Goal: Information Seeking & Learning: Find specific fact

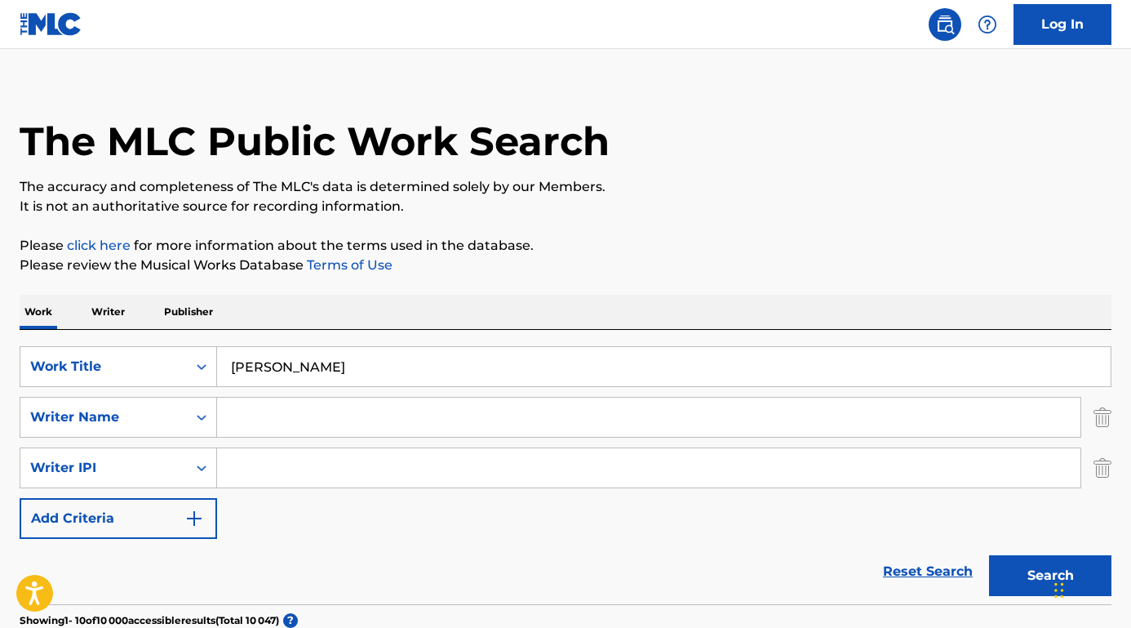
click at [350, 371] on input "[PERSON_NAME]" at bounding box center [664, 366] width 894 height 39
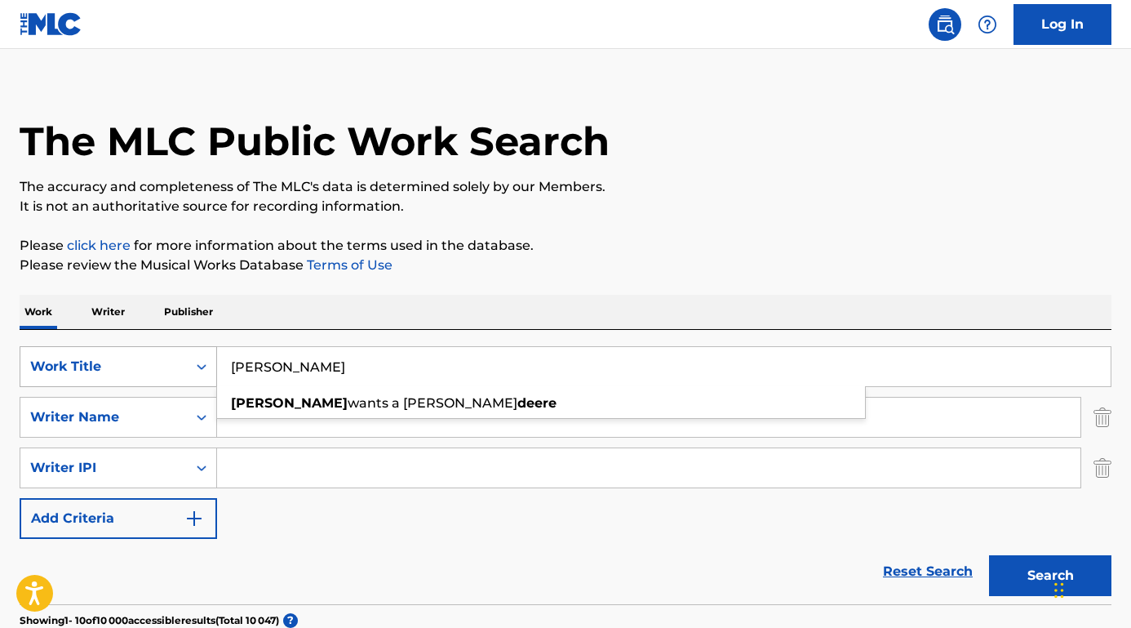
drag, startPoint x: 355, startPoint y: 371, endPoint x: 170, endPoint y: 352, distance: 186.2
click at [170, 352] on div "SearchWithCriteriaab5f2e71-3be5-4ce7-854e-c18ee3c4e1c0 Work Title [PERSON_NAME]…" at bounding box center [566, 366] width 1092 height 41
paste input "[PERSON_NAME] [PERSON_NAME]"
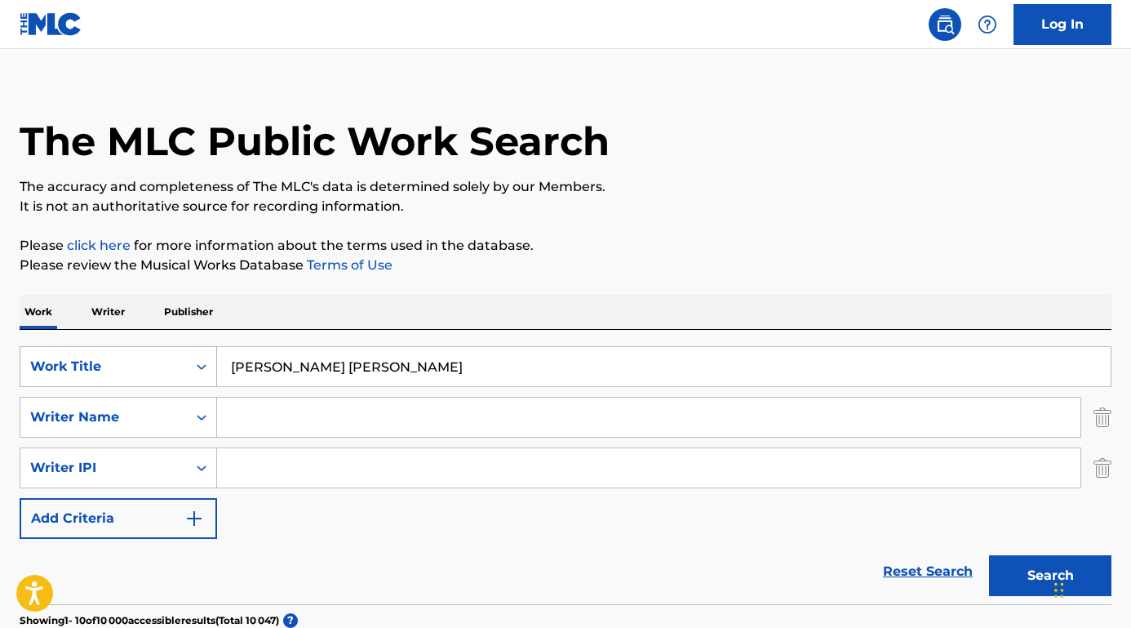
drag, startPoint x: 346, startPoint y: 369, endPoint x: 181, endPoint y: 358, distance: 165.3
click at [181, 358] on div "SearchWithCriteriaab5f2e71-3be5-4ce7-854e-c18ee3c4e1c0 Work Title [PERSON_NAME]…" at bounding box center [566, 366] width 1092 height 41
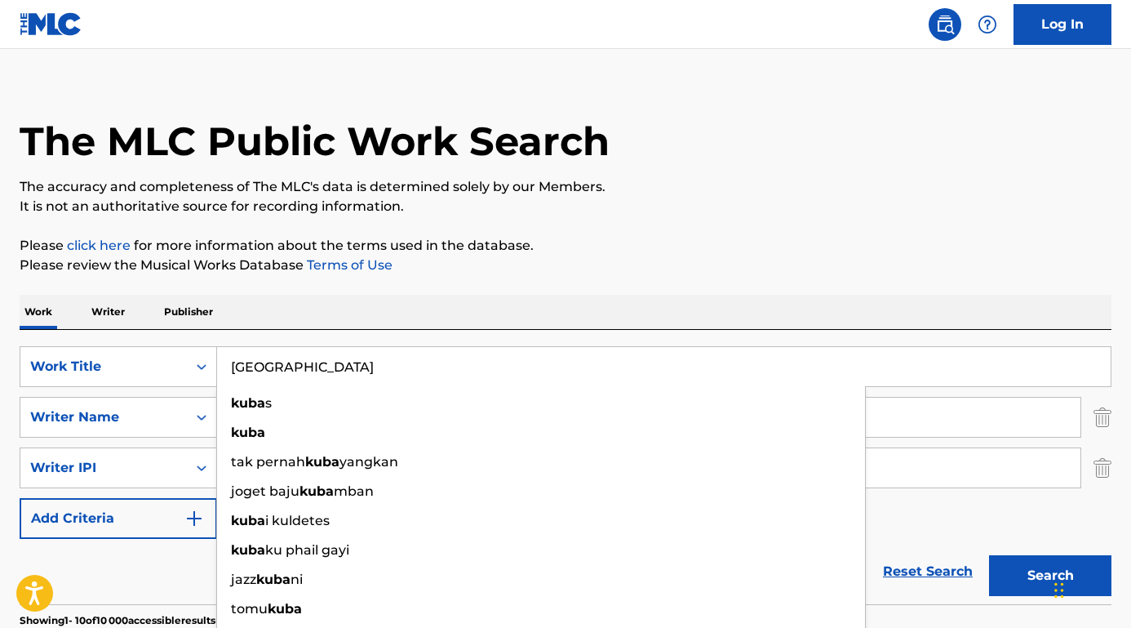
type input "[GEOGRAPHIC_DATA]"
click at [224, 261] on p "Please review the Musical Works Database Terms of Use" at bounding box center [566, 265] width 1092 height 20
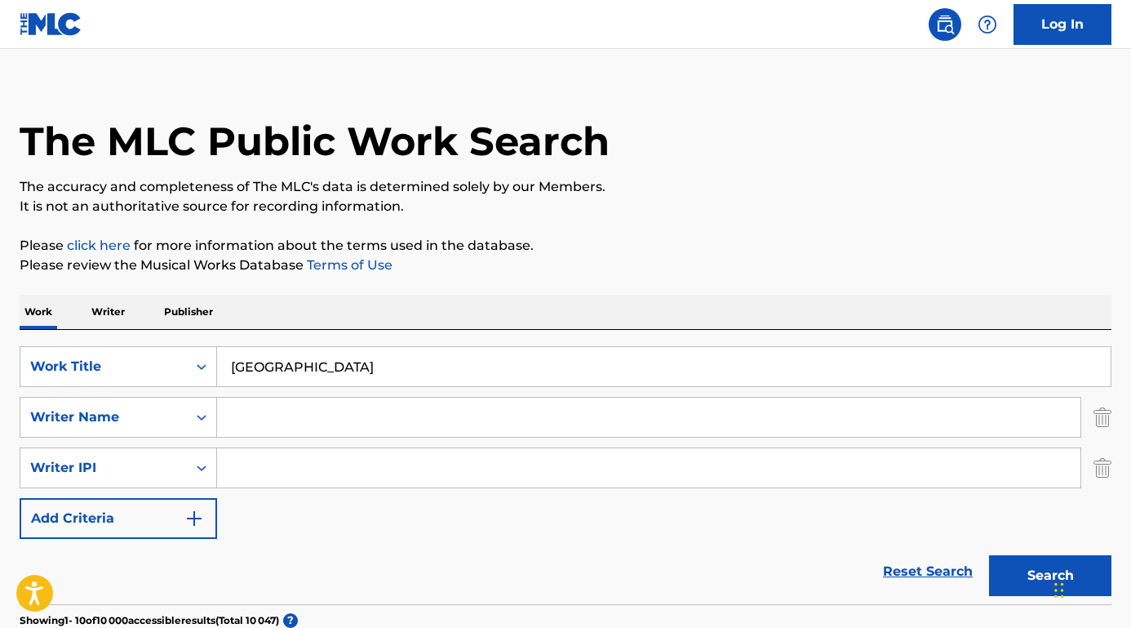
click at [243, 426] on input "Search Form" at bounding box center [649, 417] width 864 height 39
paste input "[PERSON_NAME]"
click at [1051, 575] on button "Search" at bounding box center [1050, 575] width 122 height 41
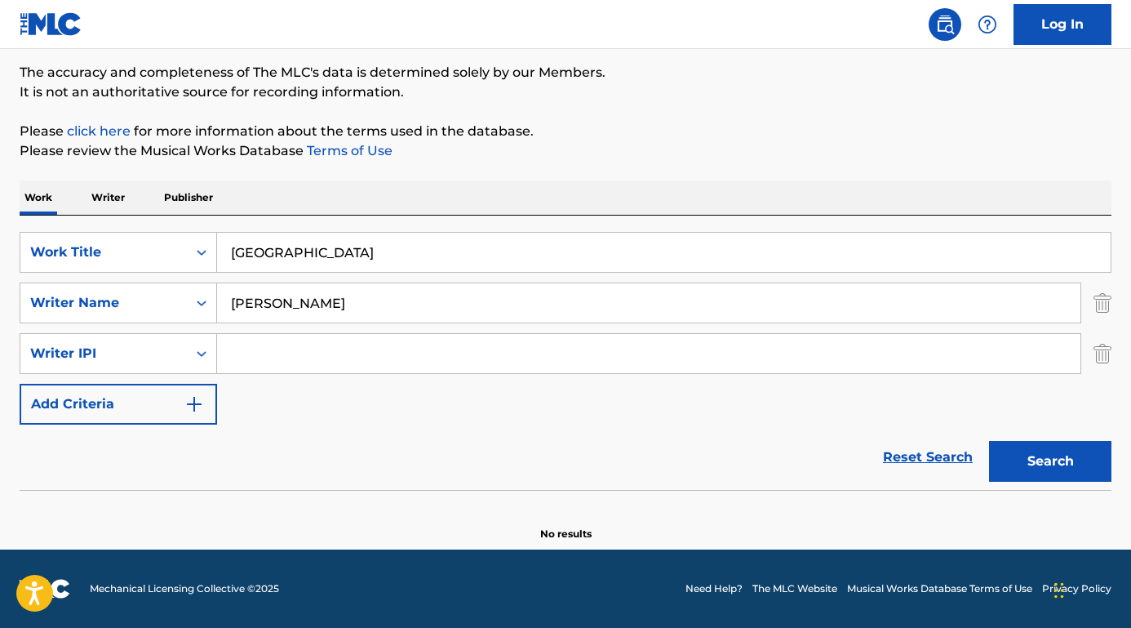
scroll to position [131, 0]
drag, startPoint x: 364, startPoint y: 309, endPoint x: 184, endPoint y: 304, distance: 180.4
click at [184, 304] on div "SearchWithCriteria6e25978d-9f7c-451c-86b9-0a15a8f9915b Writer Name [PERSON_NAME]" at bounding box center [566, 302] width 1092 height 41
click at [367, 301] on input "[PERSON_NAME]" at bounding box center [649, 302] width 864 height 39
drag, startPoint x: 367, startPoint y: 301, endPoint x: 202, endPoint y: 301, distance: 164.9
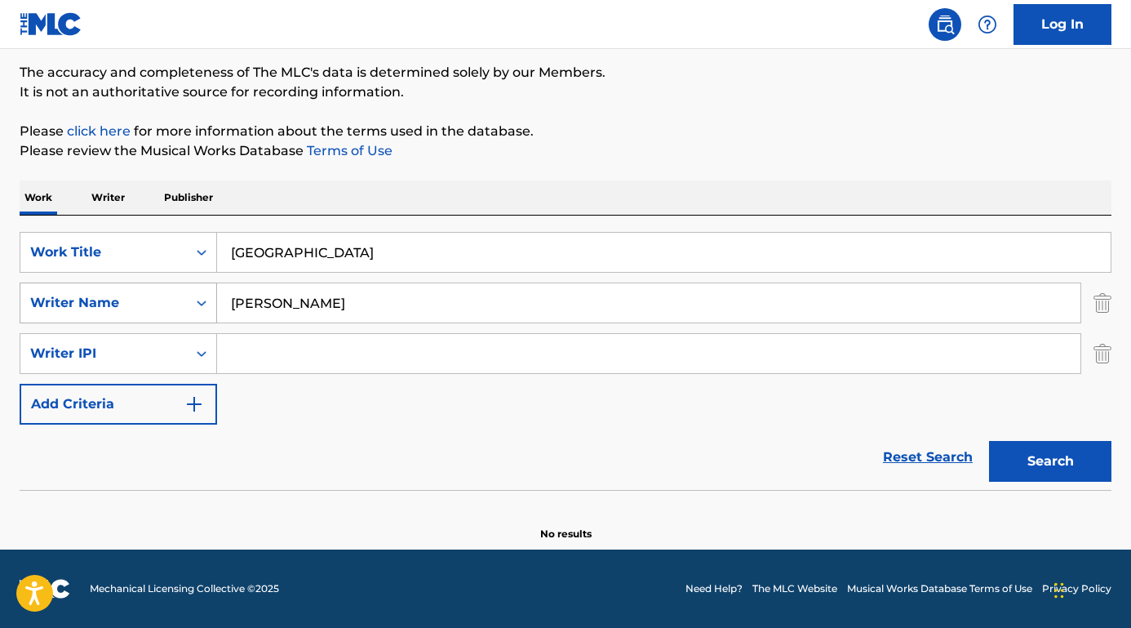
click at [202, 299] on div "SearchWithCriteria6e25978d-9f7c-451c-86b9-0a15a8f9915b Writer Name [PERSON_NAME]" at bounding box center [566, 302] width 1092 height 41
paste input "[PERSON_NAME]"
type input "[PERSON_NAME]"
drag, startPoint x: 295, startPoint y: 260, endPoint x: 186, endPoint y: 255, distance: 109.5
click at [186, 255] on div "SearchWithCriteriaab5f2e71-3be5-4ce7-854e-c18ee3c4e1c0 Work Title [GEOGRAPHIC_D…" at bounding box center [566, 252] width 1092 height 41
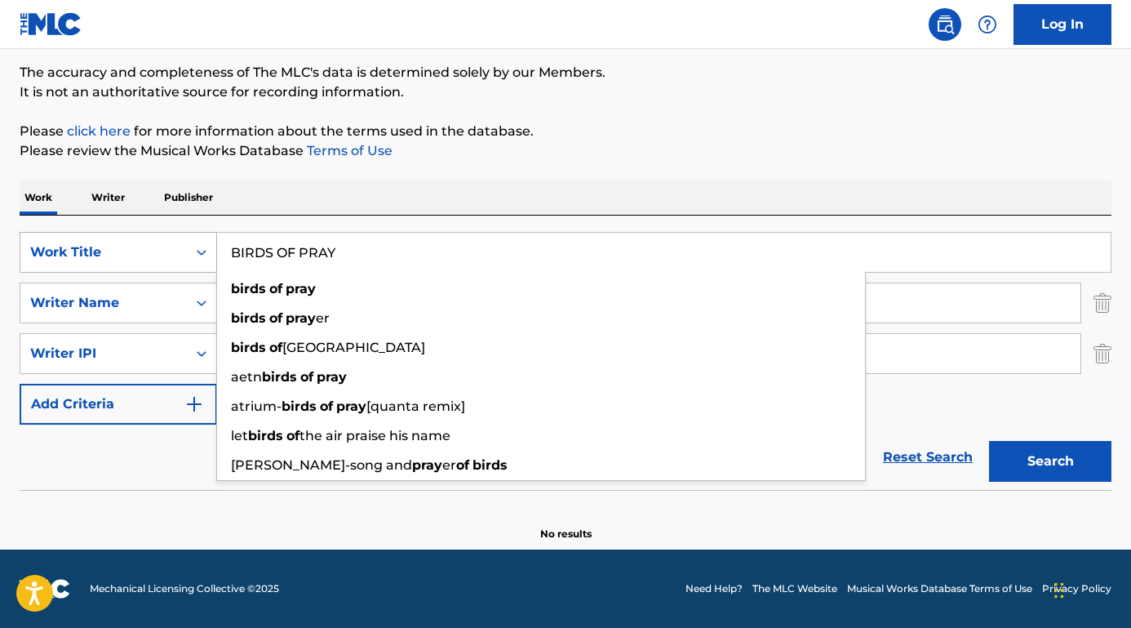
type input "BIRDS OF PRAY"
click at [1051, 461] on button "Search" at bounding box center [1050, 461] width 122 height 41
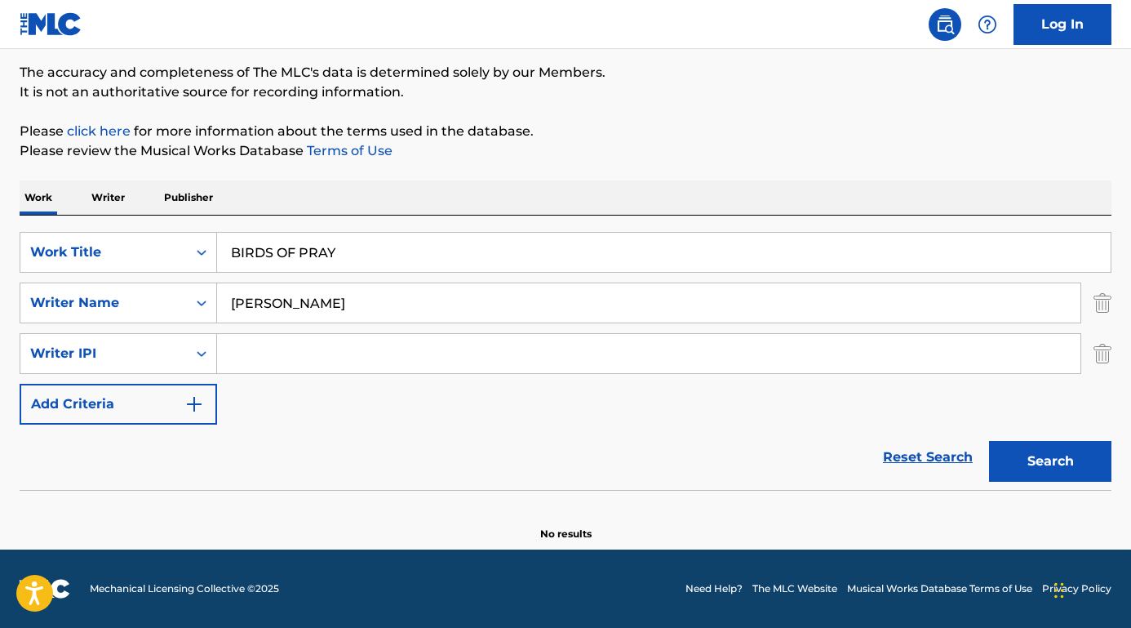
click at [257, 298] on input "[PERSON_NAME]" at bounding box center [649, 302] width 864 height 39
type input "[PERSON_NAME]"
click at [1051, 461] on button "Search" at bounding box center [1050, 461] width 122 height 41
click at [325, 251] on input "BIRDS OF PRAY" at bounding box center [664, 252] width 894 height 39
type input "BIRDS OF PREY"
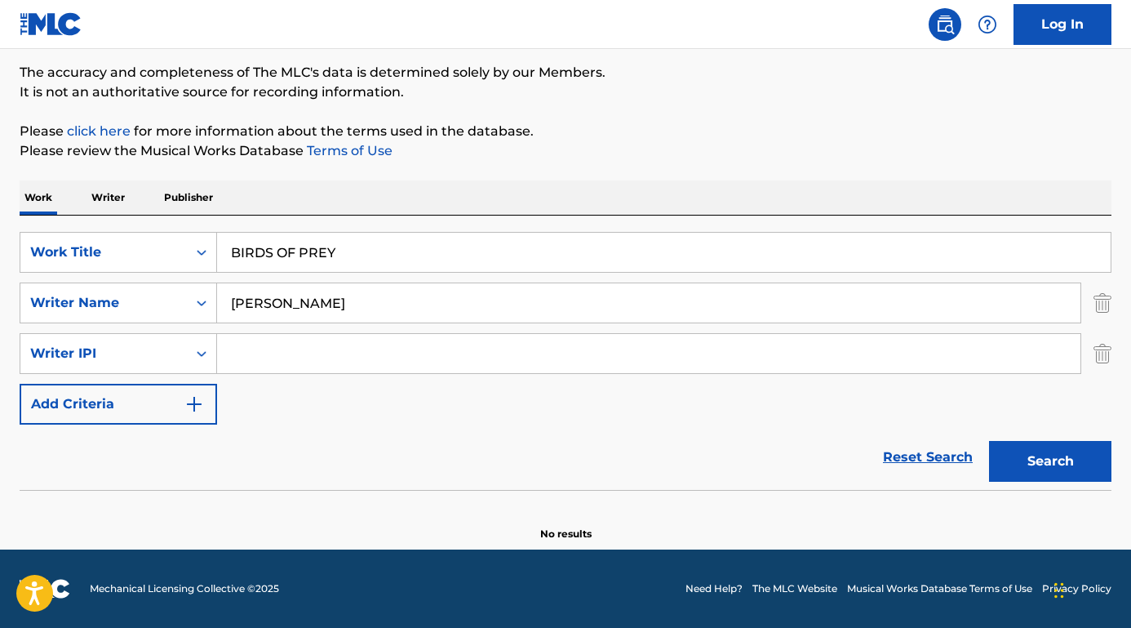
click at [1051, 461] on button "Search" at bounding box center [1050, 461] width 122 height 41
drag, startPoint x: 144, startPoint y: 498, endPoint x: 732, endPoint y: 489, distance: 588.6
click at [153, 498] on section at bounding box center [566, 494] width 1092 height 9
click at [1047, 474] on button "Search" at bounding box center [1050, 461] width 122 height 41
drag, startPoint x: 355, startPoint y: 303, endPoint x: 132, endPoint y: 300, distance: 222.9
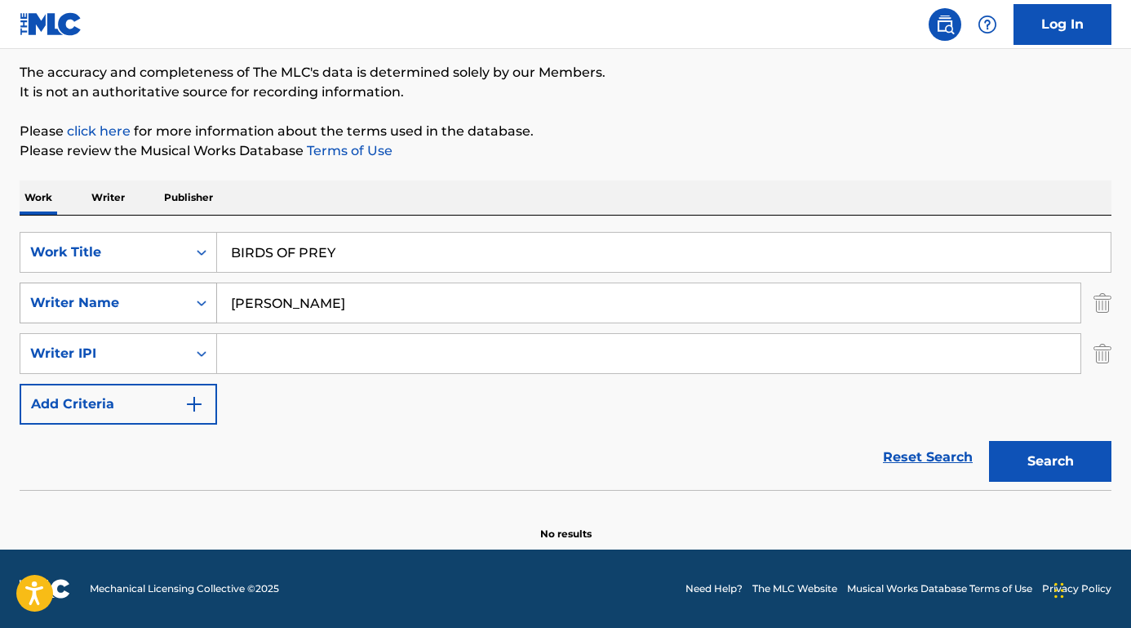
click at [132, 300] on div "SearchWithCriteria6e25978d-9f7c-451c-86b9-0a15a8f9915b Writer Name [PERSON_NAME]" at bounding box center [566, 302] width 1092 height 41
paste input "([PERSON_NAME] [PERSON_NAME]"
click at [236, 308] on input "([PERSON_NAME] [PERSON_NAME]" at bounding box center [649, 302] width 864 height 39
type input "[PERSON_NAME] [PERSON_NAME]"
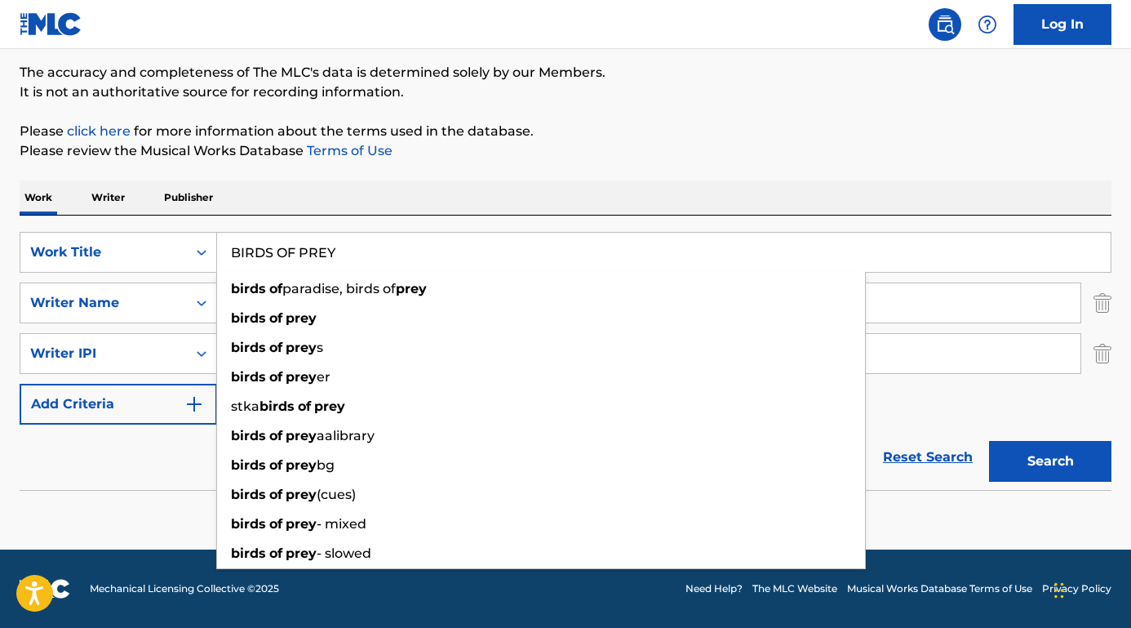
drag, startPoint x: 362, startPoint y: 247, endPoint x: 239, endPoint y: 233, distance: 124.0
click at [236, 235] on input "BIRDS OF PREY" at bounding box center [664, 252] width 894 height 39
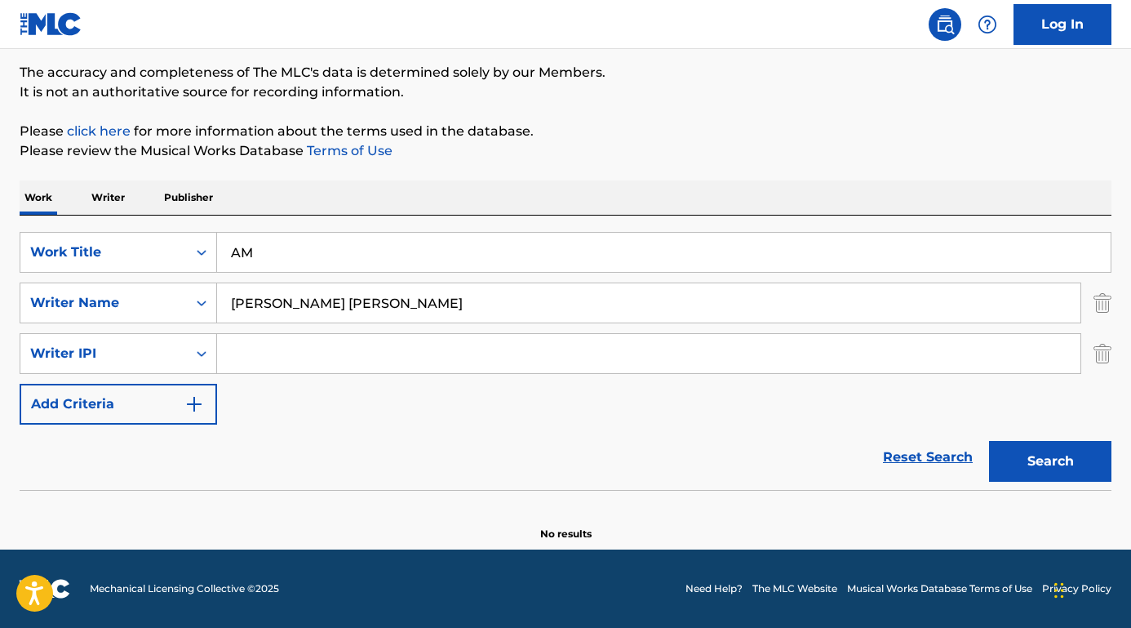
type input "A"
click at [117, 509] on section "No results" at bounding box center [566, 520] width 1092 height 42
click at [1015, 469] on button "Search" at bounding box center [1050, 461] width 122 height 41
paste input "Potra Salvaje"
drag, startPoint x: 337, startPoint y: 259, endPoint x: 173, endPoint y: 256, distance: 164.1
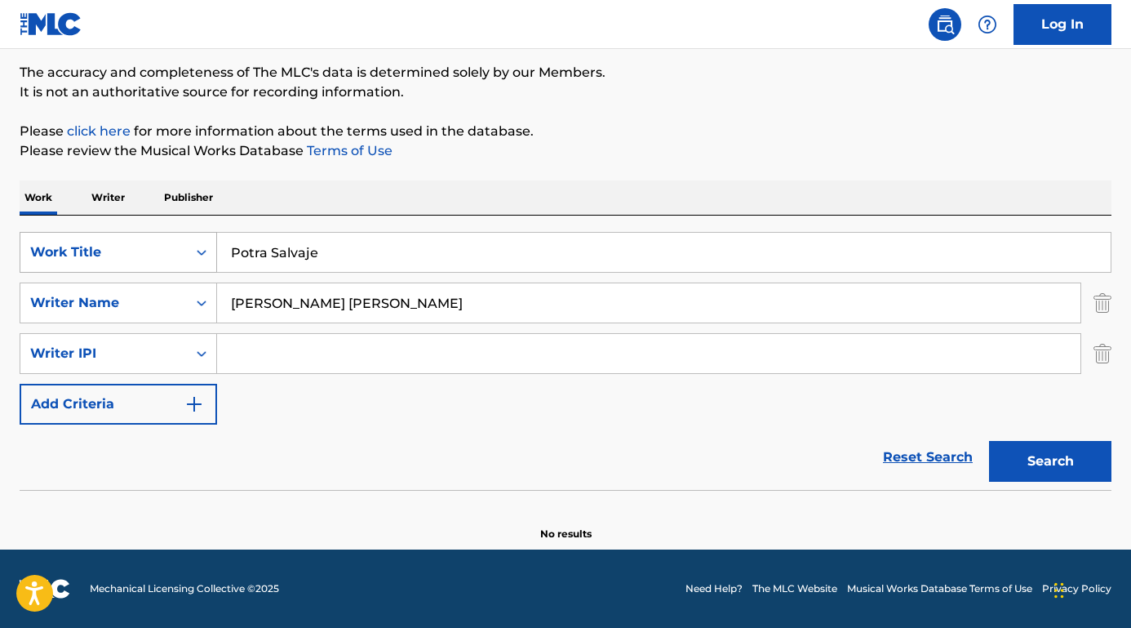
click at [173, 256] on div "SearchWithCriteriaab5f2e71-3be5-4ce7-854e-c18ee3c4e1c0 Work Title Potra Salvaje" at bounding box center [566, 252] width 1092 height 41
type input "Potra Salvaje"
click at [306, 203] on div "Work Writer Publisher" at bounding box center [566, 197] width 1092 height 34
click at [331, 385] on div "SearchWithCriteriaab5f2e71-3be5-4ce7-854e-c18ee3c4e1c0 Work Title Potra Salvaje…" at bounding box center [566, 328] width 1092 height 193
drag, startPoint x: 373, startPoint y: 310, endPoint x: 40, endPoint y: 273, distance: 335.1
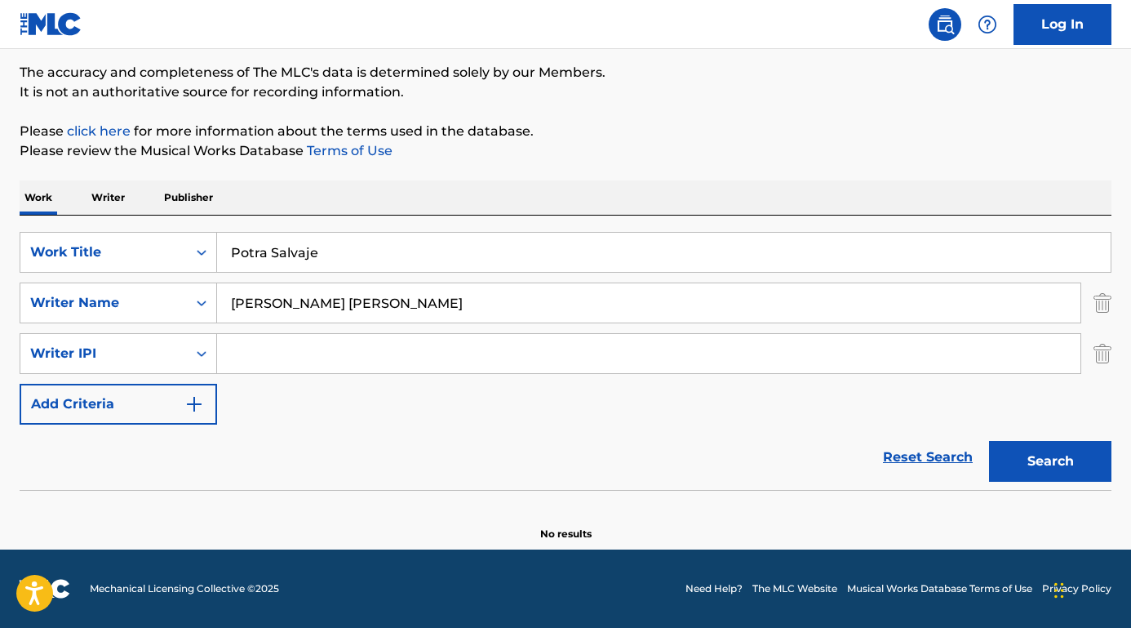
click at [40, 273] on div "SearchWithCriteriaab5f2e71-3be5-4ce7-854e-c18ee3c4e1c0 Work Title Potra Salvaje…" at bounding box center [566, 328] width 1092 height 193
click at [1051, 461] on button "Search" at bounding box center [1050, 461] width 122 height 41
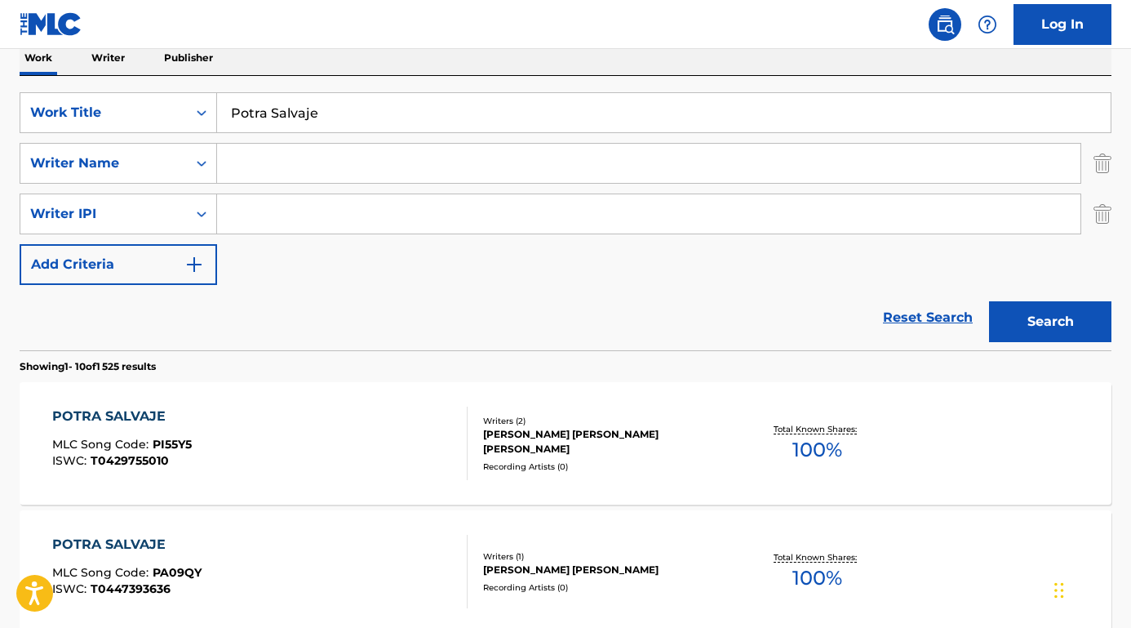
scroll to position [269, 0]
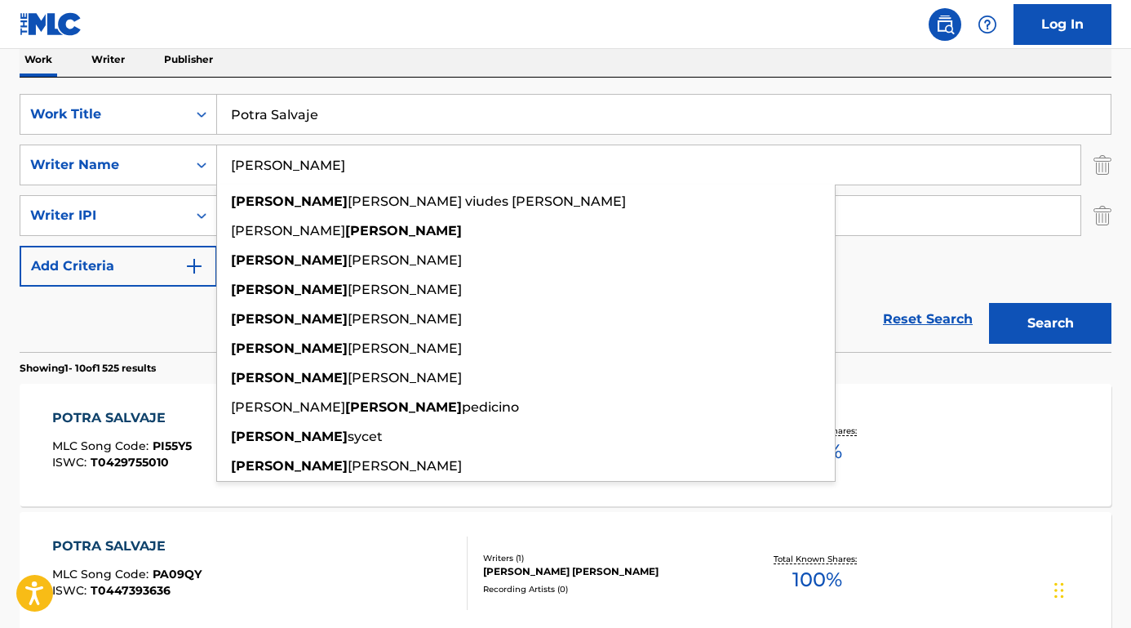
click at [1051, 323] on button "Search" at bounding box center [1050, 323] width 122 height 41
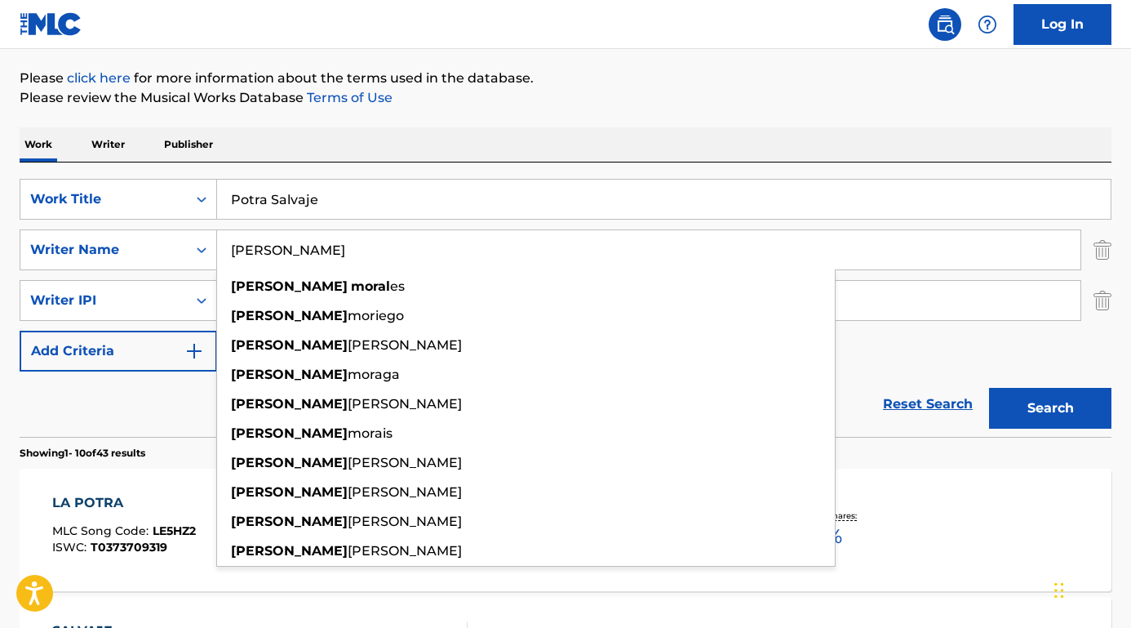
type input "[PERSON_NAME]"
click at [1051, 408] on button "Search" at bounding box center [1050, 408] width 122 height 41
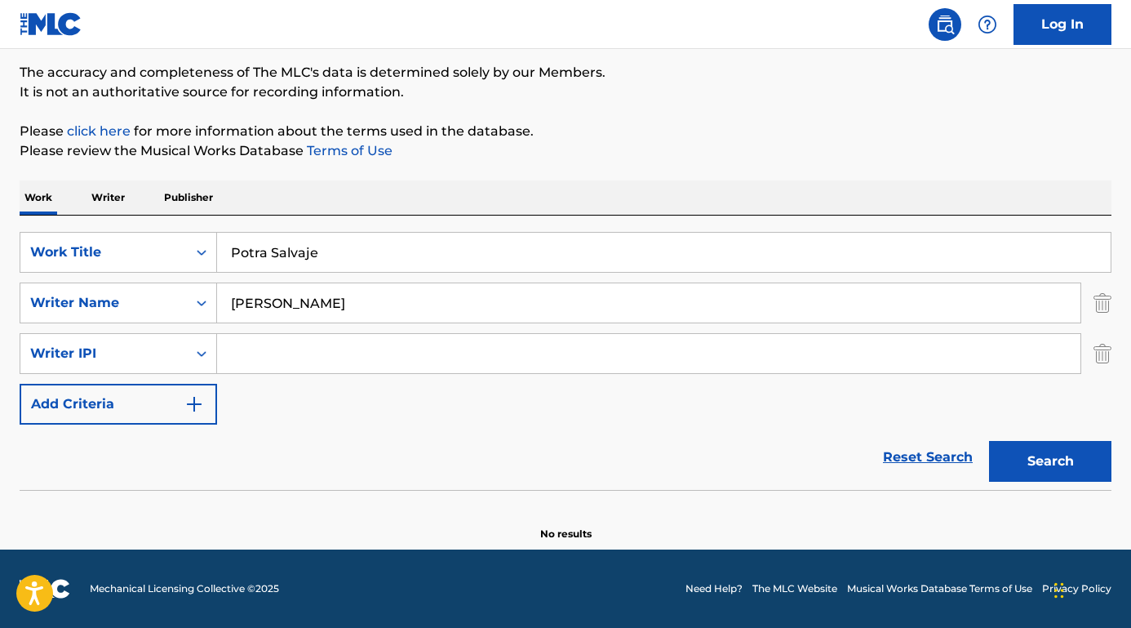
scroll to position [131, 0]
drag, startPoint x: 335, startPoint y: 263, endPoint x: 180, endPoint y: 259, distance: 155.1
click at [180, 259] on div "SearchWithCriteriaab5f2e71-3be5-4ce7-854e-c18ee3c4e1c0 Work Title Potra Salvaje" at bounding box center [566, 252] width 1092 height 41
paste input "Hazbin Hotel Inside of Every Demon Is a Rainbow"
drag, startPoint x: 322, startPoint y: 252, endPoint x: 176, endPoint y: 251, distance: 146.1
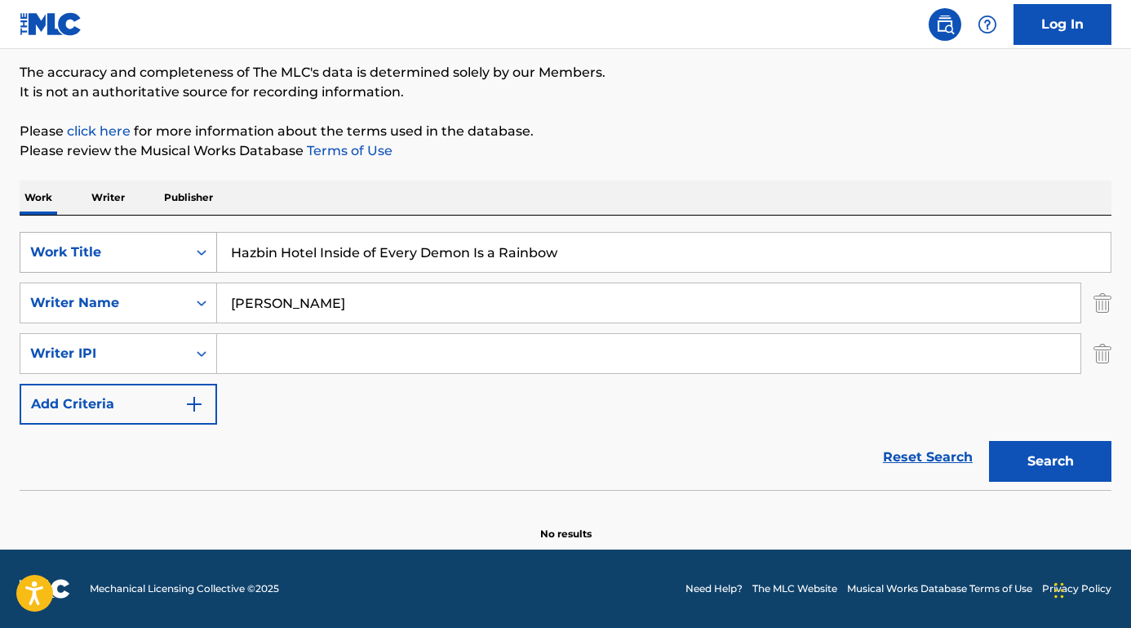
click at [176, 251] on div "SearchWithCriteriaab5f2e71-3be5-4ce7-854e-c18ee3c4e1c0 Work Title Hazbin Hotel …" at bounding box center [566, 252] width 1092 height 41
type input "Inside of Every Demon Is a Rainbow"
click at [1051, 461] on button "Search" at bounding box center [1050, 461] width 122 height 41
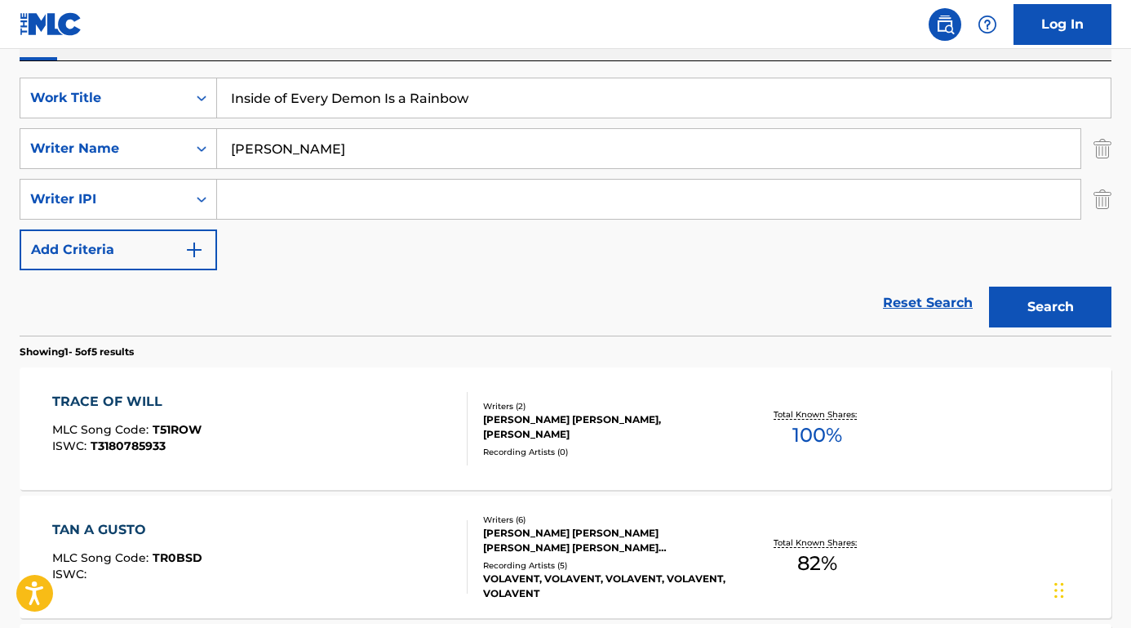
scroll to position [113, 0]
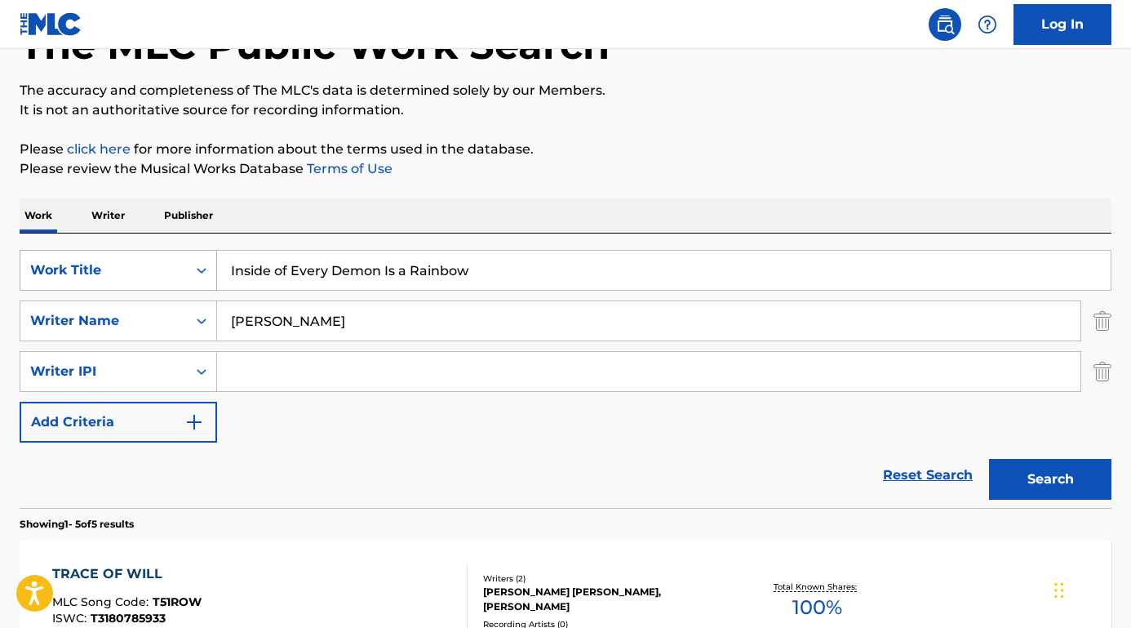
drag, startPoint x: 486, startPoint y: 270, endPoint x: 123, endPoint y: 267, distance: 363.3
click at [123, 267] on div "SearchWithCriteriaab5f2e71-3be5-4ce7-854e-c18ee3c4e1c0 Work Title Inside of Eve…" at bounding box center [566, 270] width 1092 height 41
drag, startPoint x: 298, startPoint y: 207, endPoint x: 298, endPoint y: 215, distance: 9.0
click at [298, 207] on div "Work Writer Publisher" at bounding box center [566, 215] width 1092 height 34
drag, startPoint x: 338, startPoint y: 327, endPoint x: -17, endPoint y: 295, distance: 356.5
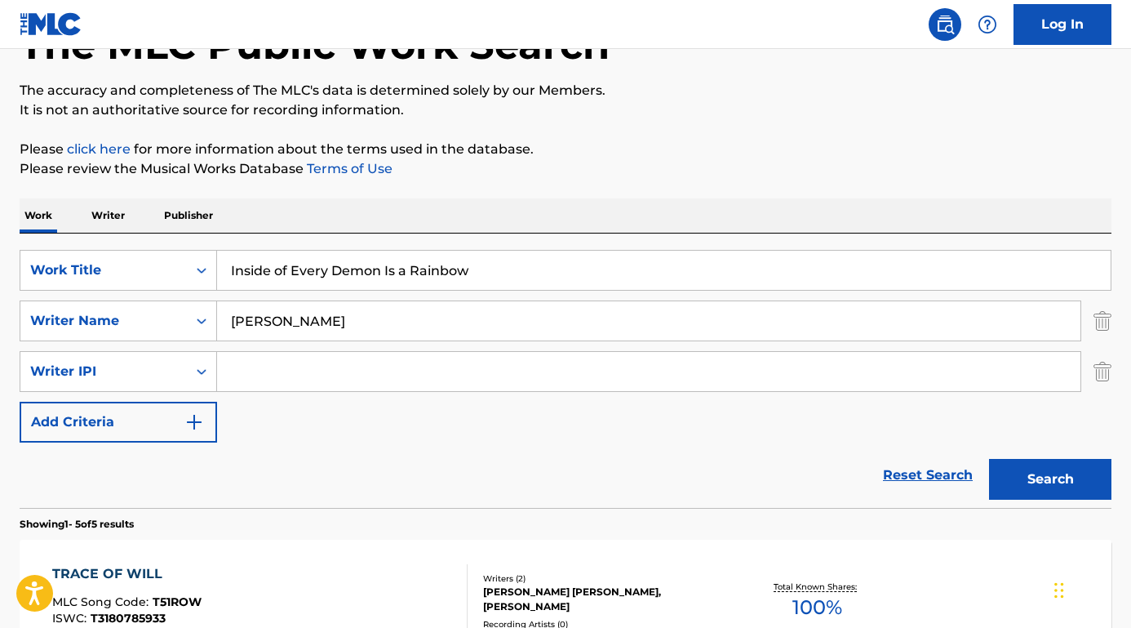
click at [0, 295] on html "Accessibility Screen-Reader Guide, Feedback, and Issue Reporting | New window L…" at bounding box center [565, 201] width 1131 height 628
click at [1051, 479] on button "Search" at bounding box center [1050, 479] width 122 height 41
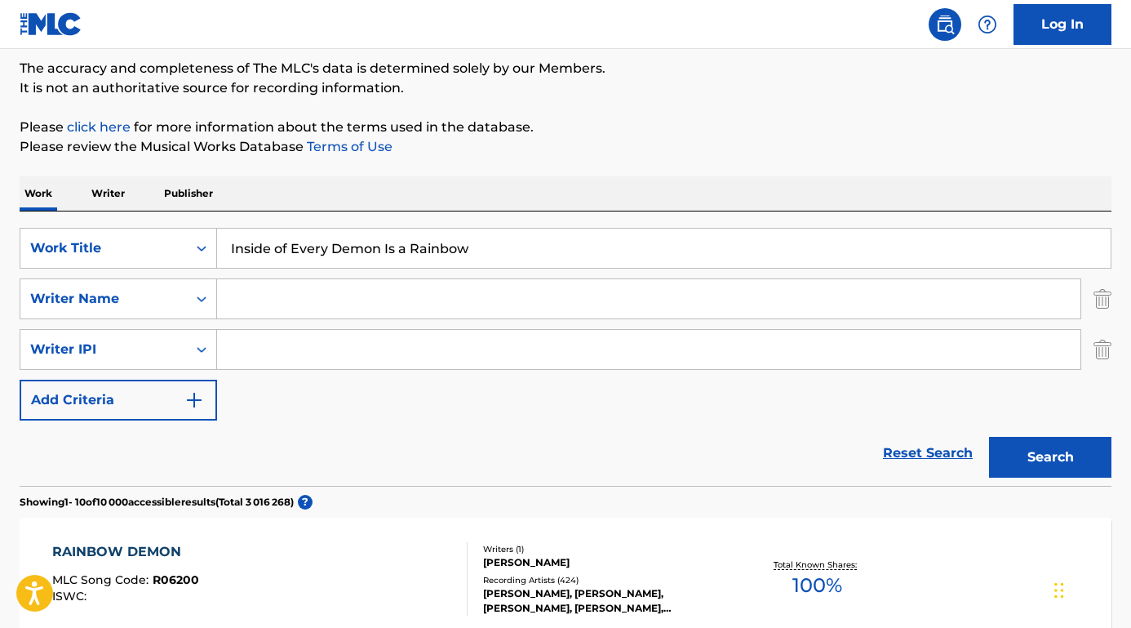
scroll to position [145, 0]
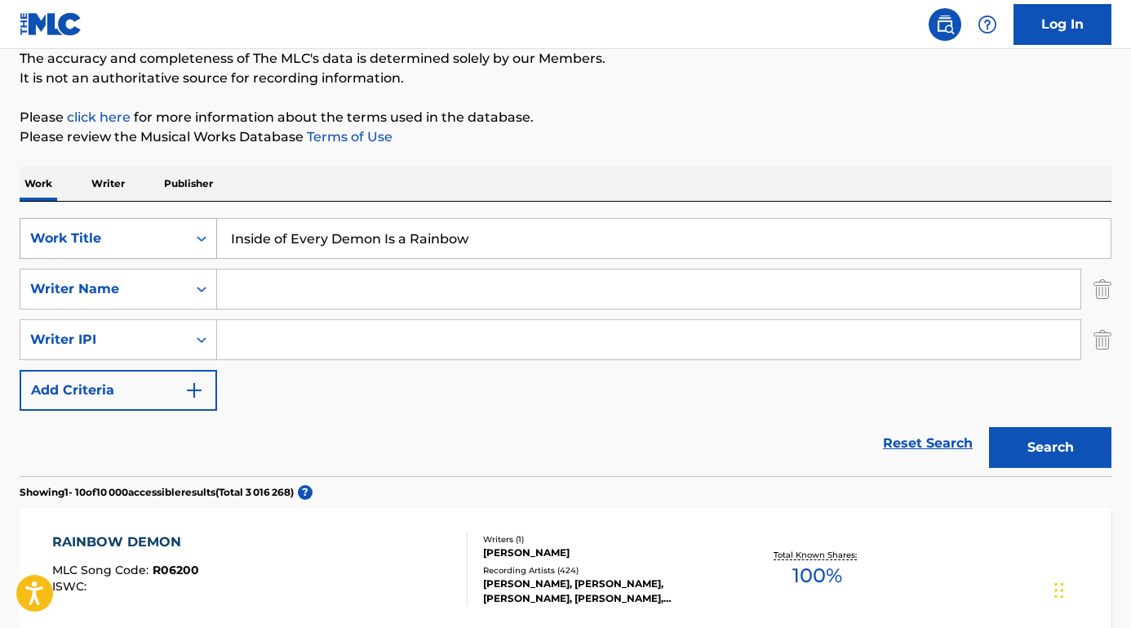
drag, startPoint x: 479, startPoint y: 243, endPoint x: 177, endPoint y: 231, distance: 302.3
click at [177, 231] on div "SearchWithCriteriaab5f2e71-3be5-4ce7-854e-c18ee3c4e1c0 Work Title Inside of Eve…" at bounding box center [566, 238] width 1092 height 41
paste input "[GEOGRAPHIC_DATA] I"
click at [1051, 447] on button "Search" at bounding box center [1050, 447] width 122 height 41
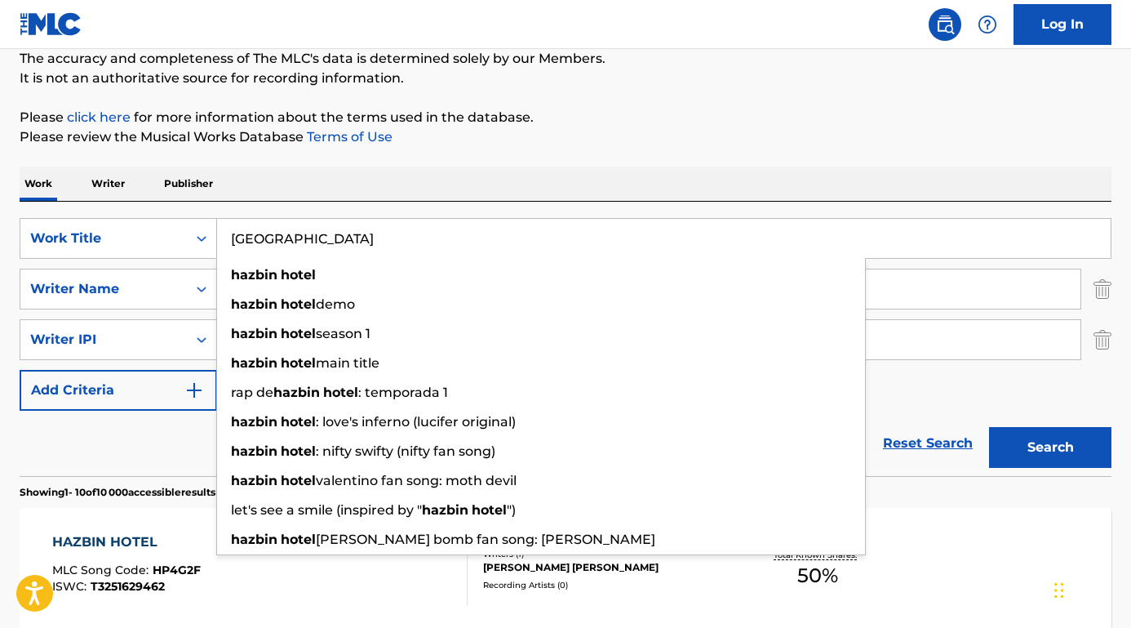
type input "[GEOGRAPHIC_DATA]"
click at [1051, 447] on button "Search" at bounding box center [1050, 447] width 122 height 41
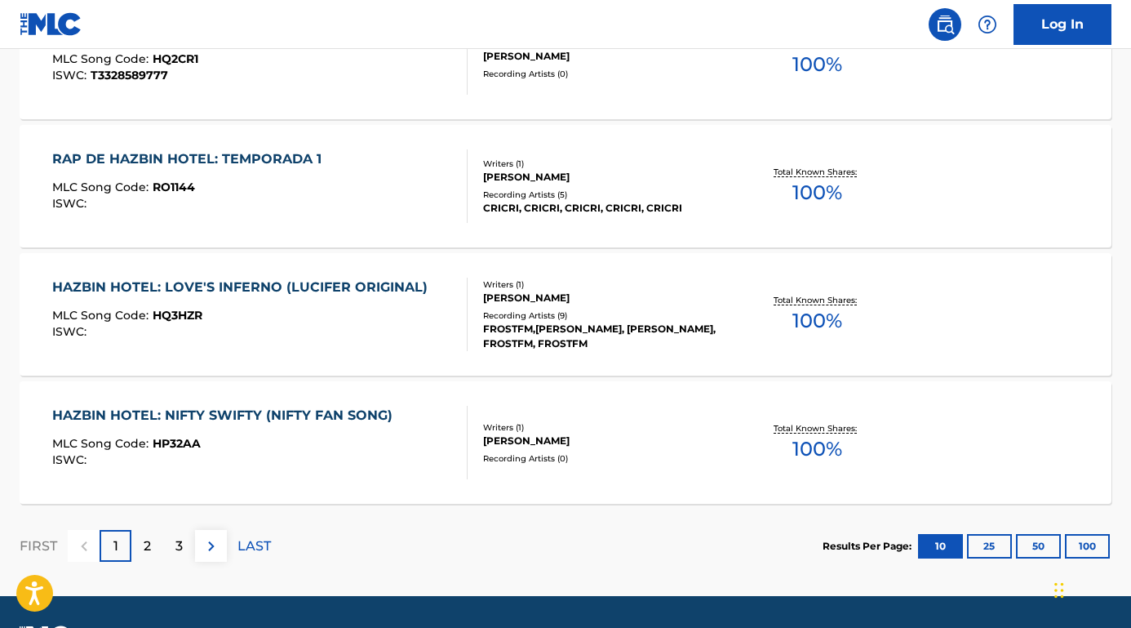
scroll to position [1433, 0]
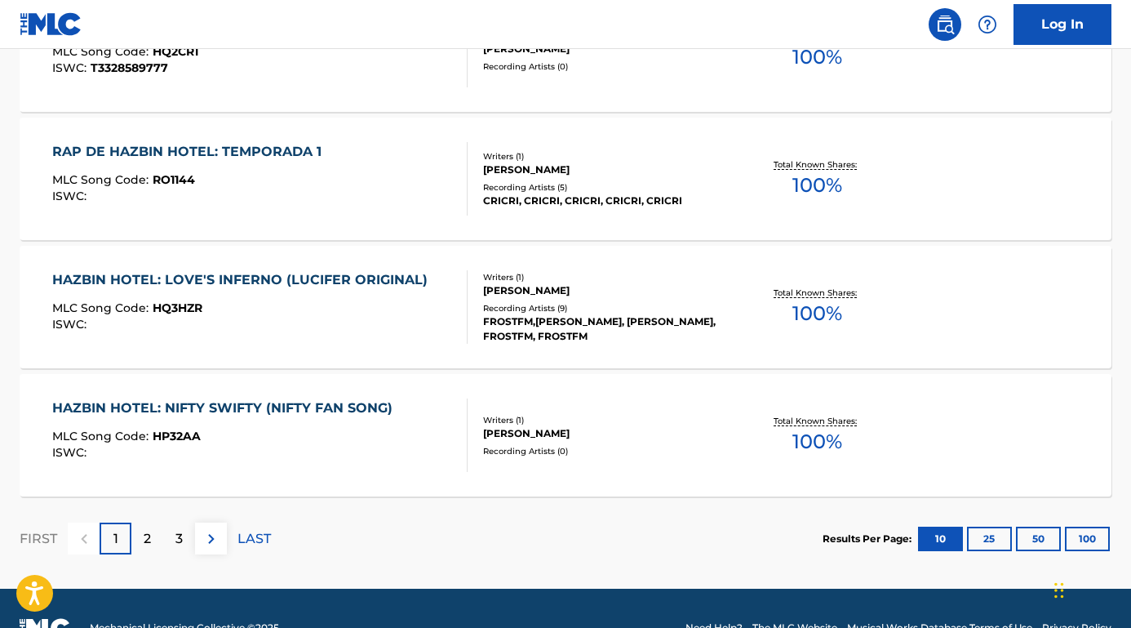
click at [146, 535] on p "2" at bounding box center [147, 539] width 7 height 20
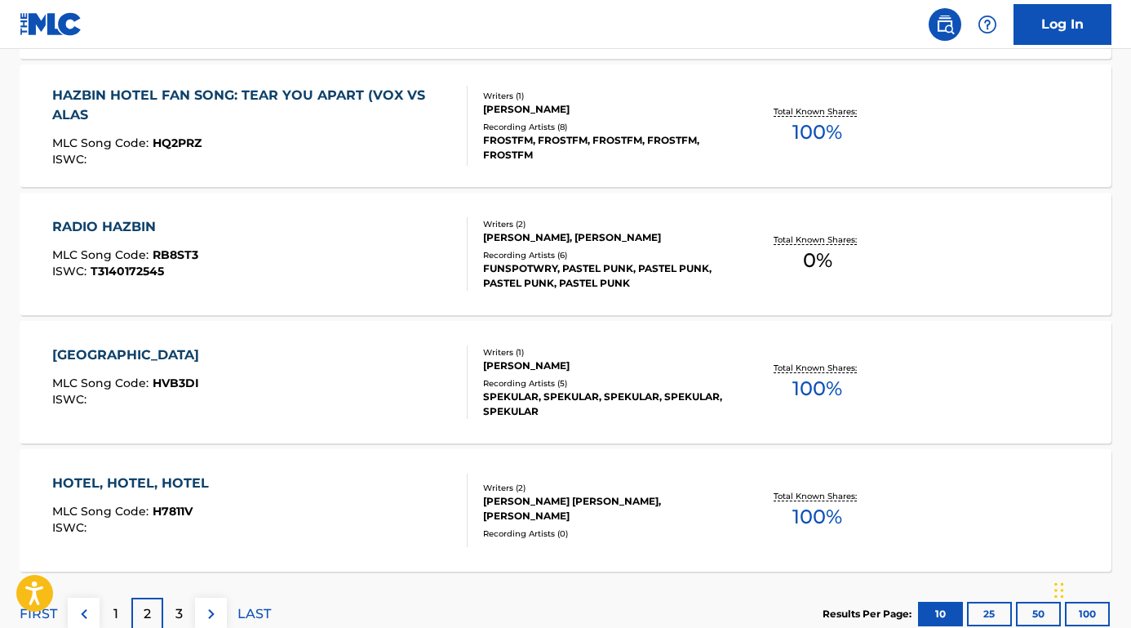
scroll to position [1372, 0]
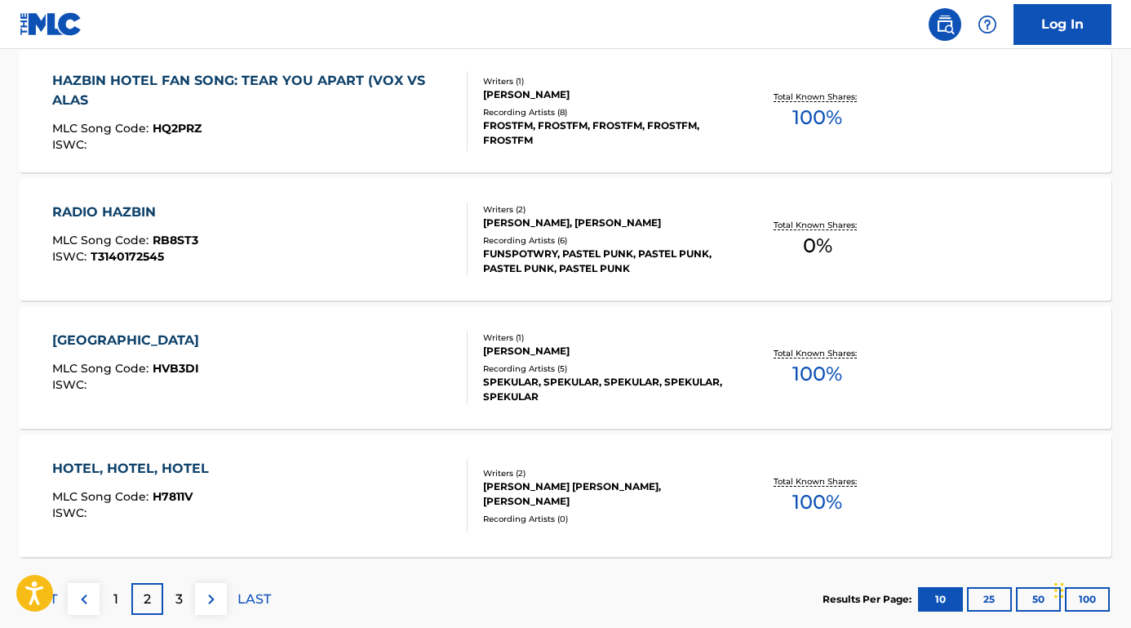
click at [179, 602] on p "3" at bounding box center [178, 599] width 7 height 20
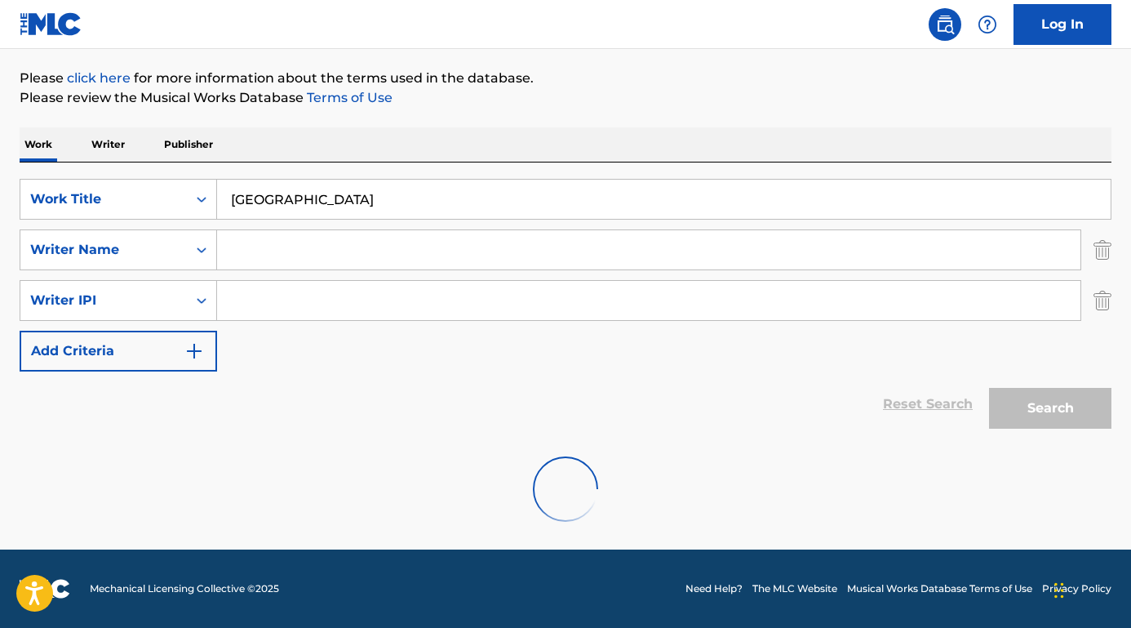
scroll to position [184, 0]
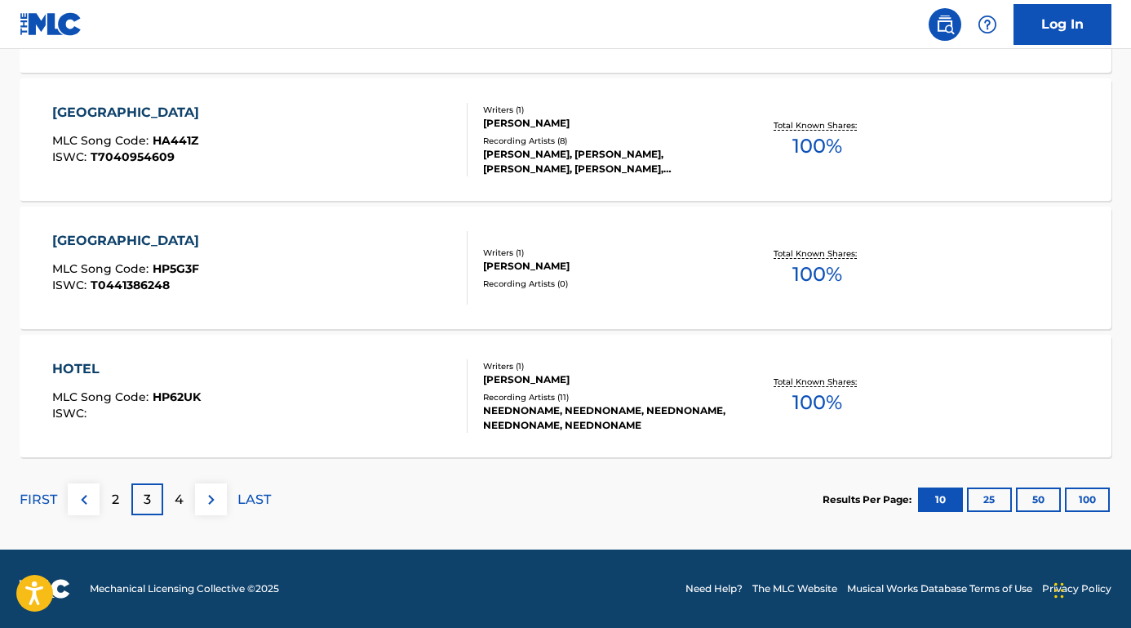
click at [122, 505] on div "2" at bounding box center [116, 499] width 32 height 32
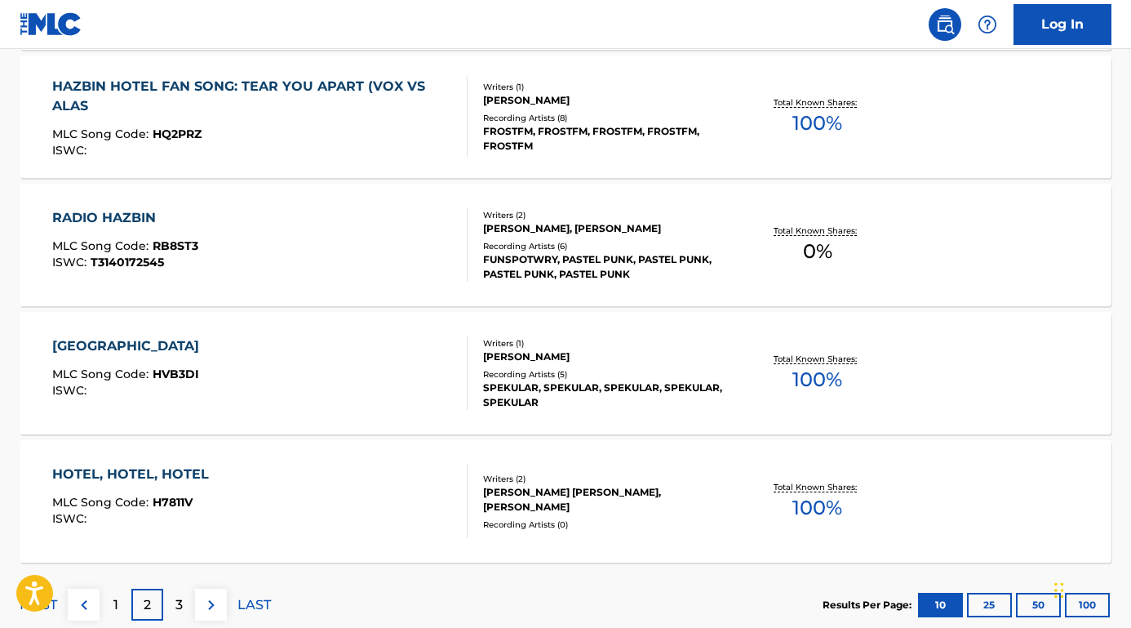
scroll to position [1417, 0]
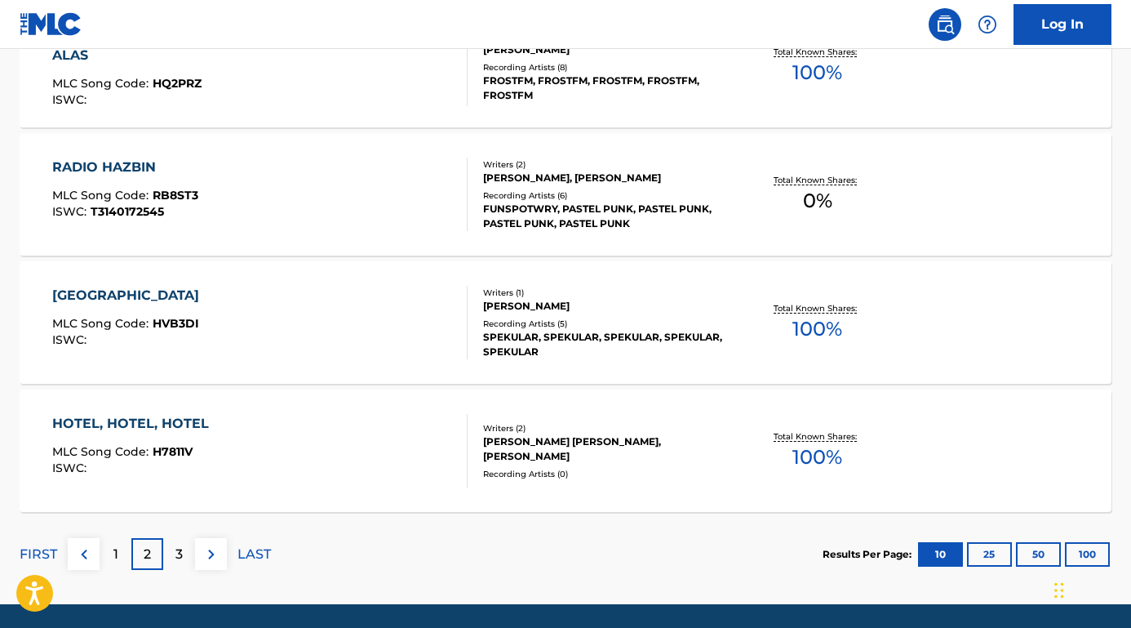
click at [120, 552] on div "1" at bounding box center [116, 554] width 32 height 32
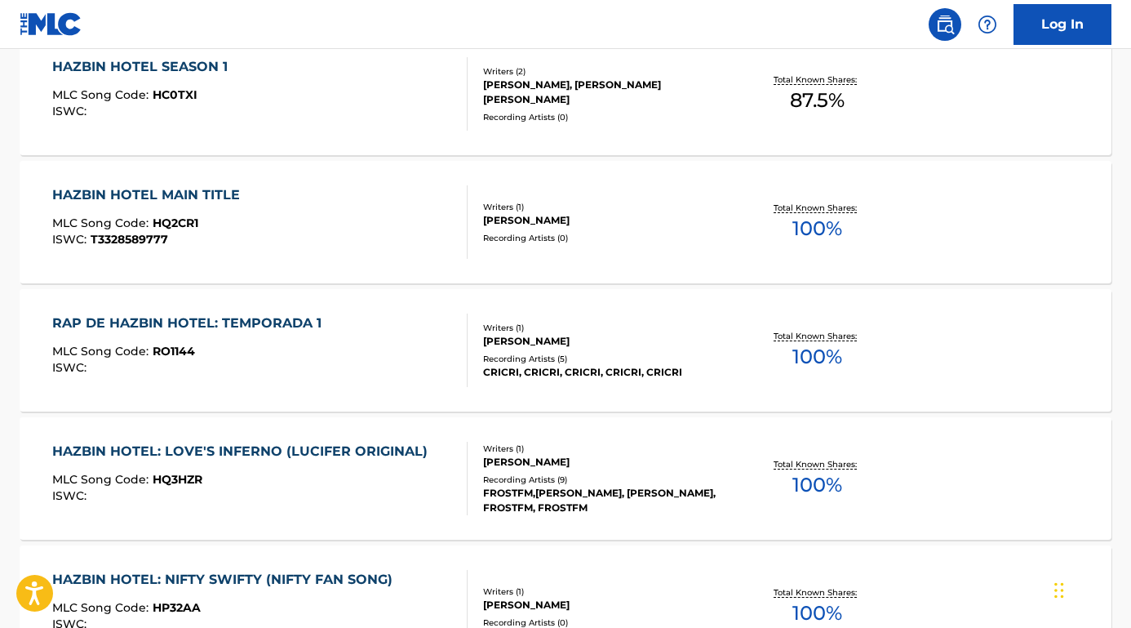
scroll to position [1262, 0]
click at [144, 189] on div "HAZBIN HOTEL MAIN TITLE" at bounding box center [150, 194] width 196 height 20
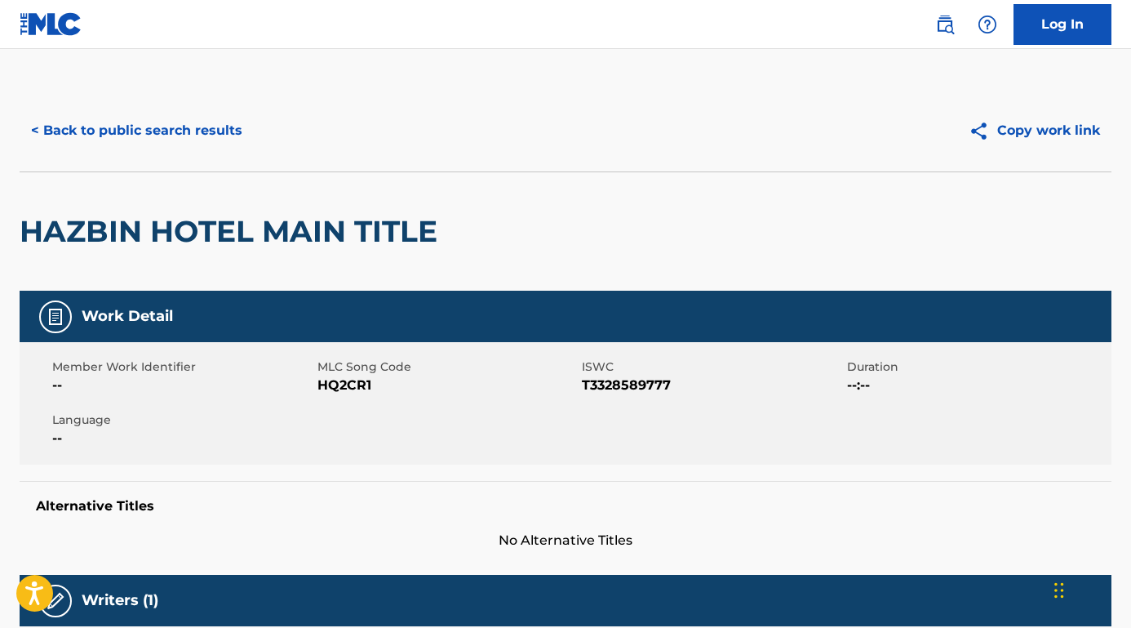
click at [171, 128] on button "< Back to public search results" at bounding box center [137, 130] width 234 height 41
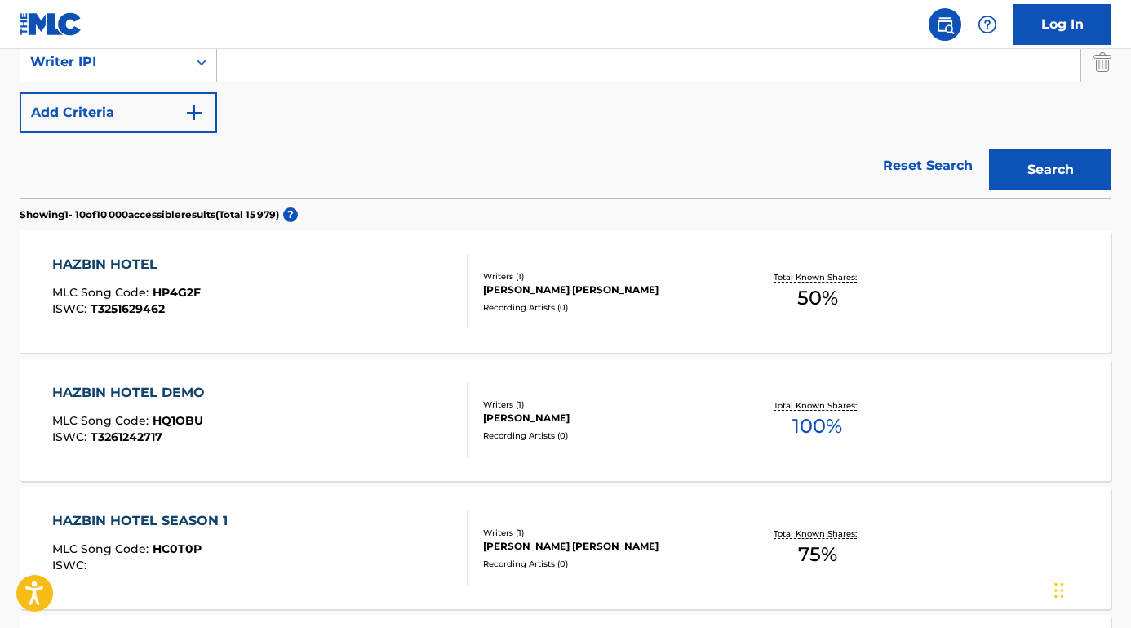
scroll to position [193, 0]
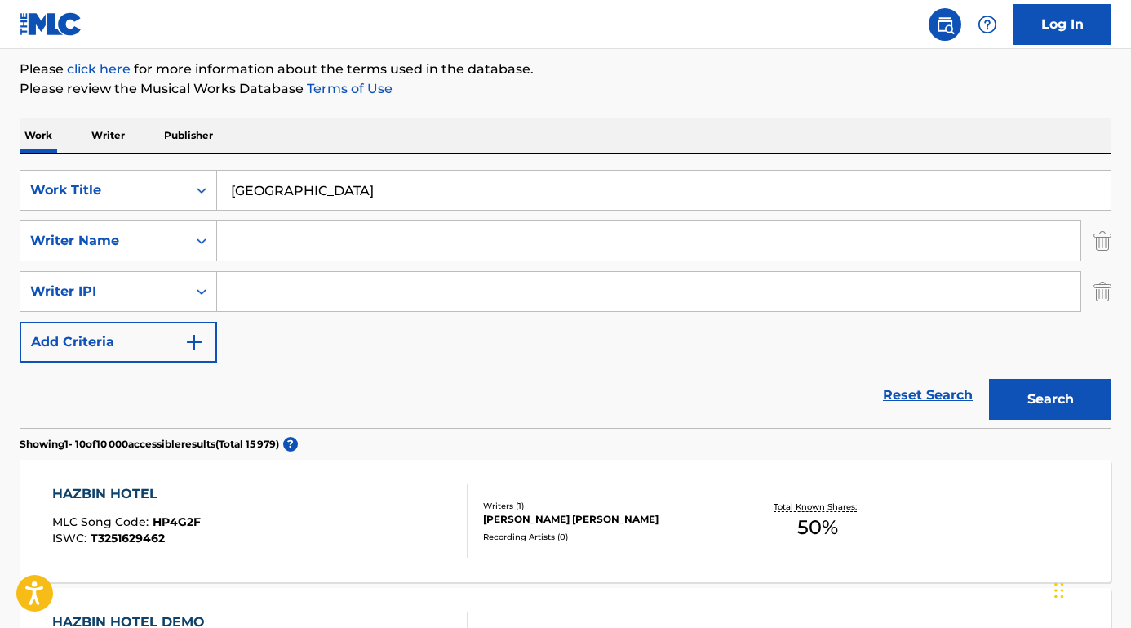
click at [334, 251] on input "Search Form" at bounding box center [649, 240] width 864 height 39
paste input "[PERSON_NAME]"
type input "[PERSON_NAME]"
drag, startPoint x: 351, startPoint y: 203, endPoint x: 152, endPoint y: 175, distance: 201.2
click at [152, 175] on div "SearchWithCriteriaab5f2e71-3be5-4ce7-854e-c18ee3c4e1c0 Work Title [GEOGRAPHIC_D…" at bounding box center [566, 190] width 1092 height 41
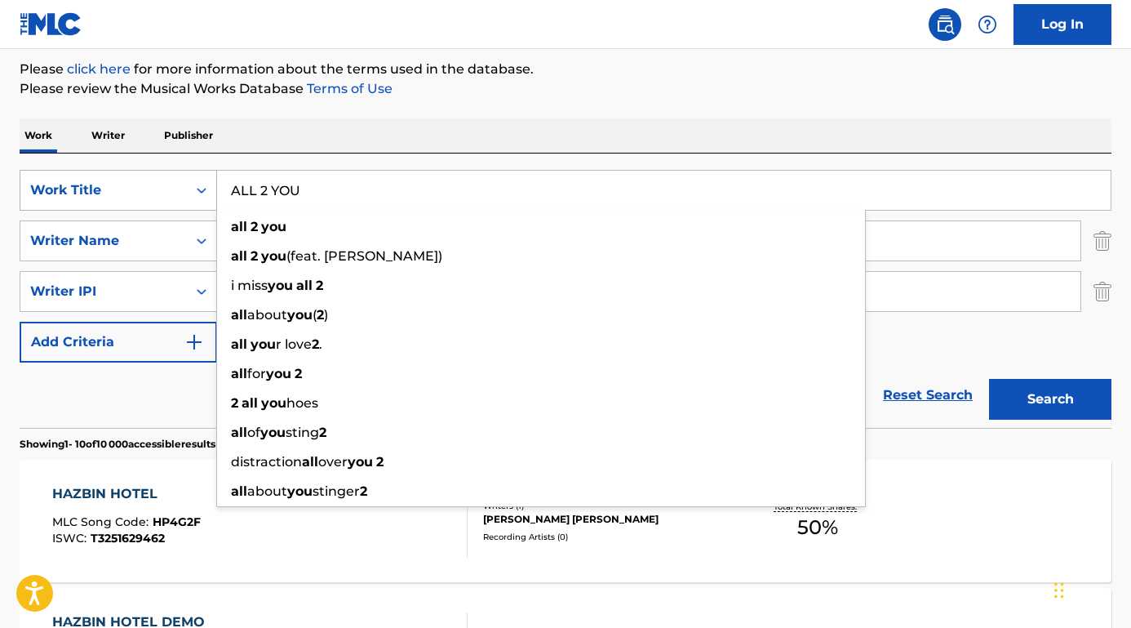
click at [1051, 399] on button "Search" at bounding box center [1050, 399] width 122 height 41
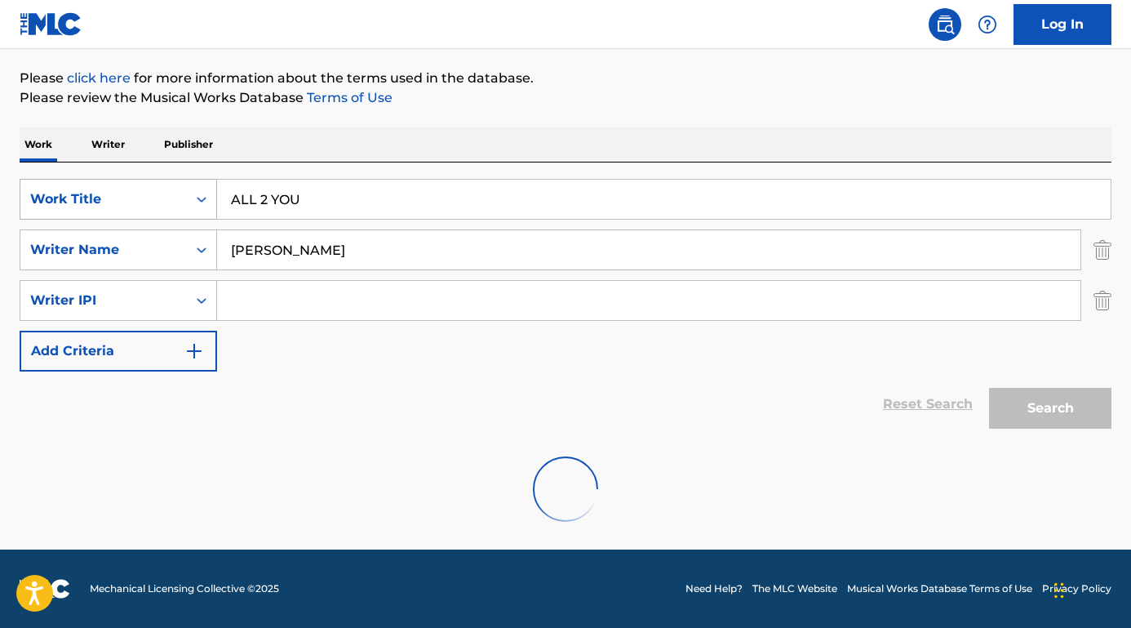
scroll to position [184, 0]
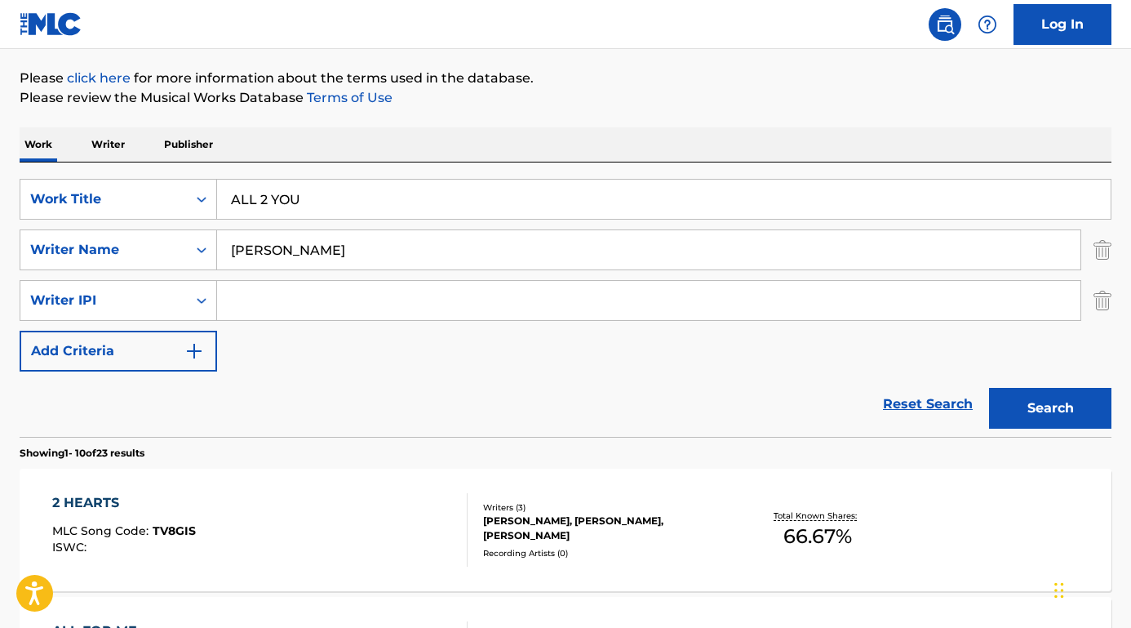
click at [264, 198] on input "ALL 2 YOU" at bounding box center [664, 199] width 894 height 39
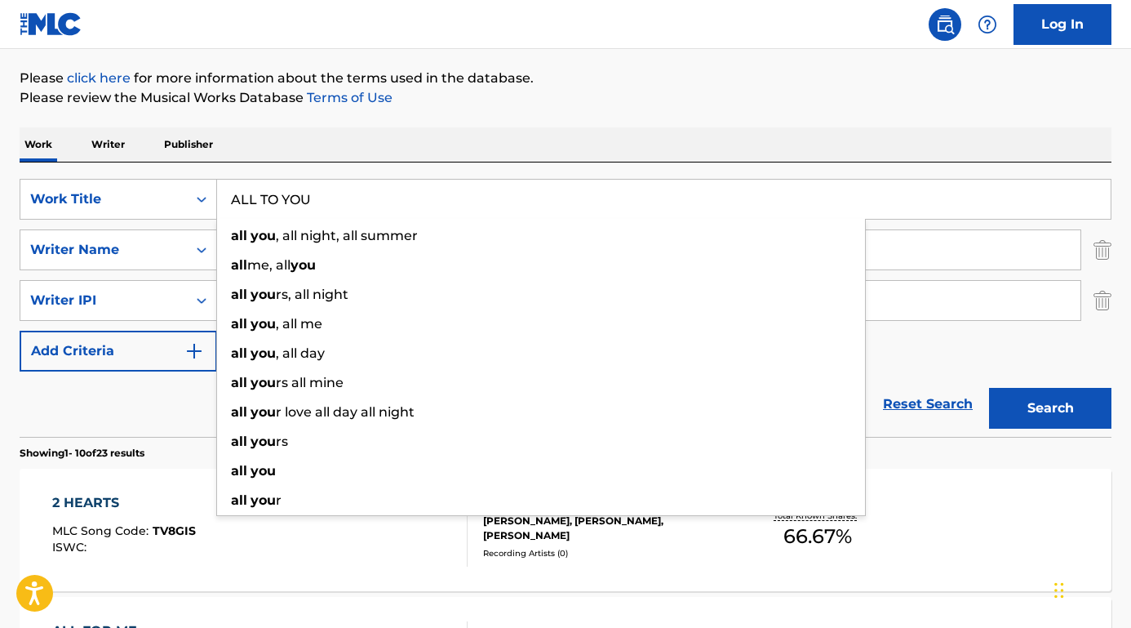
click at [1051, 408] on button "Search" at bounding box center [1050, 408] width 122 height 41
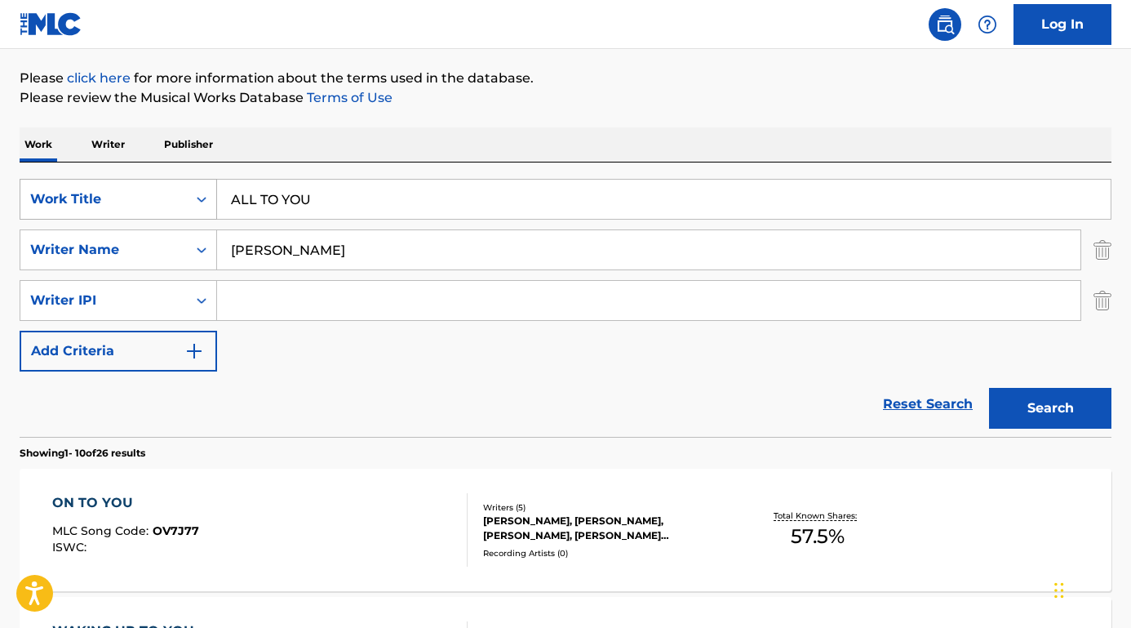
drag, startPoint x: 405, startPoint y: 190, endPoint x: 183, endPoint y: 184, distance: 222.1
click at [183, 184] on div "SearchWithCriteriaab5f2e71-3be5-4ce7-854e-c18ee3c4e1c0 Work Title ALL TO YOU" at bounding box center [566, 199] width 1092 height 41
drag, startPoint x: 327, startPoint y: 204, endPoint x: 204, endPoint y: 193, distance: 123.0
click at [204, 193] on div "SearchWithCriteriaab5f2e71-3be5-4ce7-854e-c18ee3c4e1c0 Work Title ALL TO YOU" at bounding box center [566, 199] width 1092 height 41
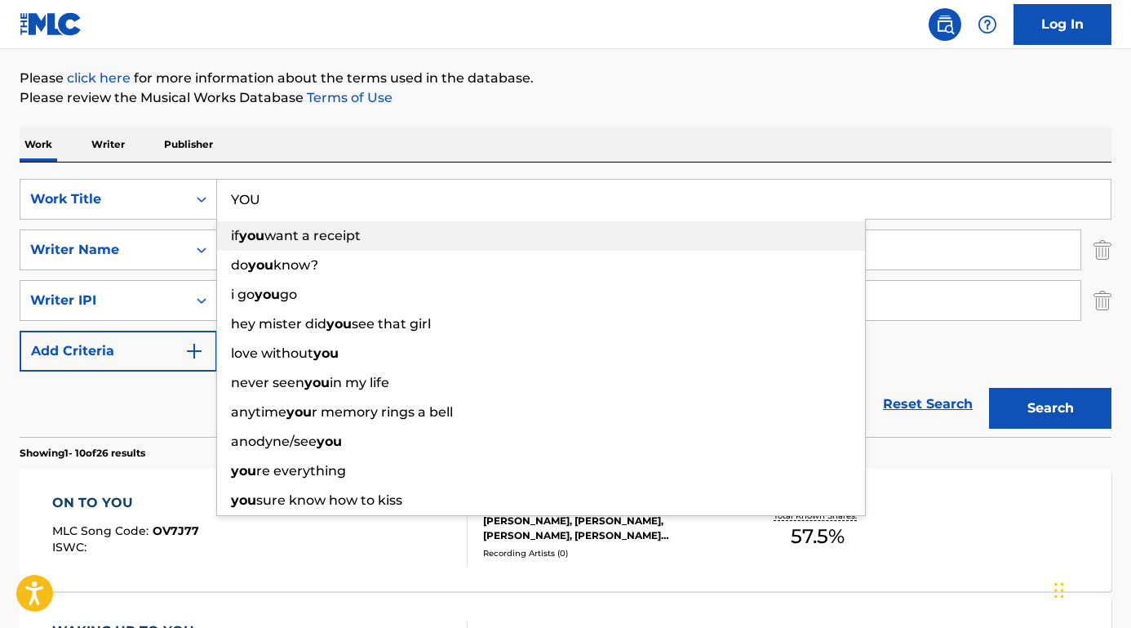
type input "YOU"
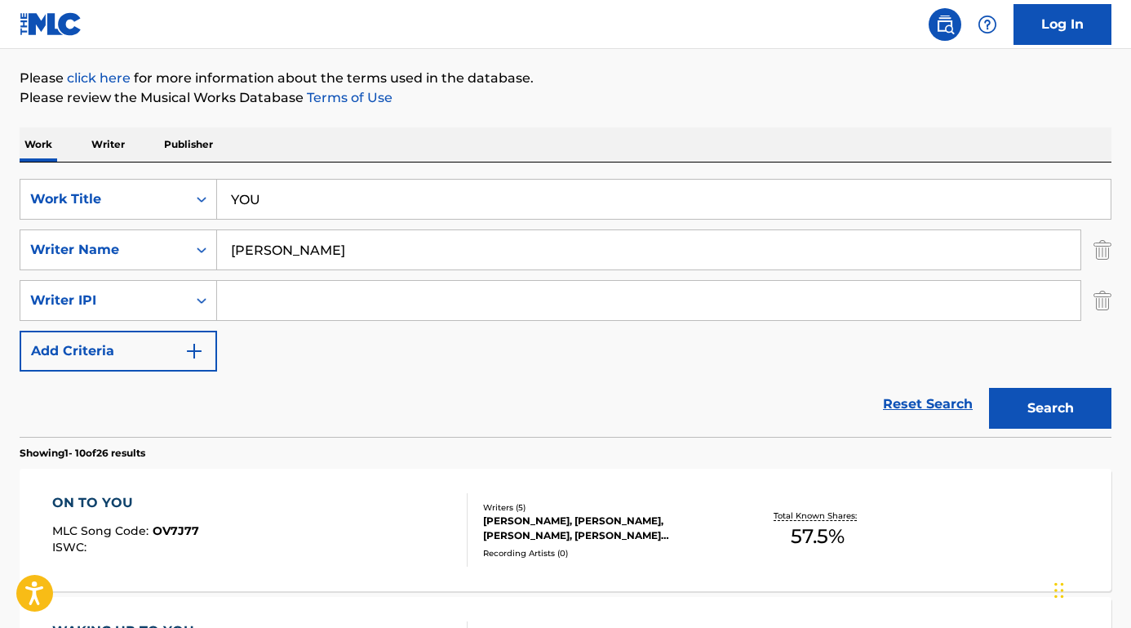
click at [344, 167] on div "SearchWithCriteriaab5f2e71-3be5-4ce7-854e-c18ee3c4e1c0 Work Title YOU SearchWit…" at bounding box center [566, 299] width 1092 height 274
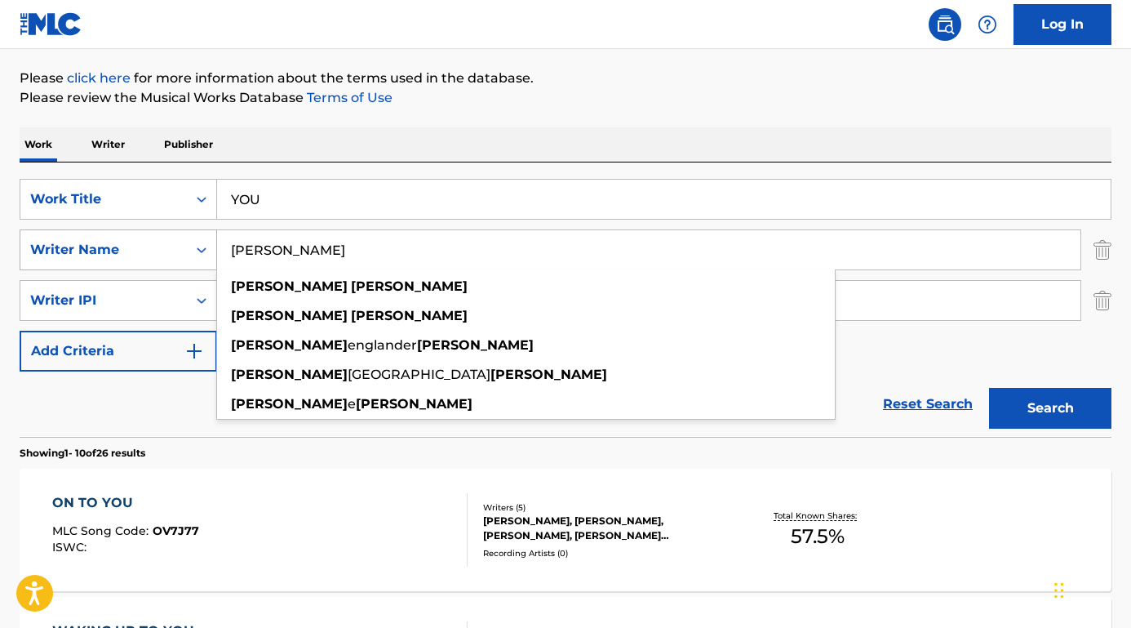
drag, startPoint x: 362, startPoint y: 247, endPoint x: 189, endPoint y: 244, distance: 173.9
click at [189, 247] on div "SearchWithCriteria6e25978d-9f7c-451c-86b9-0a15a8f9915b Writer Name [PERSON_NAME…" at bounding box center [566, 249] width 1092 height 41
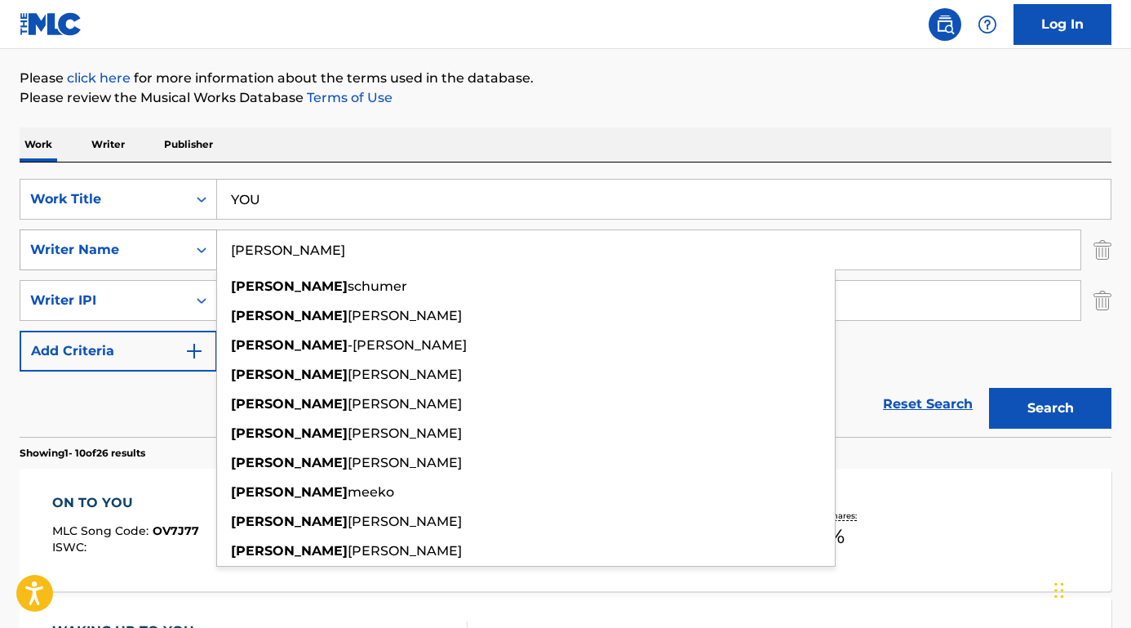
type input "[PERSON_NAME]"
click at [1051, 408] on button "Search" at bounding box center [1050, 408] width 122 height 41
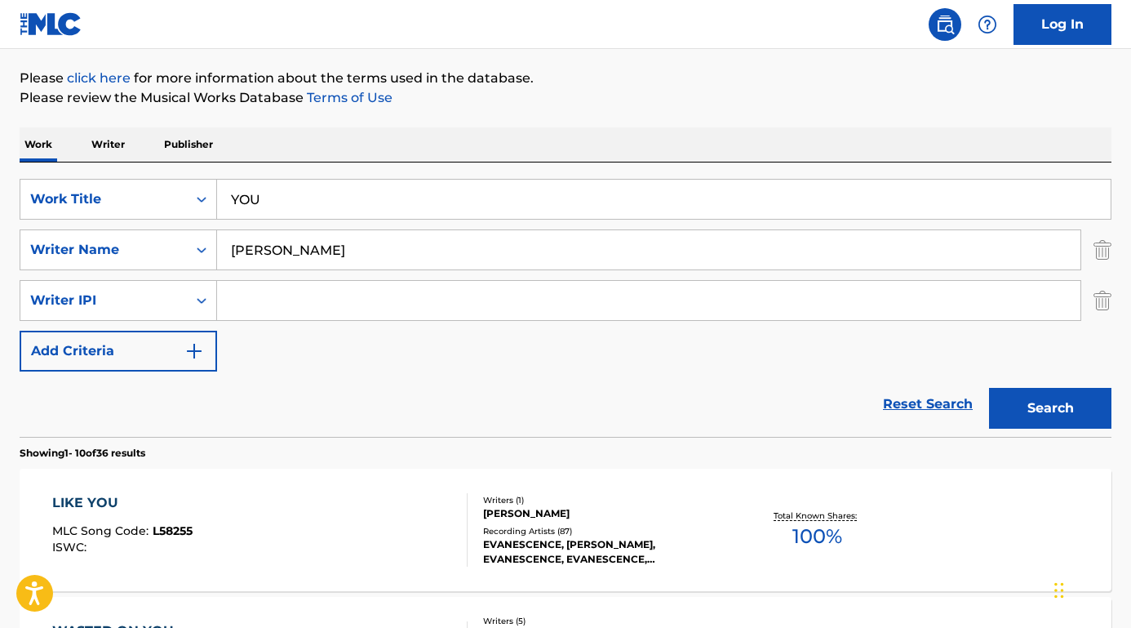
click at [191, 420] on div "Reset Search Search" at bounding box center [566, 403] width 1092 height 65
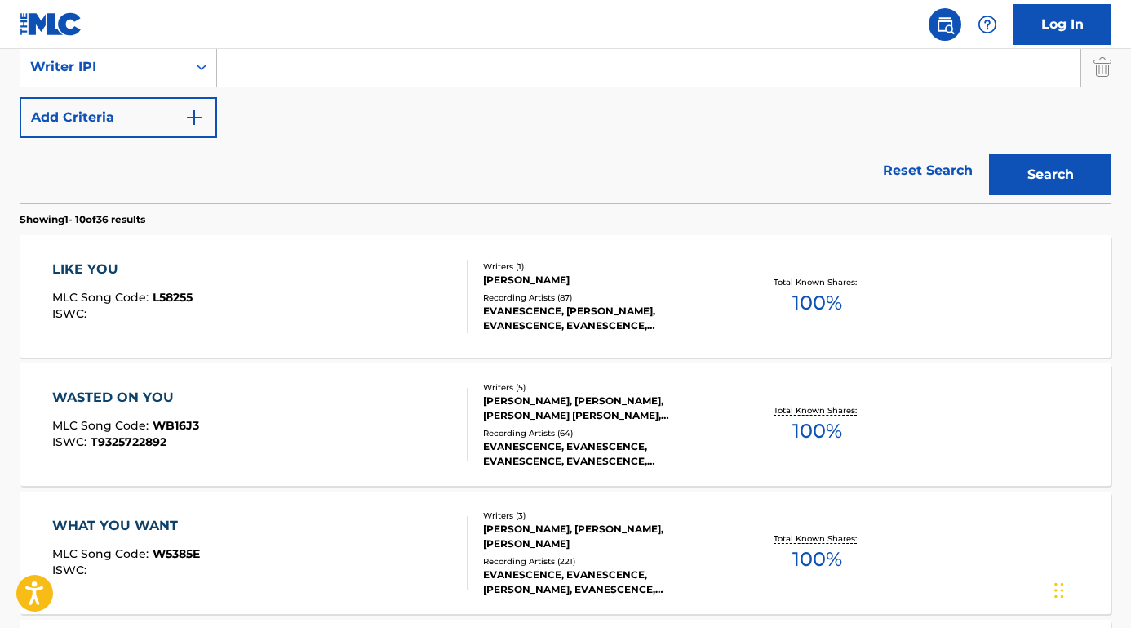
scroll to position [362, 0]
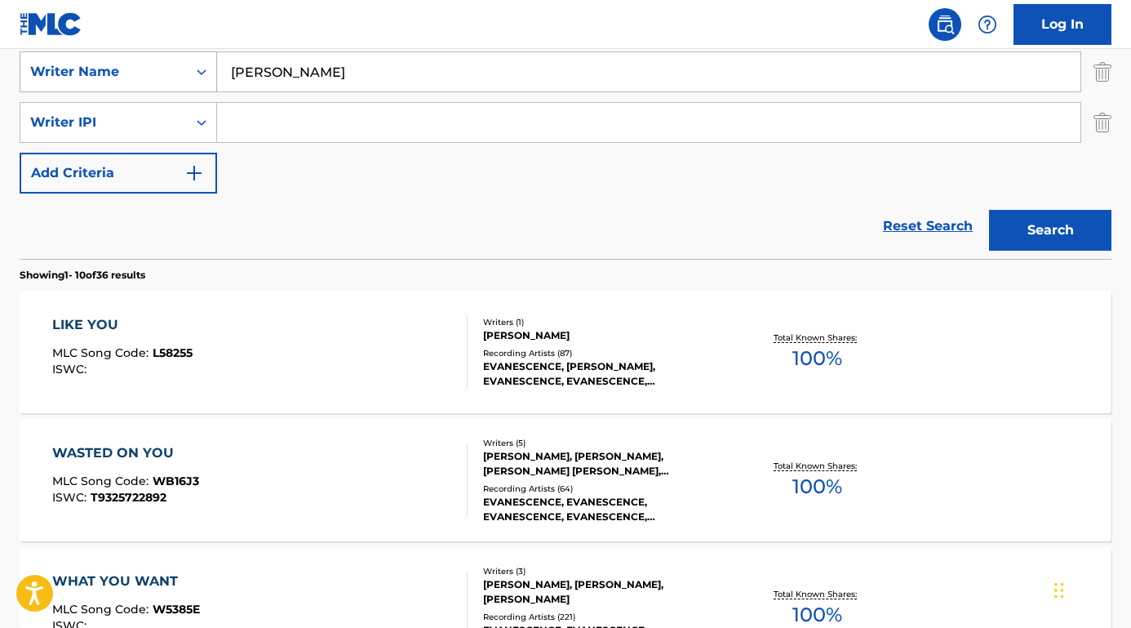
drag, startPoint x: 294, startPoint y: 73, endPoint x: 199, endPoint y: 73, distance: 94.7
click at [199, 73] on div "SearchWithCriteria6e25978d-9f7c-451c-86b9-0a15a8f9915b Writer Name [PERSON_NAME]" at bounding box center [566, 71] width 1092 height 41
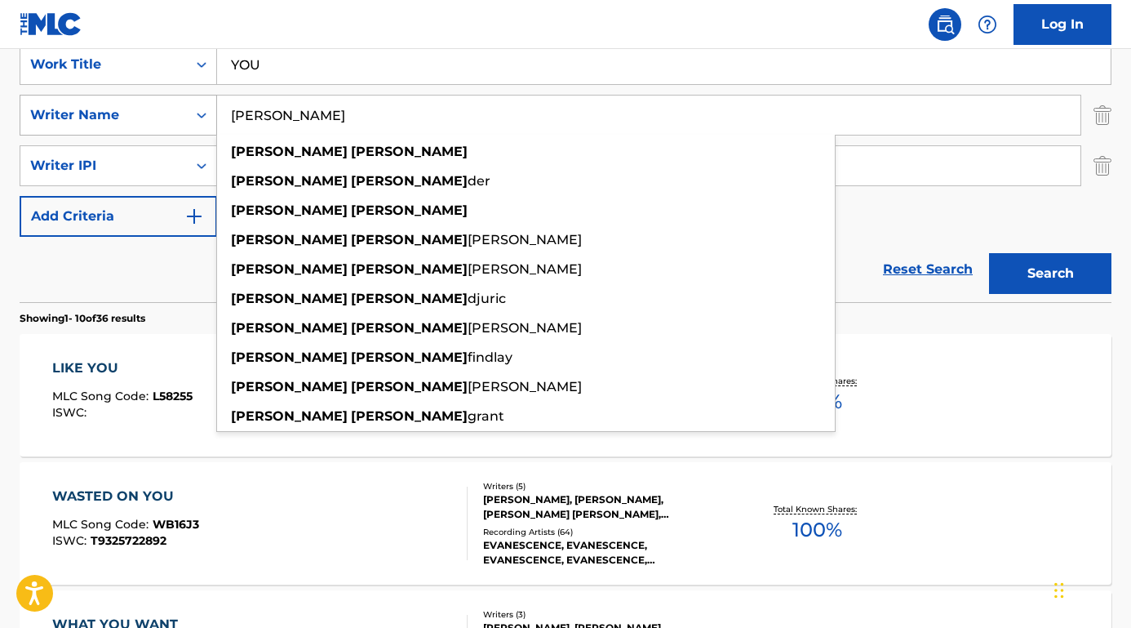
scroll to position [252, 0]
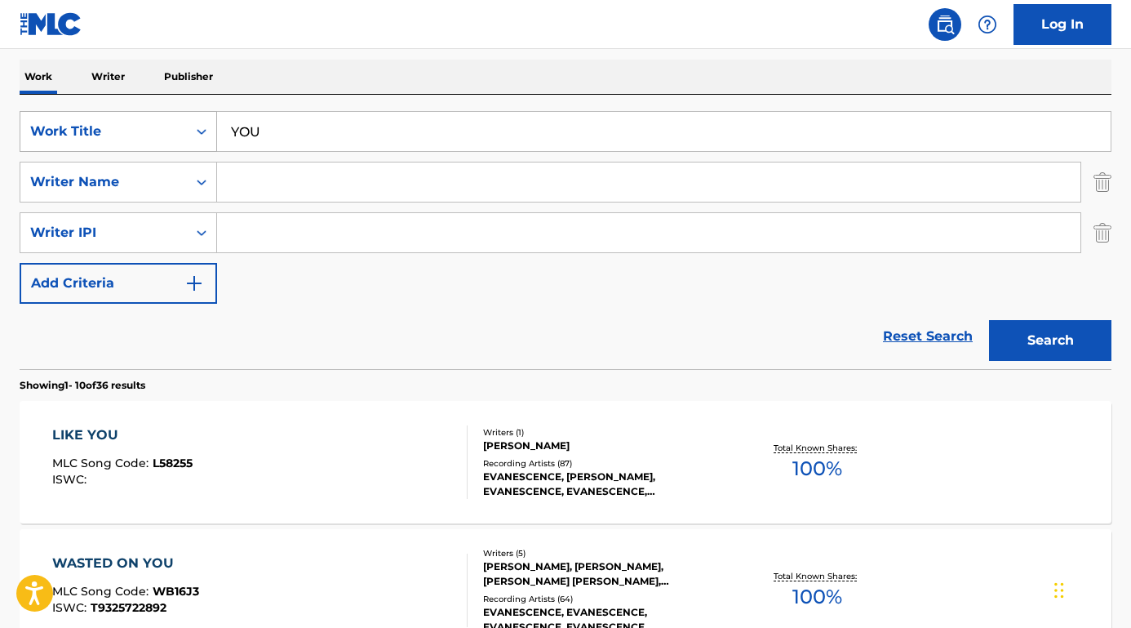
drag, startPoint x: 281, startPoint y: 135, endPoint x: 195, endPoint y: 131, distance: 85.8
click at [192, 132] on div "SearchWithCriteriaab5f2e71-3be5-4ce7-854e-c18ee3c4e1c0 Work Title YOU" at bounding box center [566, 131] width 1092 height 41
paste input "Baila de Gasolina"
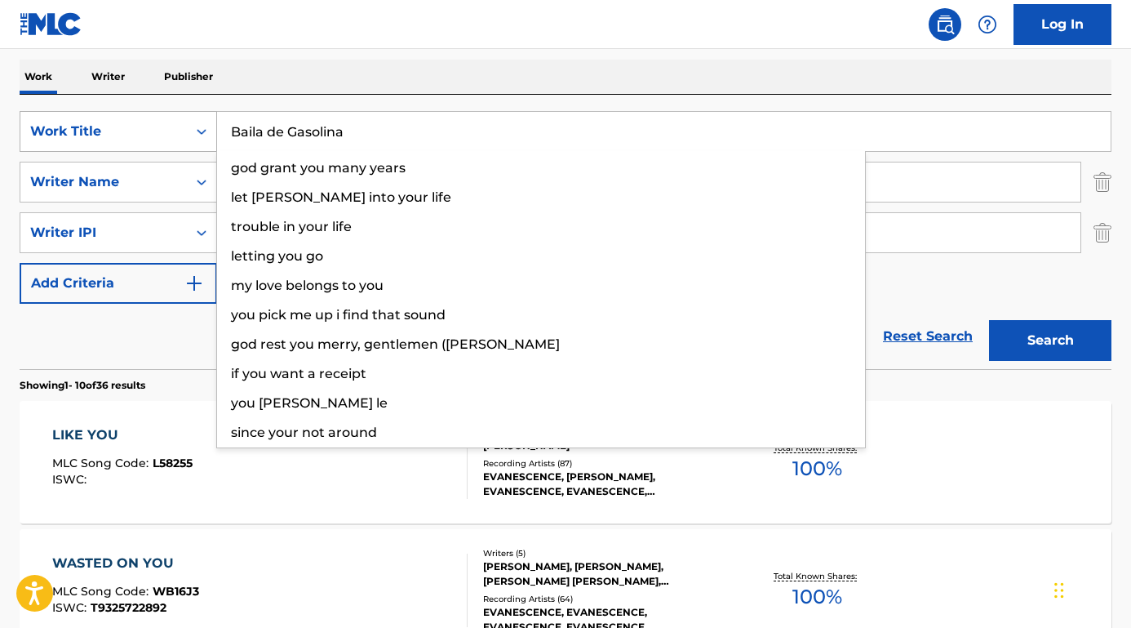
click at [1051, 340] on button "Search" at bounding box center [1050, 340] width 122 height 41
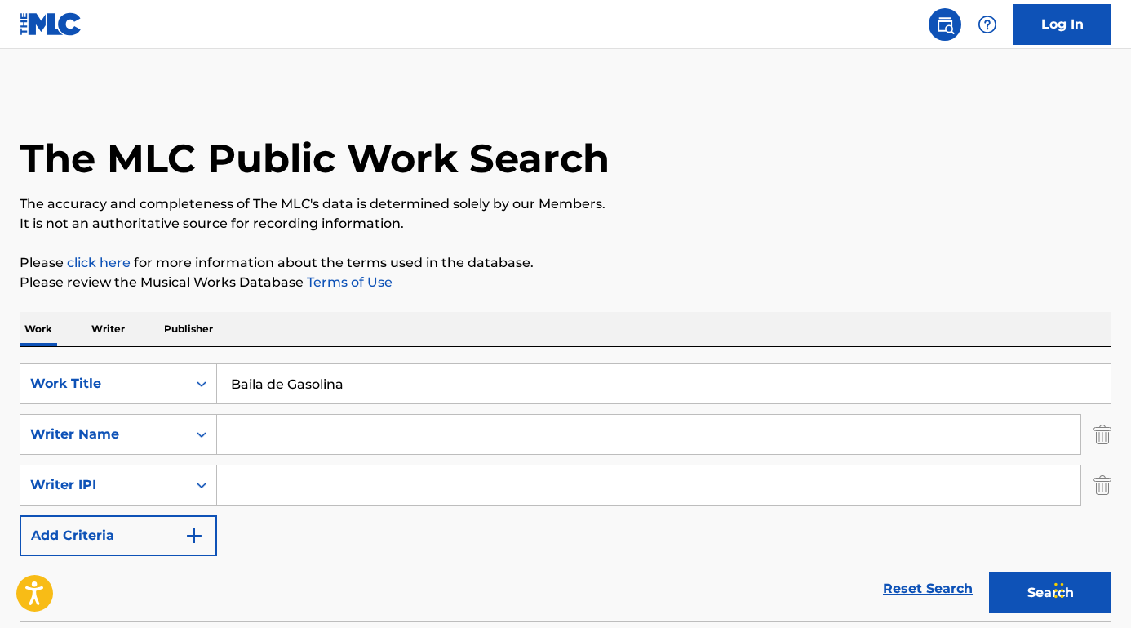
scroll to position [0, 0]
drag, startPoint x: 353, startPoint y: 393, endPoint x: 158, endPoint y: 362, distance: 196.7
click at [158, 362] on div "SearchWithCriteriaab5f2e71-3be5-4ce7-854e-c18ee3c4e1c0 Work Title Baila de Gaso…" at bounding box center [566, 484] width 1092 height 274
paste input "Haunted [DATE]"
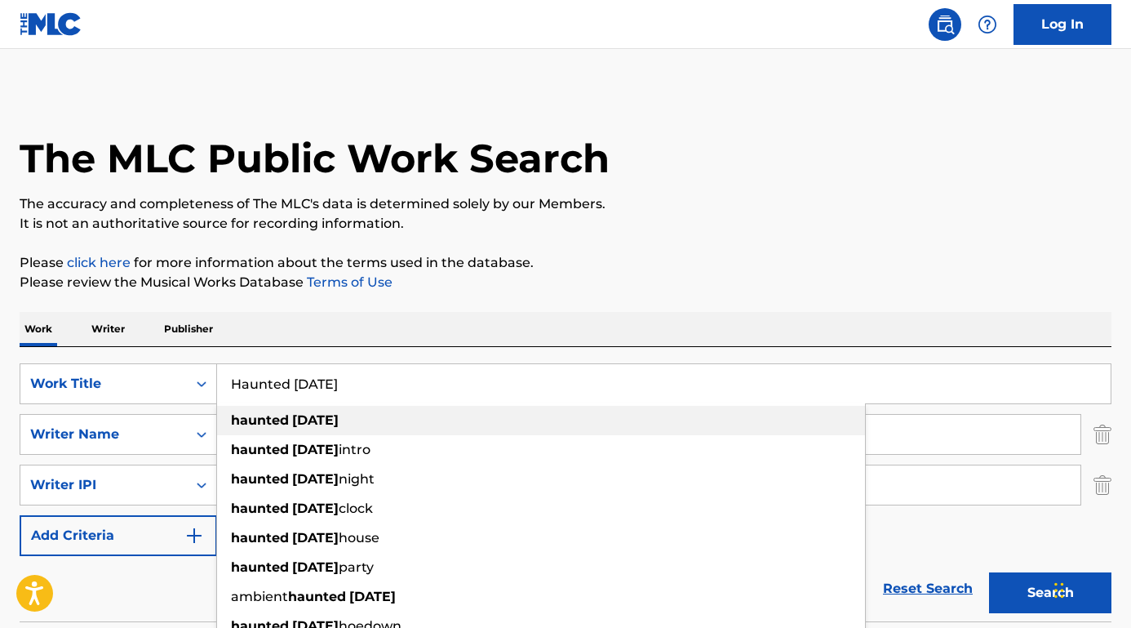
click at [272, 422] on strong "haunted" at bounding box center [260, 420] width 58 height 16
type input "haunted [DATE]"
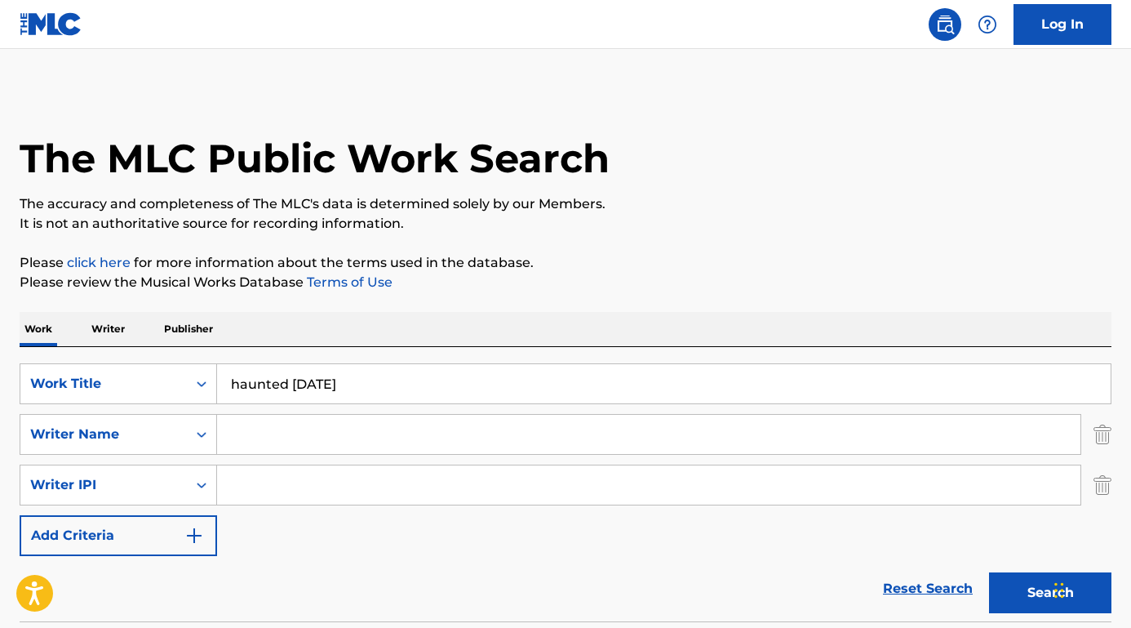
click at [269, 436] on input "Search Form" at bounding box center [649, 434] width 864 height 39
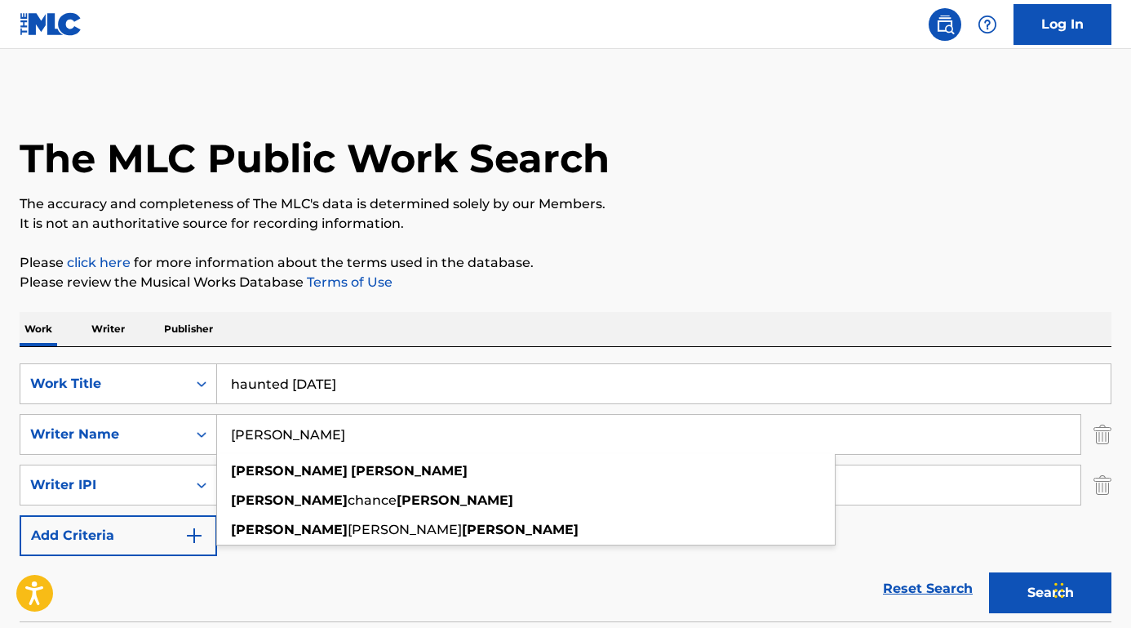
type input "[PERSON_NAME]"
click at [1051, 593] on button "Search" at bounding box center [1050, 592] width 122 height 41
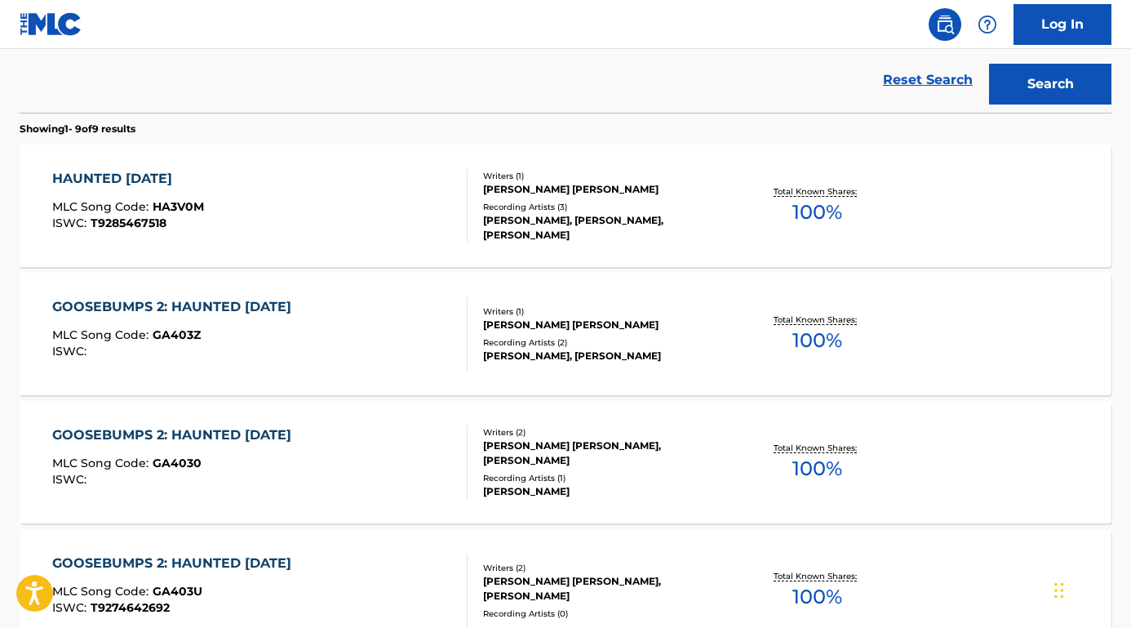
scroll to position [509, 0]
click at [199, 179] on div "HAUNTED [DATE]" at bounding box center [128, 178] width 152 height 20
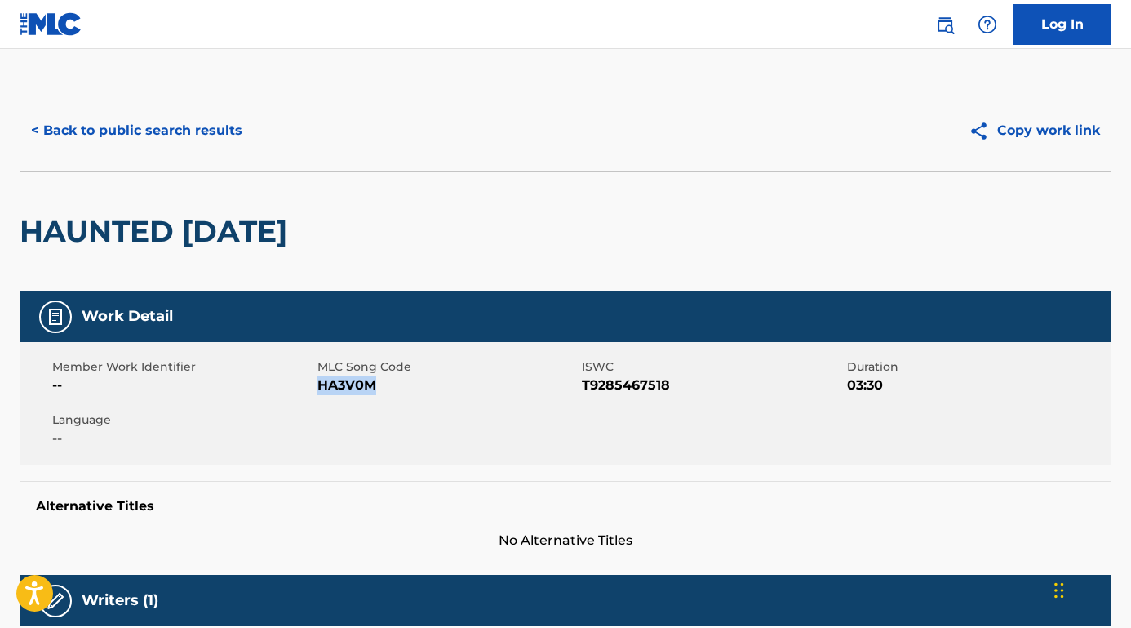
copy span "HA3V0M"
drag, startPoint x: 356, startPoint y: 386, endPoint x: 318, endPoint y: 386, distance: 38.4
click at [318, 386] on span "HA3V0M" at bounding box center [448, 385] width 261 height 20
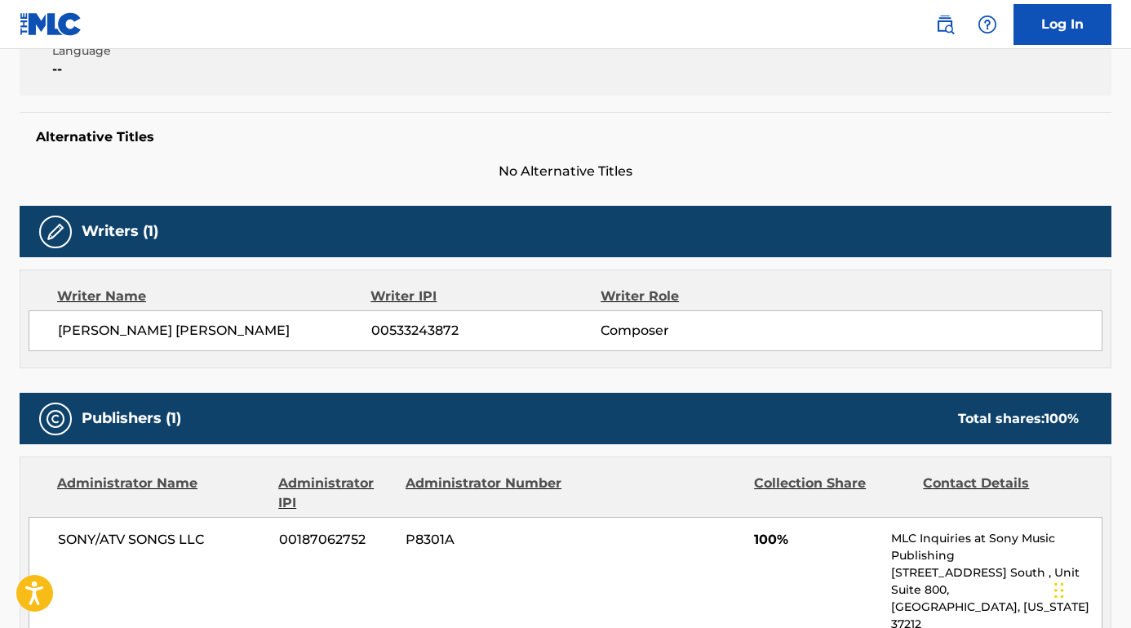
scroll to position [206, 0]
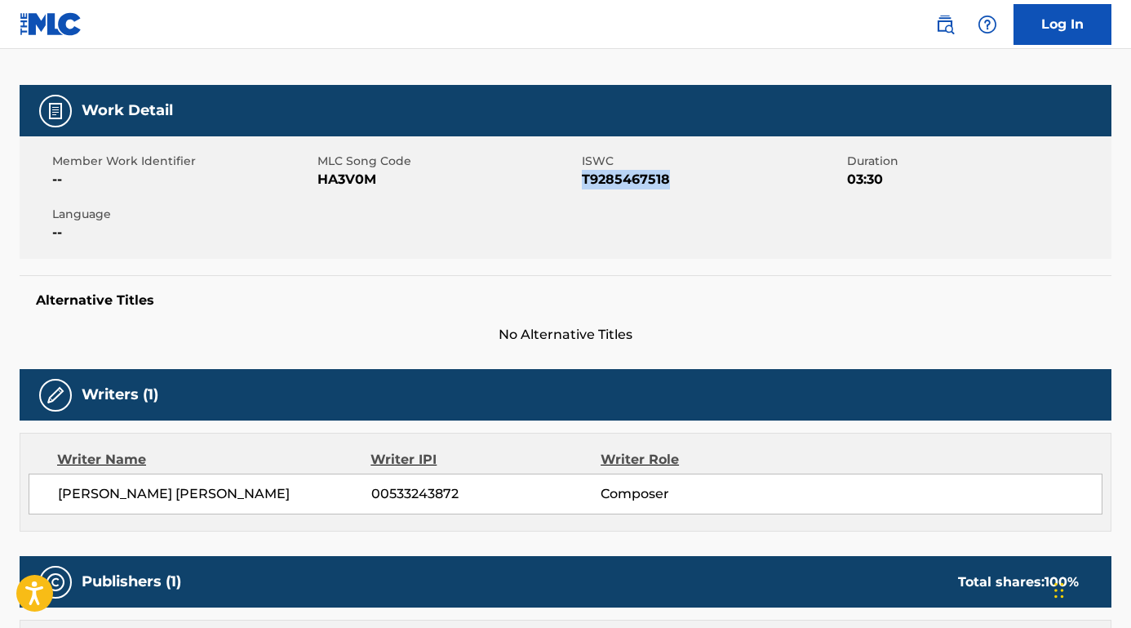
drag, startPoint x: 682, startPoint y: 185, endPoint x: 582, endPoint y: 183, distance: 99.6
click at [582, 183] on span "T9285467518" at bounding box center [712, 180] width 261 height 20
copy span "T9285467518"
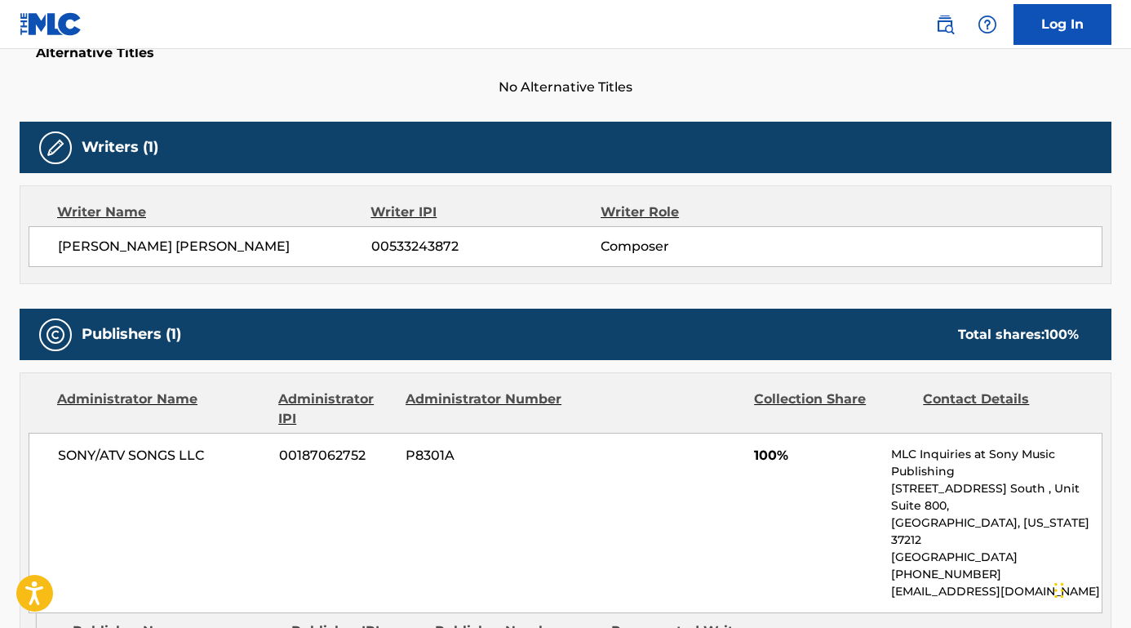
scroll to position [464, 0]
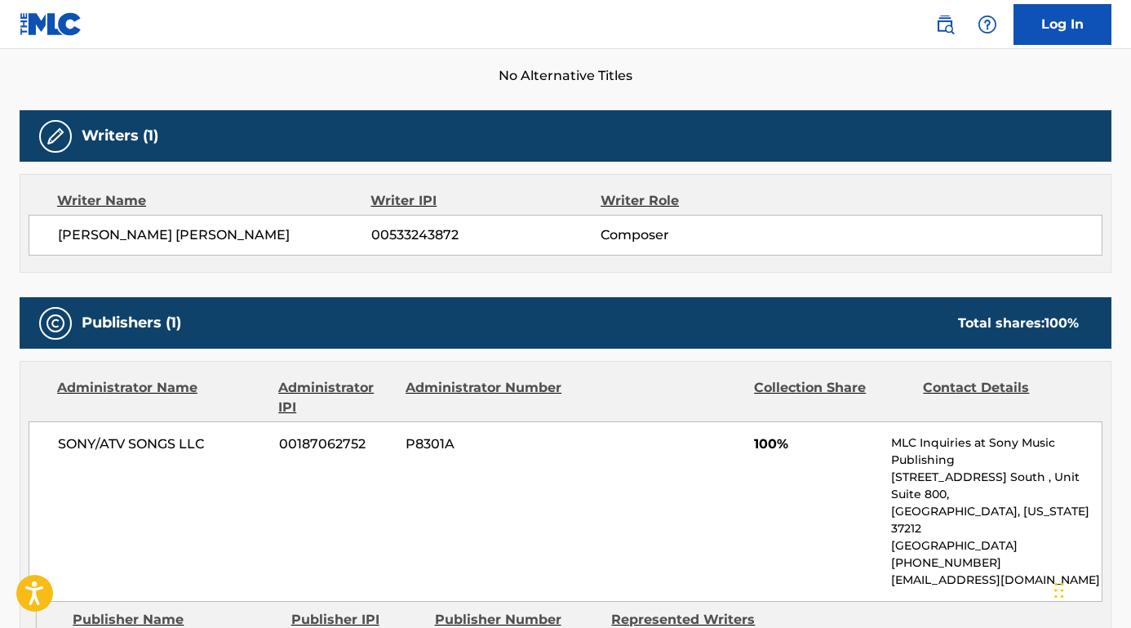
drag, startPoint x: 326, startPoint y: 240, endPoint x: 5, endPoint y: 229, distance: 321.0
click at [4, 227] on div "< Back to public search results Copy work link HAUNTED [DATE] Work Detail Membe…" at bounding box center [565, 298] width 1131 height 1346
copy span "[PERSON_NAME] [PERSON_NAME]"
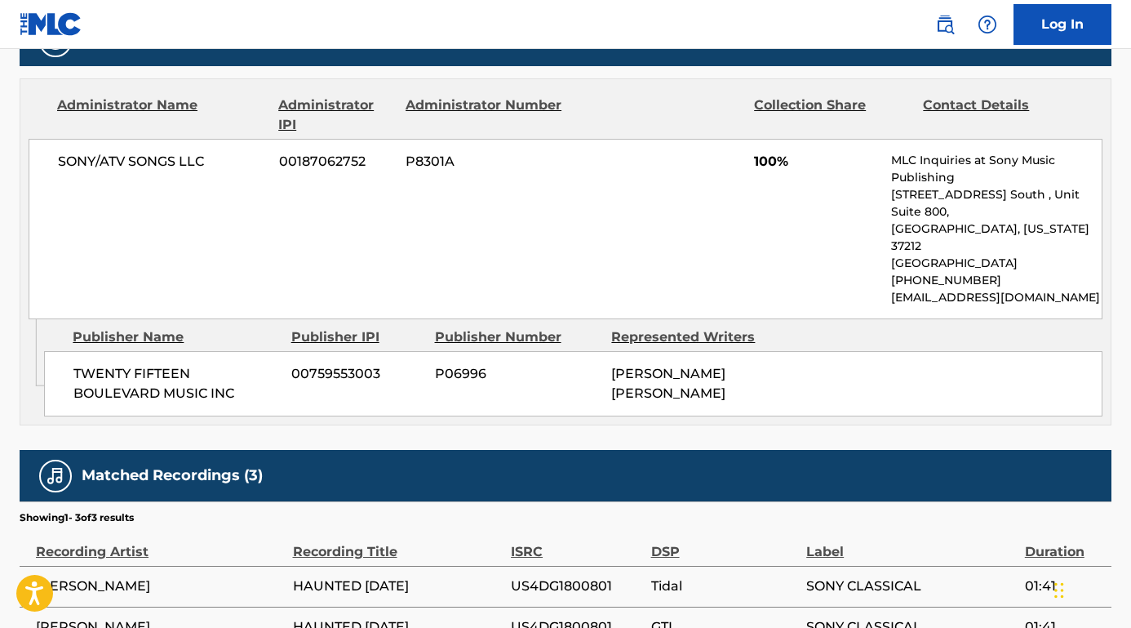
scroll to position [780, 0]
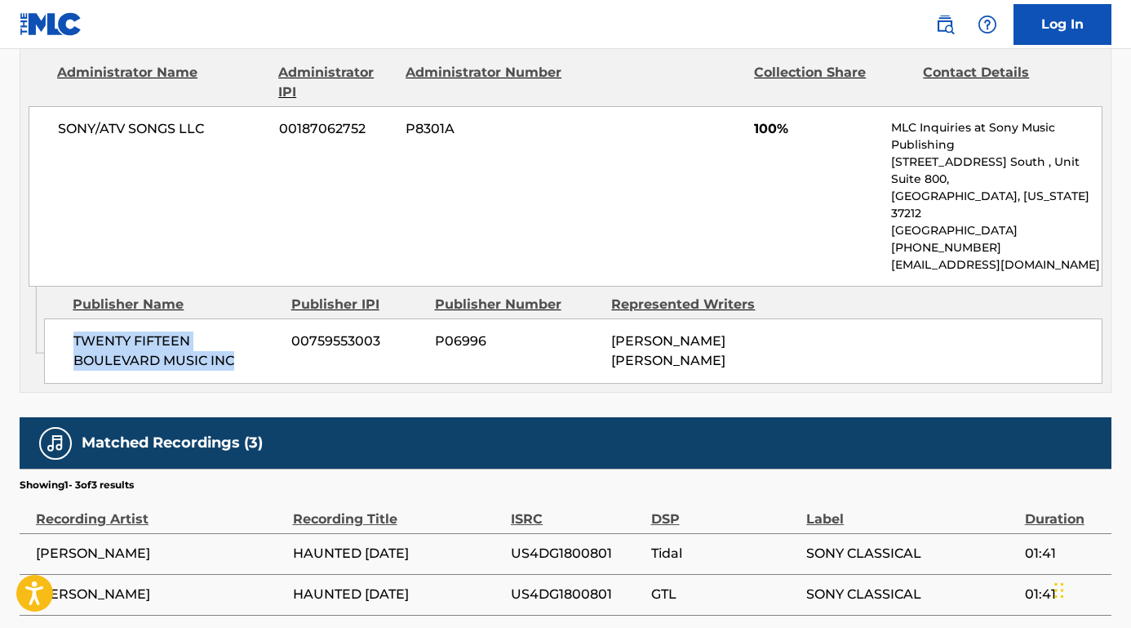
drag, startPoint x: 246, startPoint y: 338, endPoint x: 52, endPoint y: 322, distance: 194.1
click at [51, 321] on div "TWENTY FIFTEEN BOULEVARD MUSIC INC 00759553003 P06996 [PERSON_NAME] [PERSON_NAM…" at bounding box center [573, 350] width 1059 height 65
copy span "TWENTY FIFTEEN BOULEVARD MUSIC INC"
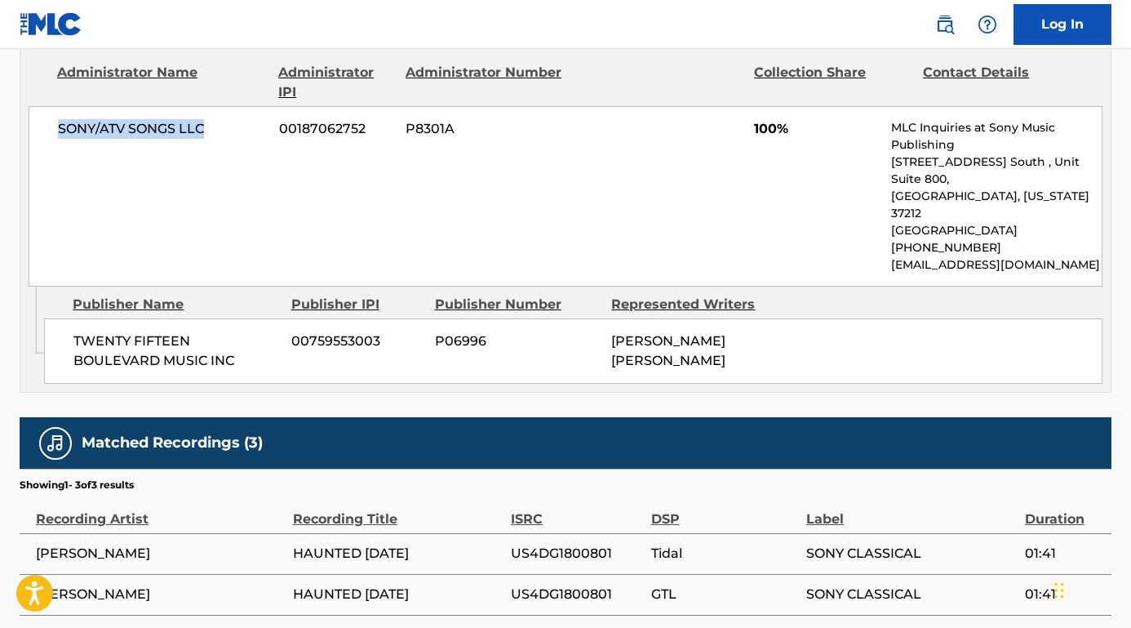
drag, startPoint x: 224, startPoint y: 127, endPoint x: 48, endPoint y: 123, distance: 175.5
click at [48, 123] on div "SONY/ATV SONGS LLC 00187062752 P8301A 100% MLC Inquiries at Sony Music Publishi…" at bounding box center [566, 196] width 1074 height 180
copy span "SONY/ATV SONGS LLC"
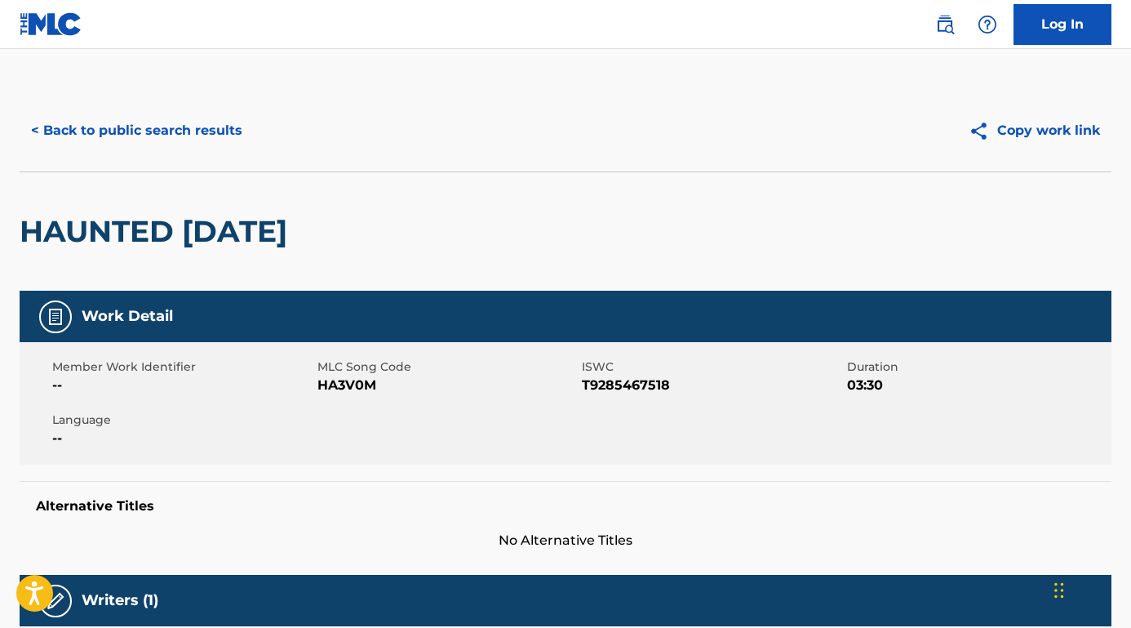
click at [149, 117] on button "< Back to public search results" at bounding box center [137, 130] width 234 height 41
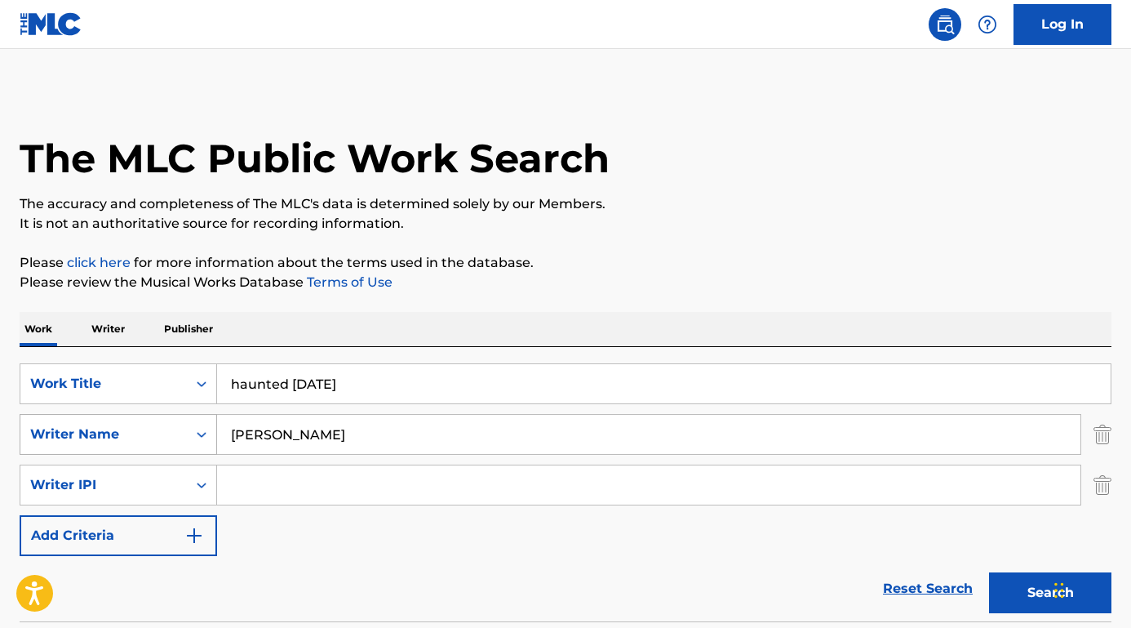
drag, startPoint x: 331, startPoint y: 435, endPoint x: 150, endPoint y: 433, distance: 181.2
click at [150, 433] on div "SearchWithCriteria6e25978d-9f7c-451c-86b9-0a15a8f9915b Writer Name [PERSON_NAME]" at bounding box center [566, 434] width 1092 height 41
paste input "[PERSON_NAME]"
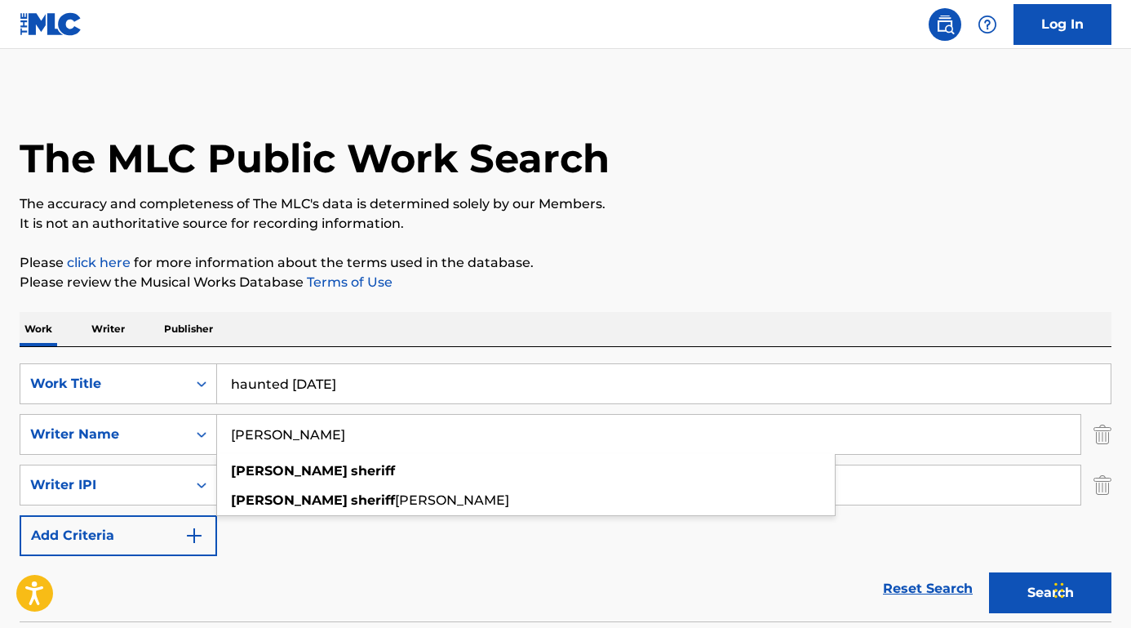
type input "[PERSON_NAME]"
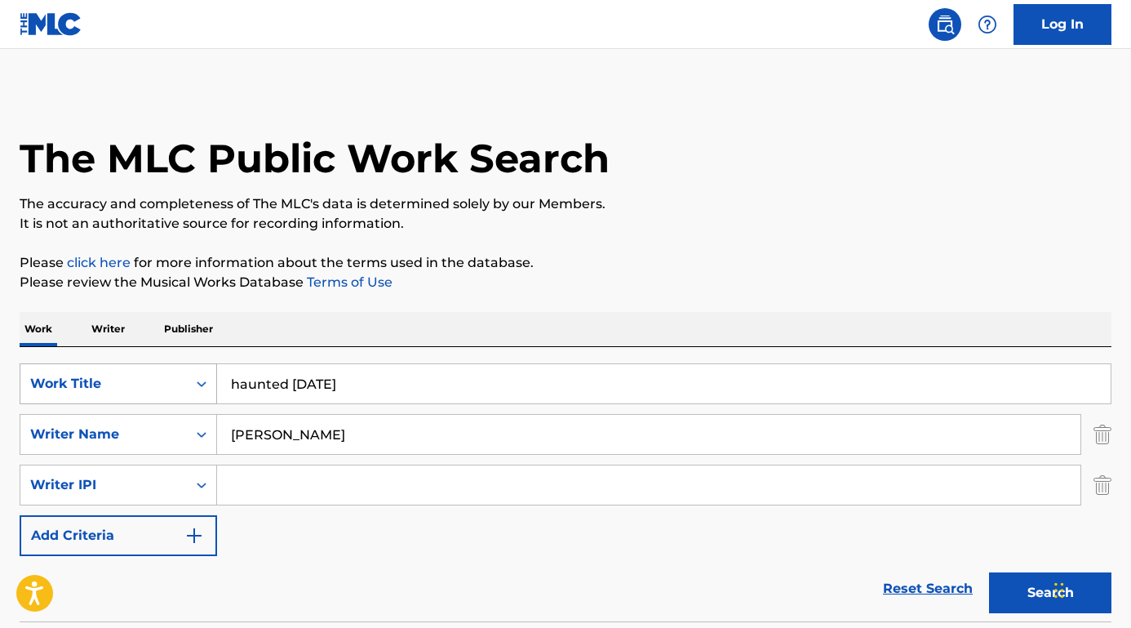
drag, startPoint x: 384, startPoint y: 383, endPoint x: 194, endPoint y: 376, distance: 189.5
click at [194, 376] on div "SearchWithCriteriaab5f2e71-3be5-4ce7-854e-c18ee3c4e1c0 Work Title haunted [DATE]" at bounding box center [566, 383] width 1092 height 41
type input "WILL YA DANCE"
click at [1051, 593] on button "Search" at bounding box center [1050, 592] width 122 height 41
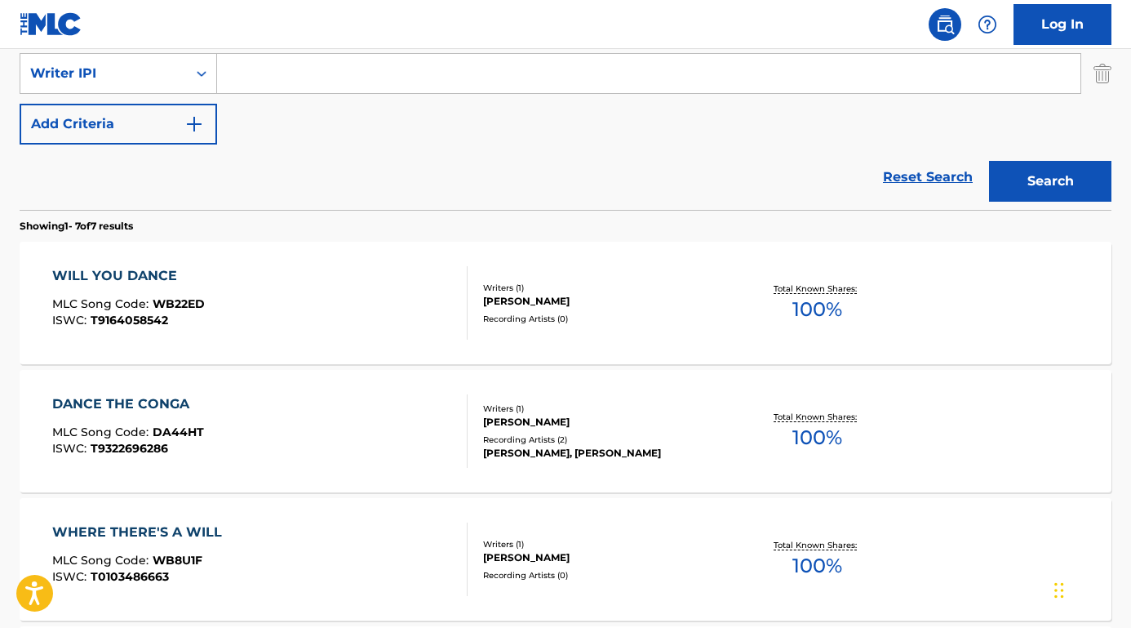
scroll to position [412, 0]
click at [147, 273] on div "WILL YOU DANCE" at bounding box center [128, 275] width 153 height 20
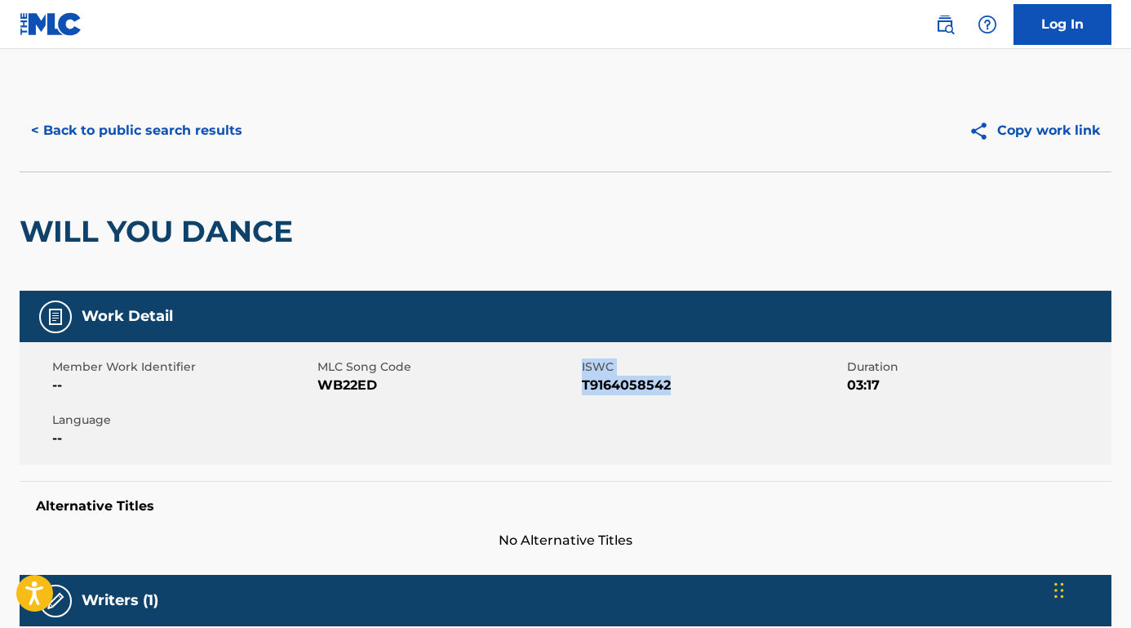
drag, startPoint x: 690, startPoint y: 380, endPoint x: 581, endPoint y: 387, distance: 108.8
click at [581, 387] on div "Member Work Identifier -- MLC Song Code WB22ED ISWC T9164058542 Duration 03:17 …" at bounding box center [566, 403] width 1092 height 122
copy div "ISWC T9164058542"
drag, startPoint x: 383, startPoint y: 390, endPoint x: 318, endPoint y: 390, distance: 65.3
click at [318, 389] on span "WB22ED" at bounding box center [448, 385] width 261 height 20
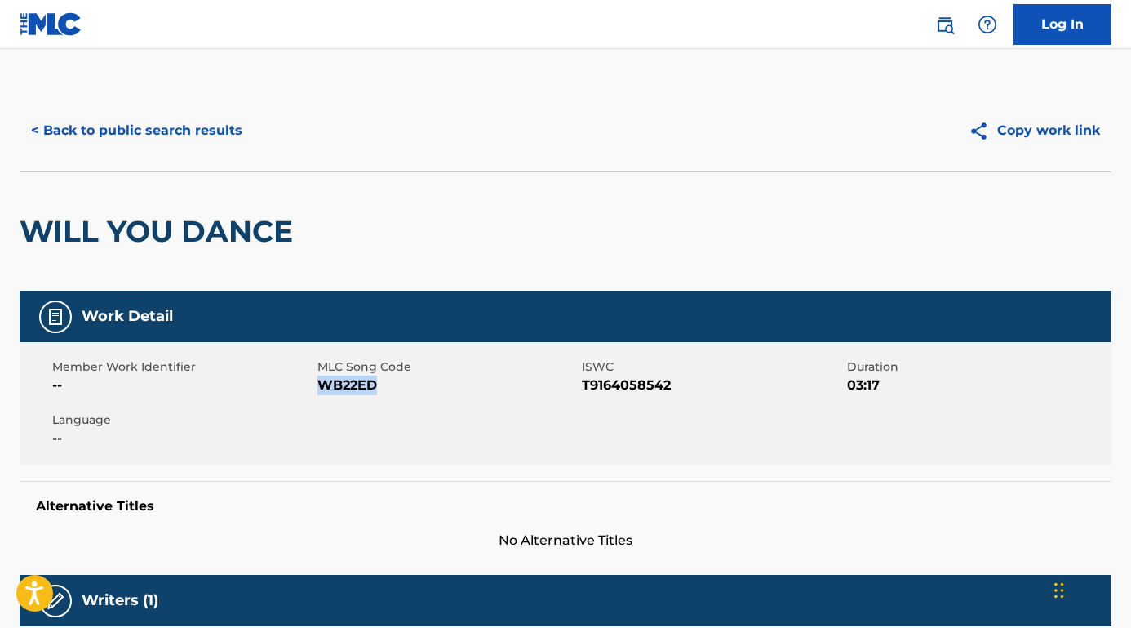
copy span "WB22ED"
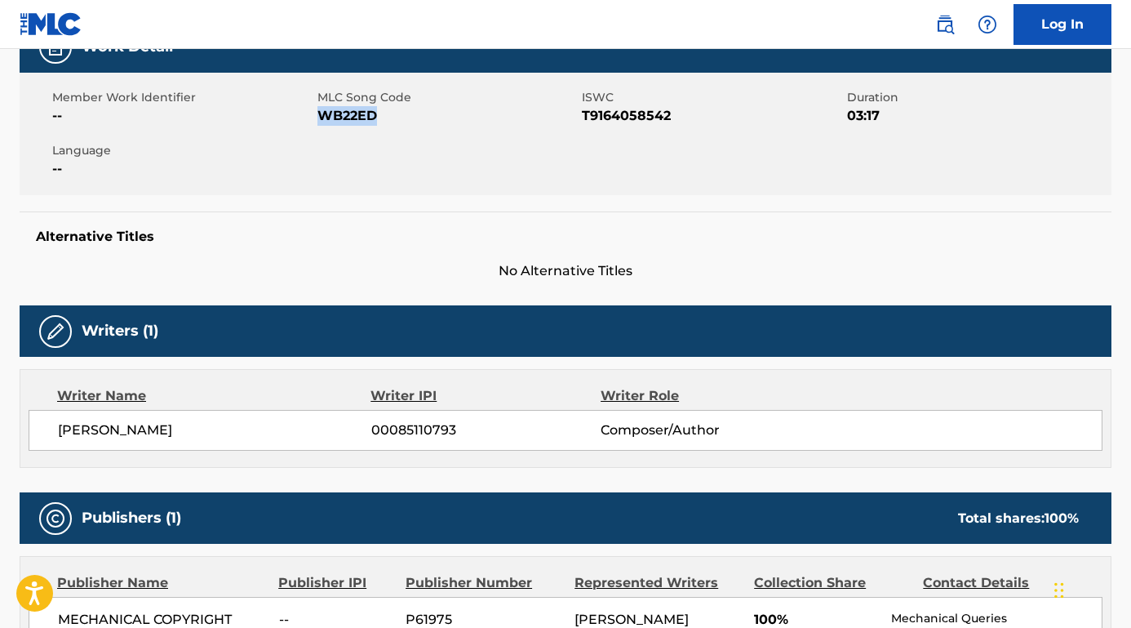
scroll to position [251, 0]
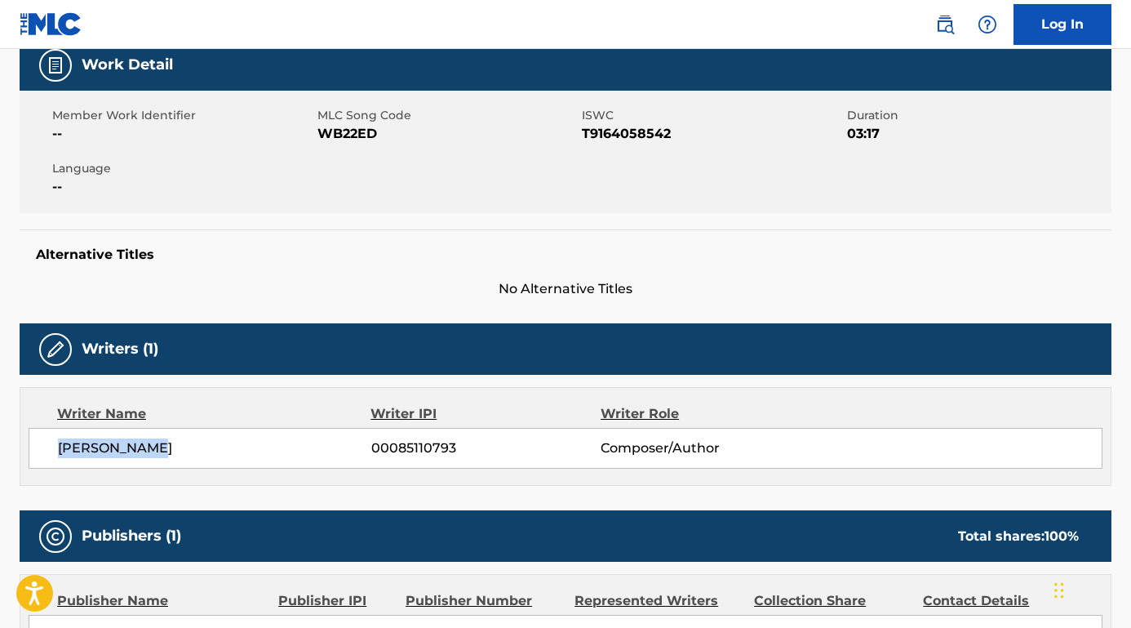
drag, startPoint x: 166, startPoint y: 448, endPoint x: 29, endPoint y: 448, distance: 137.1
click at [29, 448] on div "[PERSON_NAME] 00085110793 Composer/Author" at bounding box center [566, 448] width 1074 height 41
copy span "[PERSON_NAME]"
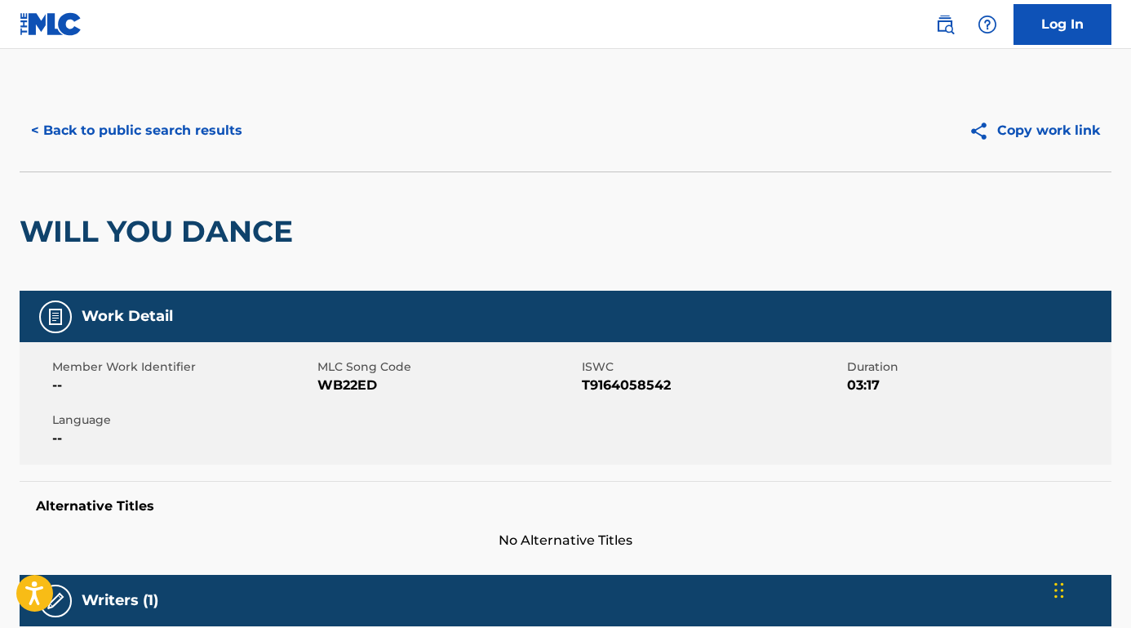
scroll to position [0, 0]
click at [228, 132] on button "< Back to public search results" at bounding box center [137, 130] width 234 height 41
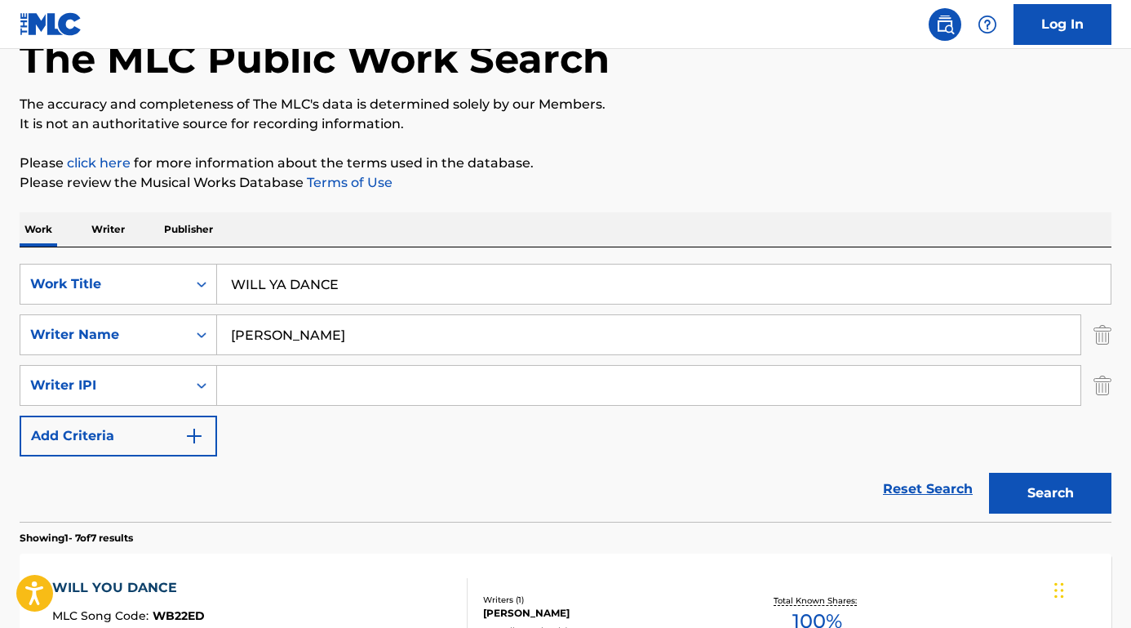
scroll to position [72, 0]
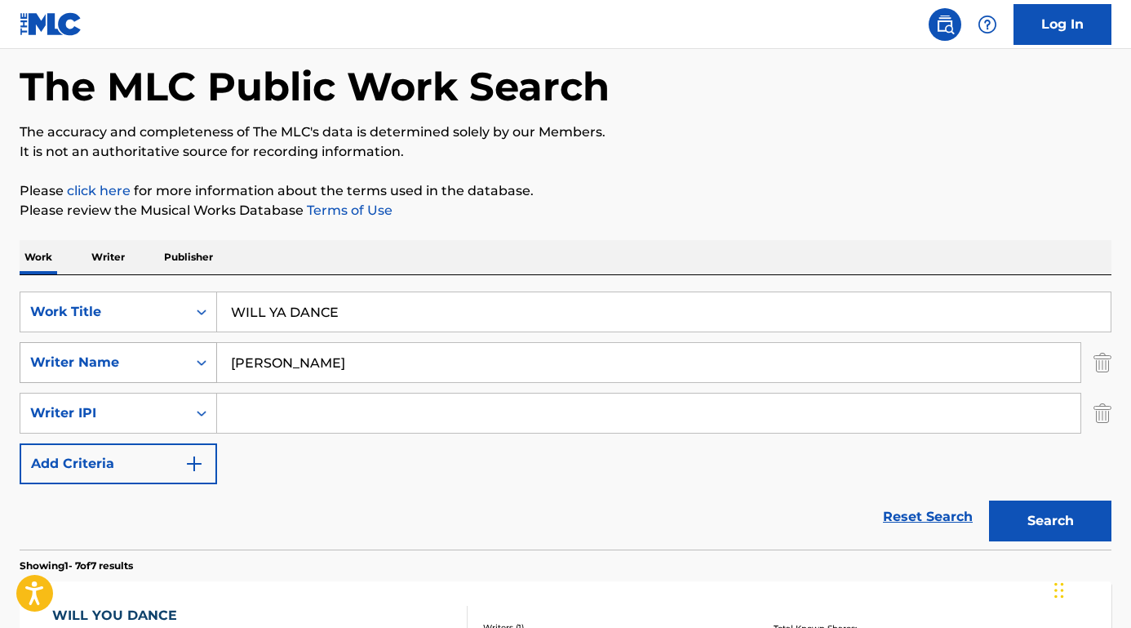
drag, startPoint x: 321, startPoint y: 367, endPoint x: 154, endPoint y: 363, distance: 166.6
click at [154, 363] on div "SearchWithCriteria6e25978d-9f7c-451c-86b9-0a15a8f9915b Writer Name [PERSON_NAME]" at bounding box center [566, 362] width 1092 height 41
paste input "Linde"
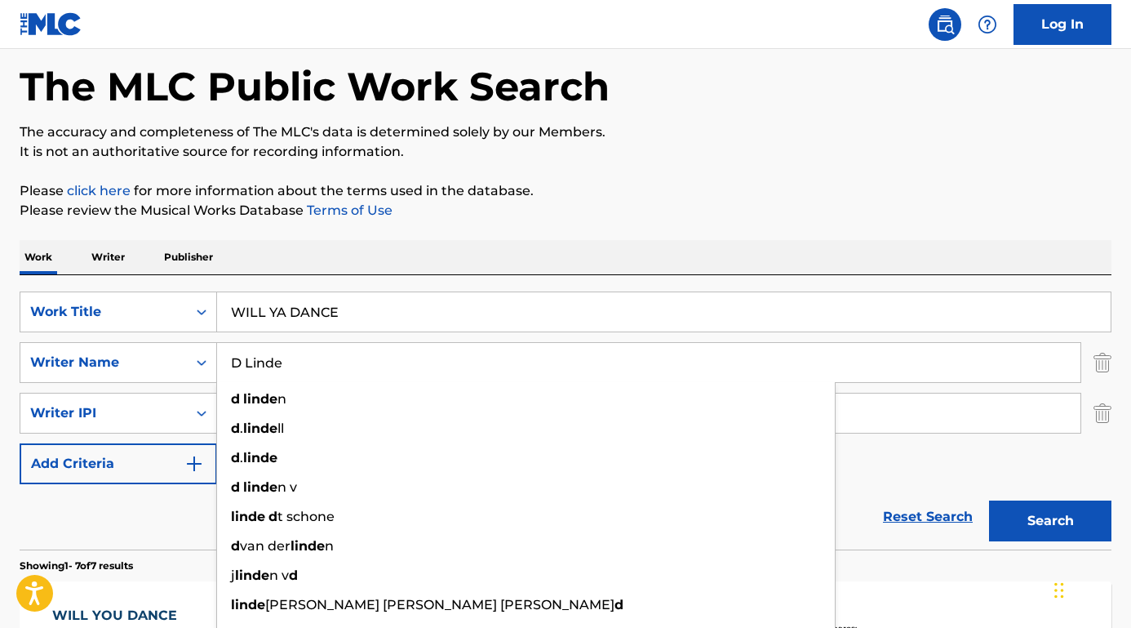
type input "D Linde"
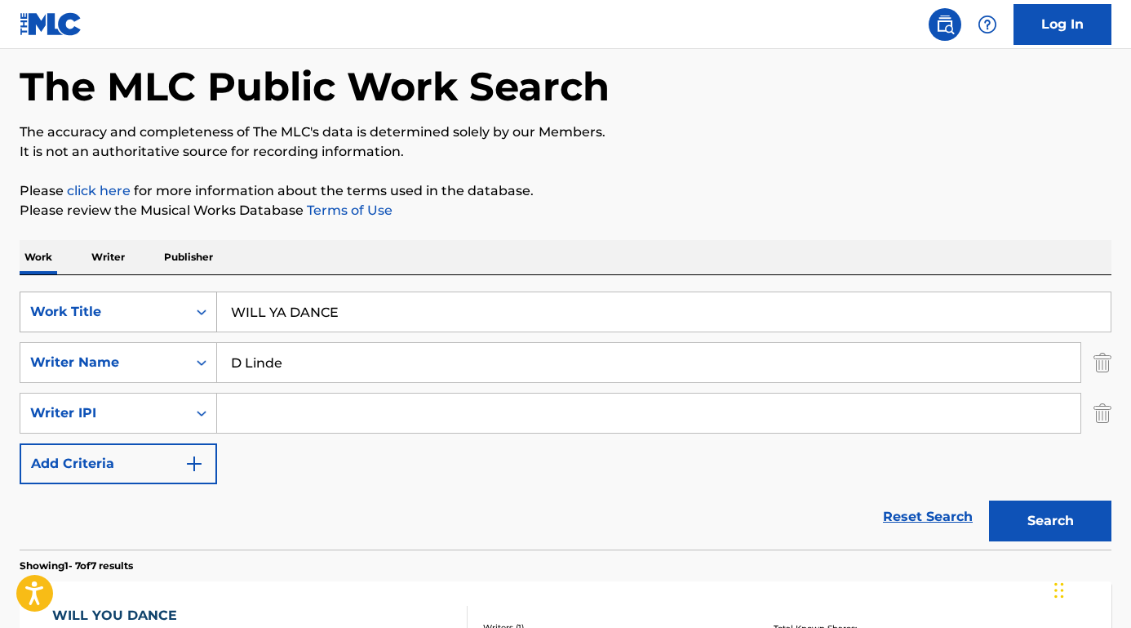
drag, startPoint x: 287, startPoint y: 317, endPoint x: 171, endPoint y: 309, distance: 116.2
click at [171, 309] on div "SearchWithCriteriaab5f2e71-3be5-4ce7-854e-c18ee3c4e1c0 Work Title WILL YA DANCE" at bounding box center [566, 311] width 1092 height 41
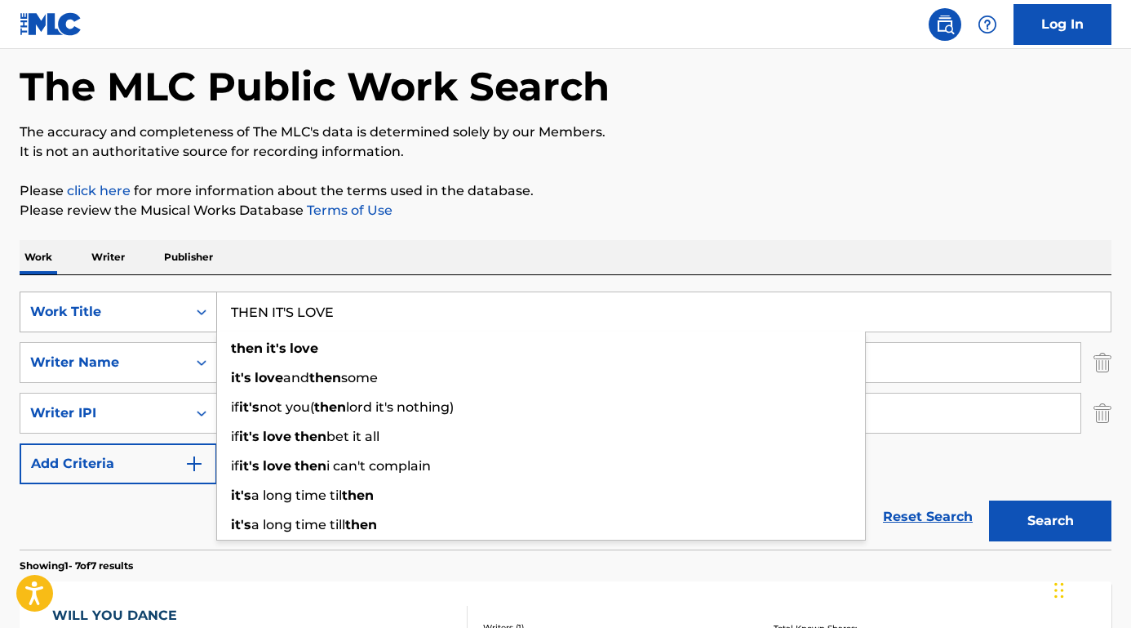
type input "THEN IT'S LOVE"
click at [1051, 521] on button "Search" at bounding box center [1050, 520] width 122 height 41
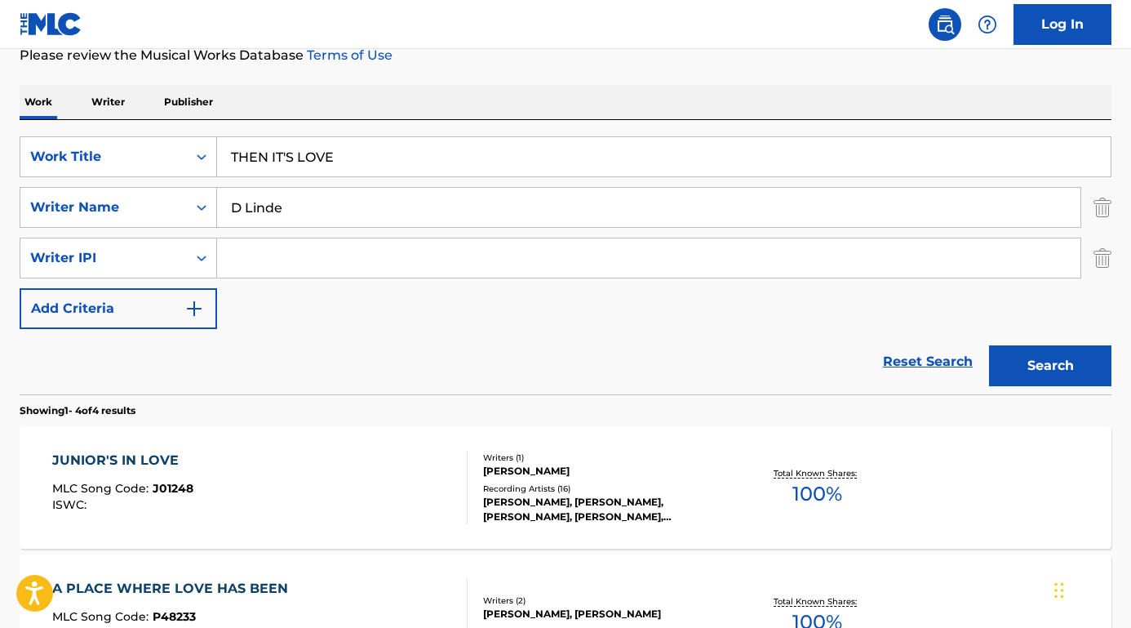
scroll to position [127, 0]
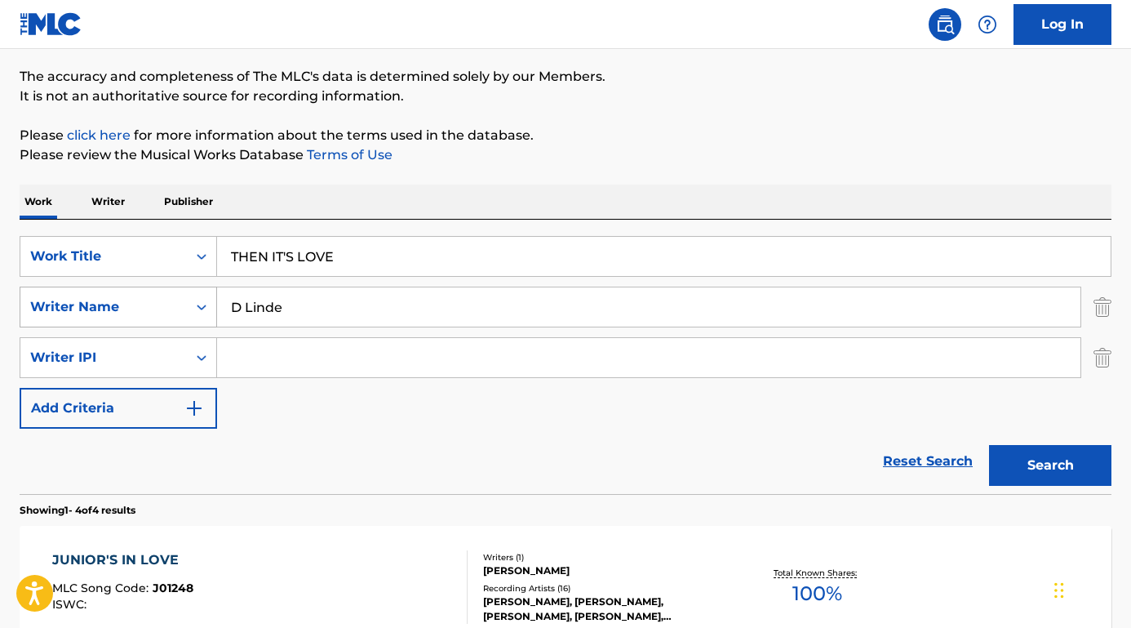
drag, startPoint x: 313, startPoint y: 314, endPoint x: 170, endPoint y: 300, distance: 143.5
click at [170, 300] on div "SearchWithCriteria6e25978d-9f7c-451c-86b9-0a15a8f9915b Writer Name [PERSON_NAME]" at bounding box center [566, 307] width 1092 height 41
paste input "[PERSON_NAME]"
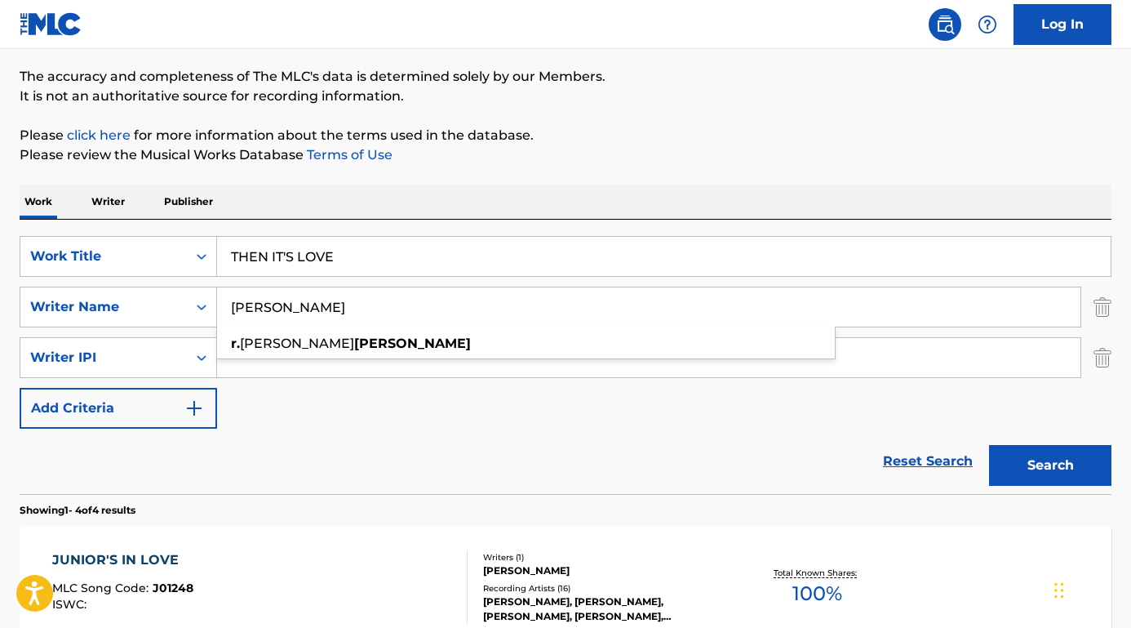
type input "[PERSON_NAME]"
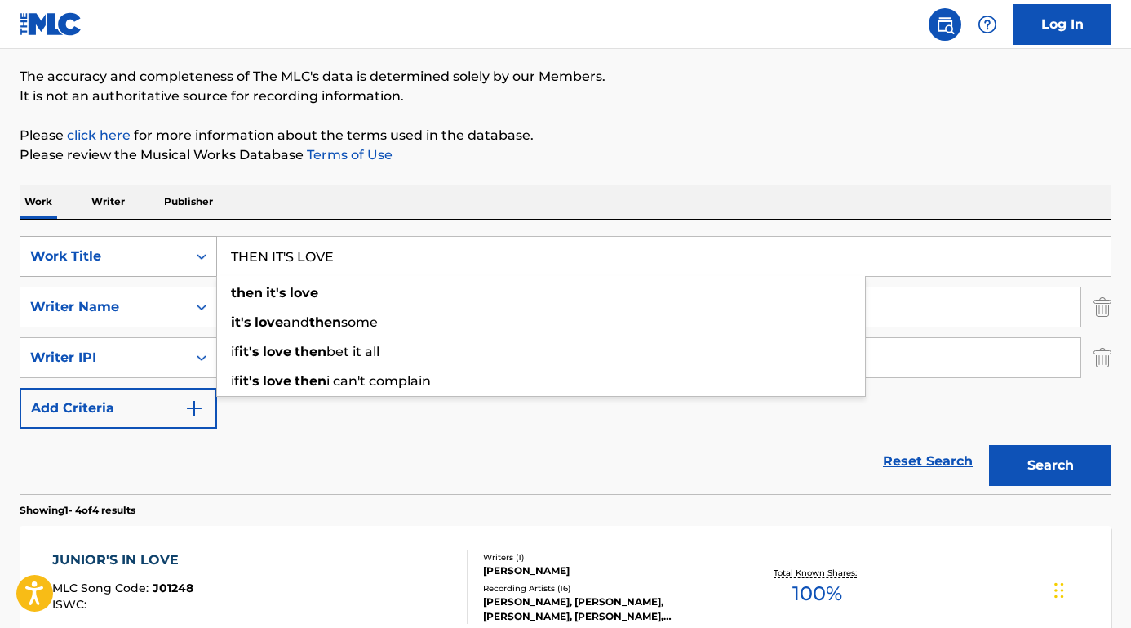
drag, startPoint x: 342, startPoint y: 265, endPoint x: 118, endPoint y: 255, distance: 224.7
click at [118, 255] on div "SearchWithCriteriaab5f2e71-3be5-4ce7-854e-c18ee3c4e1c0 Work Title THEN IT'S LOV…" at bounding box center [566, 256] width 1092 height 41
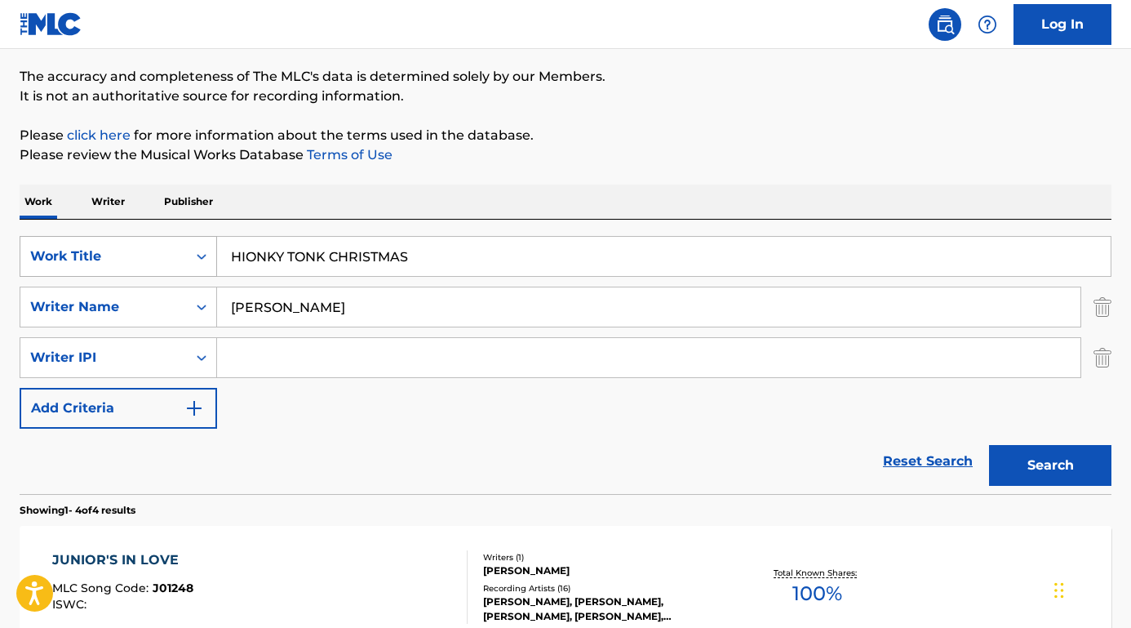
type input "HIONKY TONK CHRISTMAS"
click at [1051, 465] on button "Search" at bounding box center [1050, 465] width 122 height 41
click at [191, 558] on div "HONKY TONK CHRISTMAS" at bounding box center [146, 560] width 188 height 20
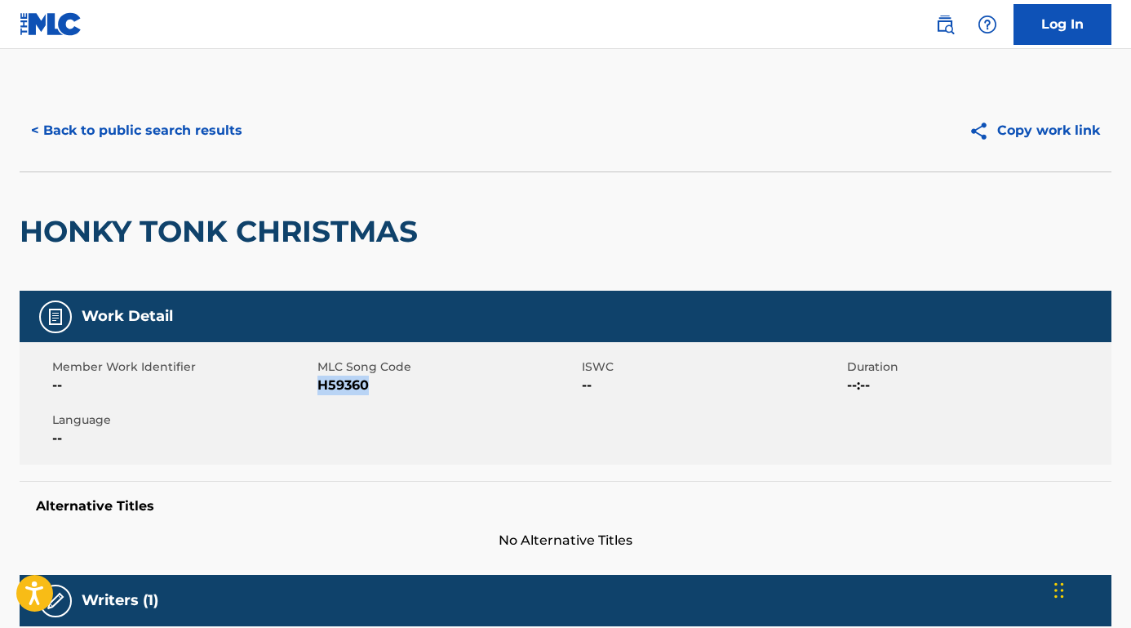
drag, startPoint x: 398, startPoint y: 377, endPoint x: 318, endPoint y: 384, distance: 80.3
click at [318, 384] on span "H59360" at bounding box center [448, 385] width 261 height 20
copy span "H59360"
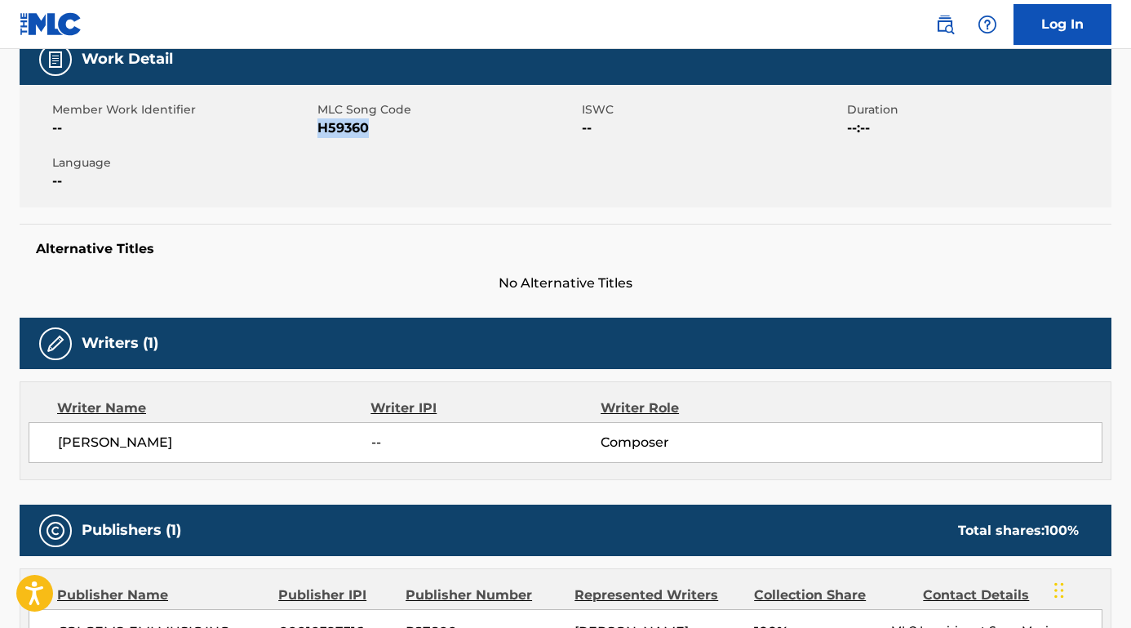
scroll to position [317, 0]
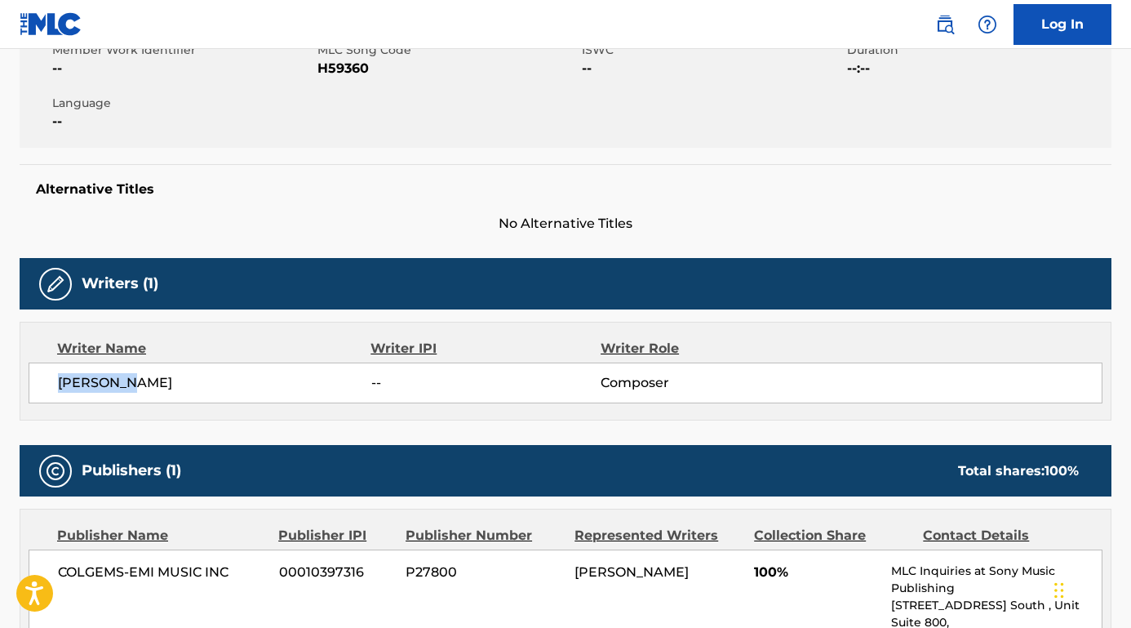
drag, startPoint x: 166, startPoint y: 378, endPoint x: 39, endPoint y: 375, distance: 126.5
click at [39, 375] on div "[PERSON_NAME] -- Composer" at bounding box center [566, 382] width 1074 height 41
copy span "[PERSON_NAME]"
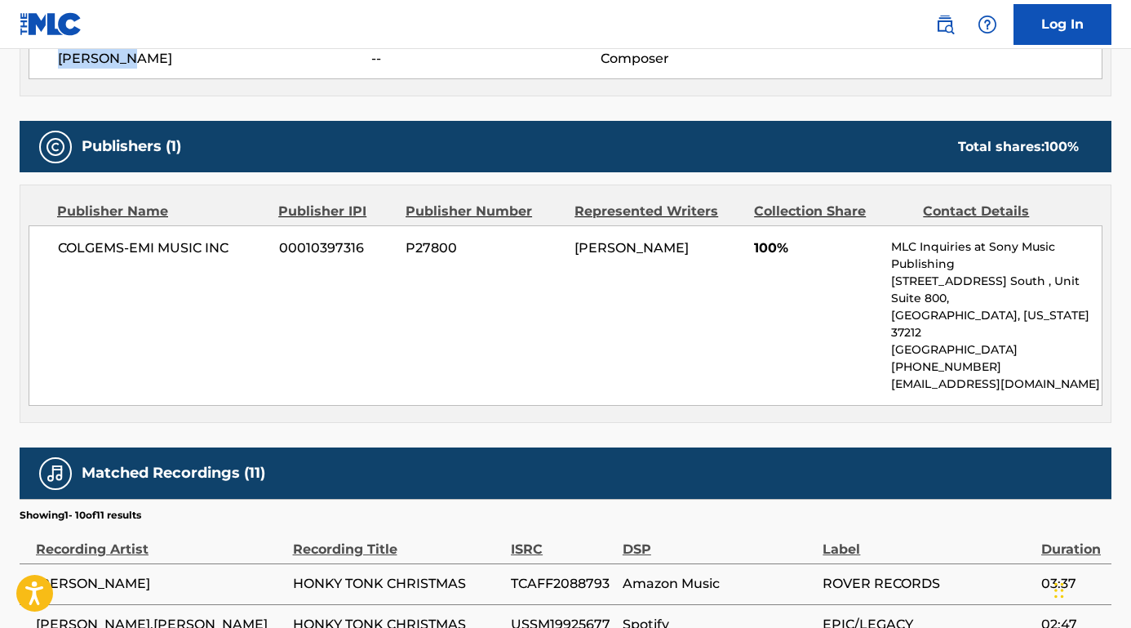
scroll to position [761, 0]
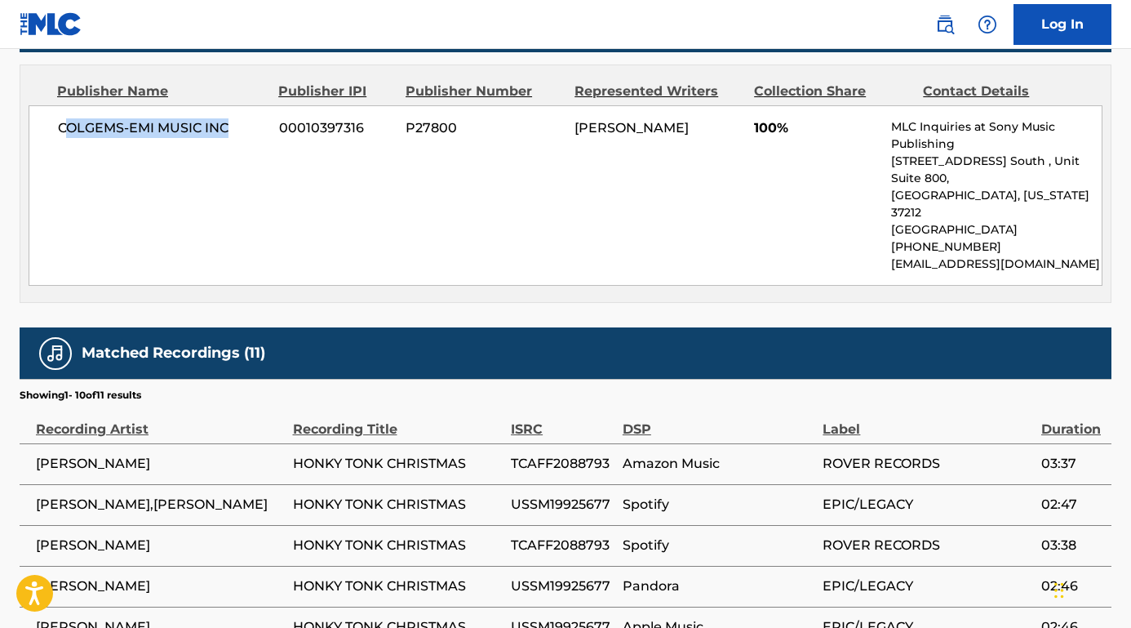
drag, startPoint x: 254, startPoint y: 129, endPoint x: 66, endPoint y: 131, distance: 187.7
click at [65, 130] on span "COLGEMS-EMI MUSIC INC" at bounding box center [162, 128] width 209 height 20
